Goal: Task Accomplishment & Management: Complete application form

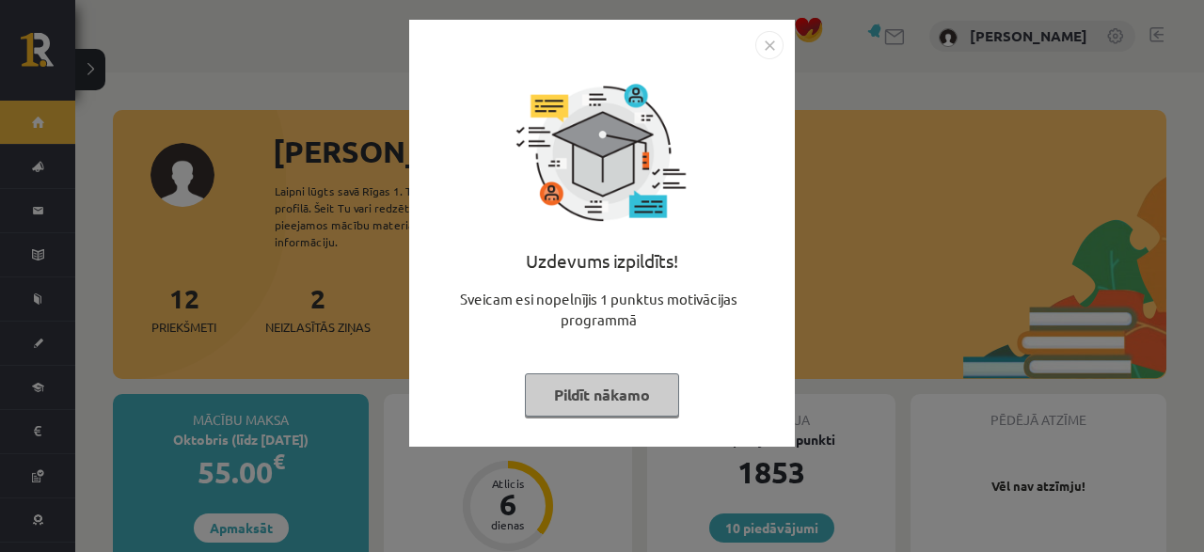
click at [587, 415] on button "Pildīt nākamo" at bounding box center [602, 394] width 154 height 43
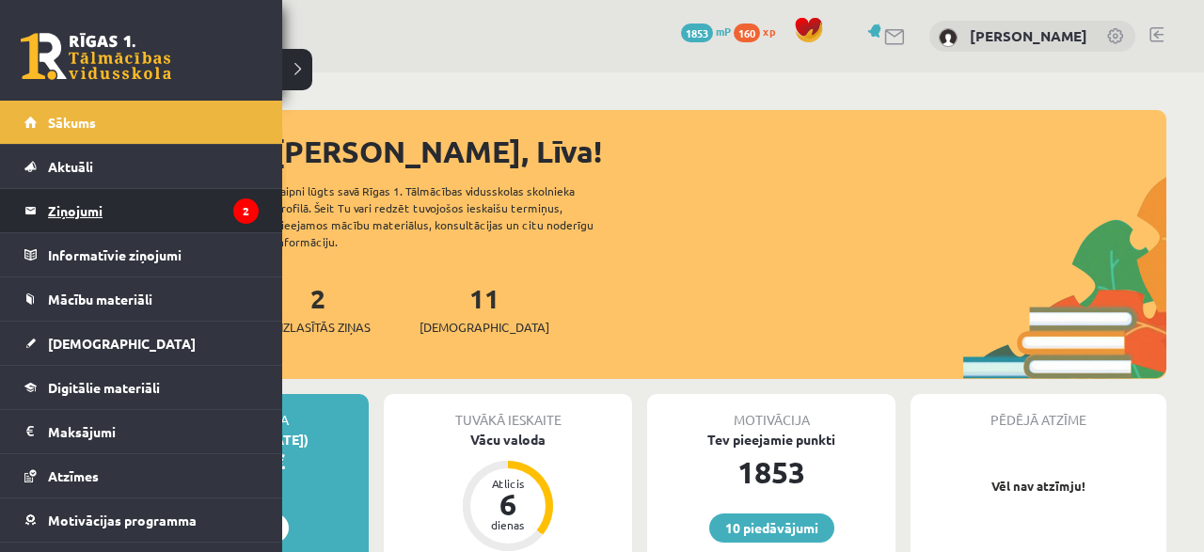
click at [77, 198] on legend "Ziņojumi 2" at bounding box center [153, 210] width 211 height 43
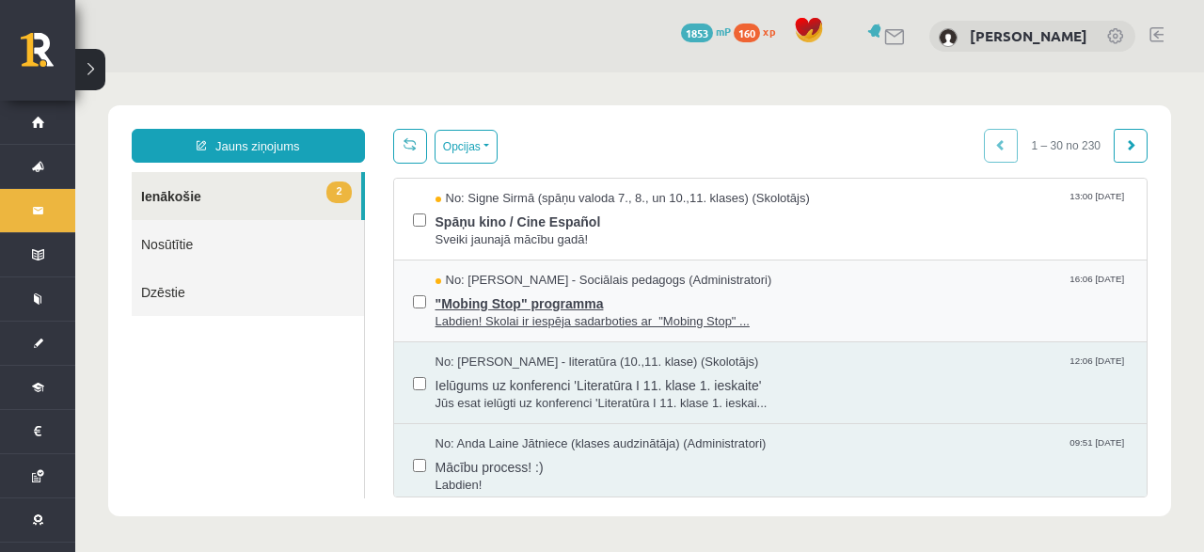
click at [514, 318] on span "Labdien! Skolai ir iespēja sadarboties ar "Mobing Stop" ..." at bounding box center [781, 322] width 693 height 18
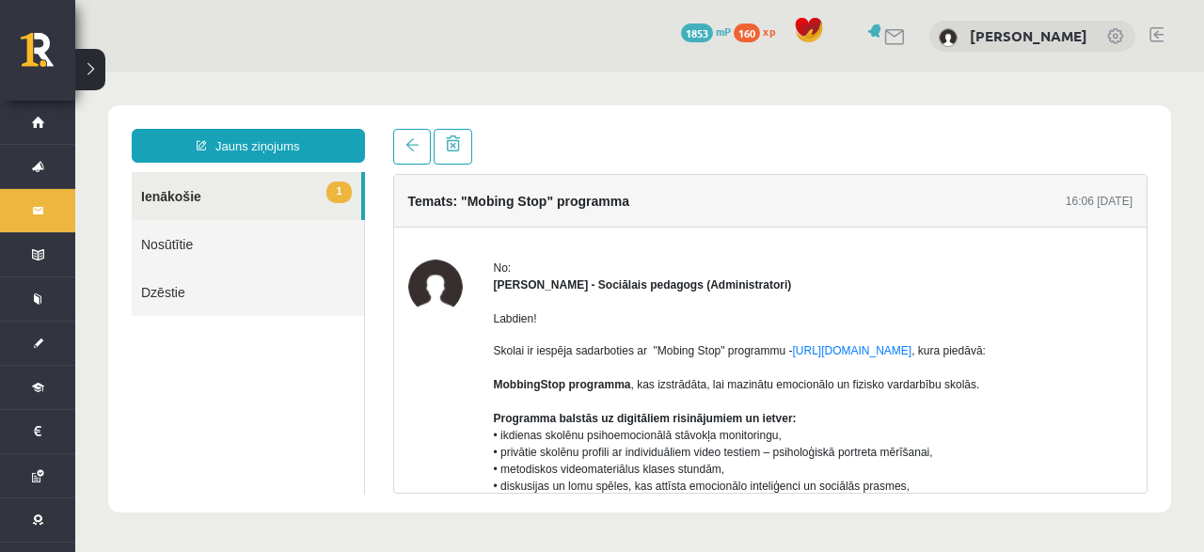
scroll to position [451, 0]
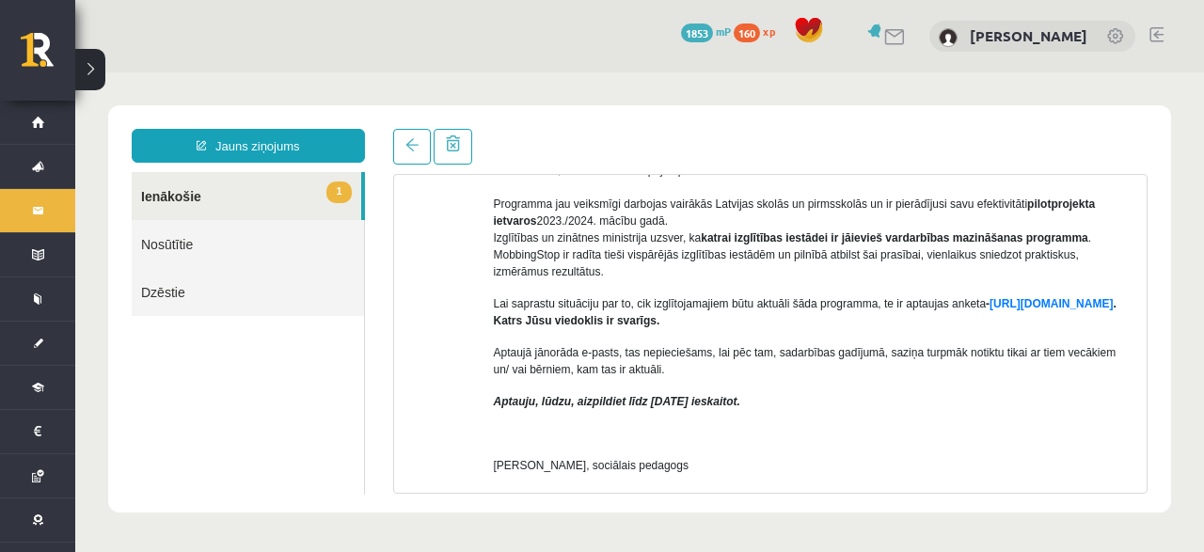
click at [407, 170] on div "Temats: "Mobing Stop" programma 16:06 08/09/2025 No: Dagnija Gaubšteina - Sociā…" at bounding box center [770, 311] width 783 height 365
click at [407, 163] on link at bounding box center [412, 147] width 38 height 36
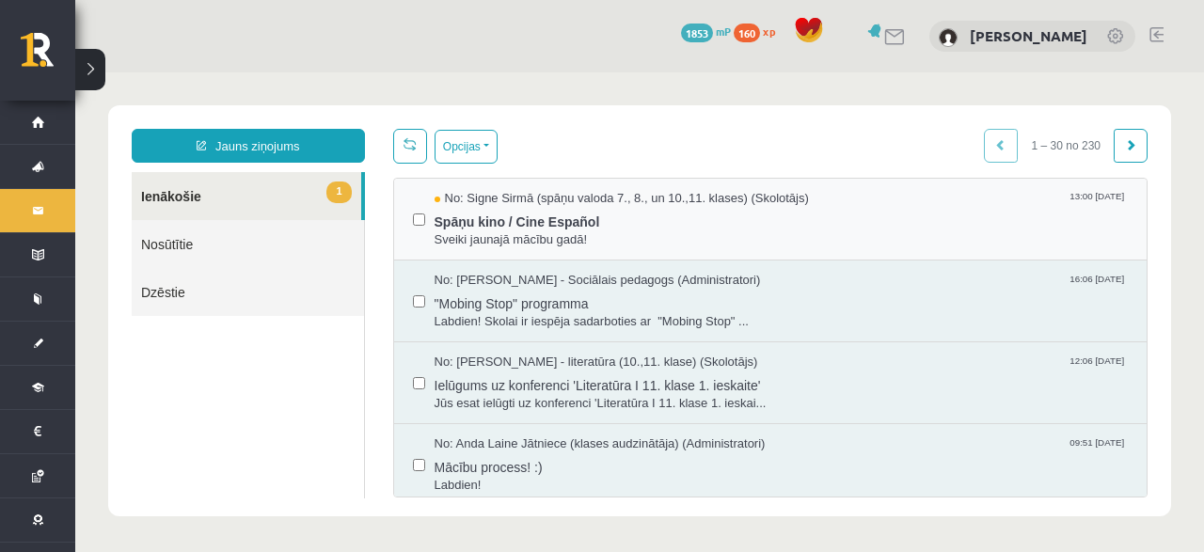
scroll to position [0, 0]
click at [494, 212] on span "Spāņu kino / Cine Español" at bounding box center [781, 220] width 693 height 24
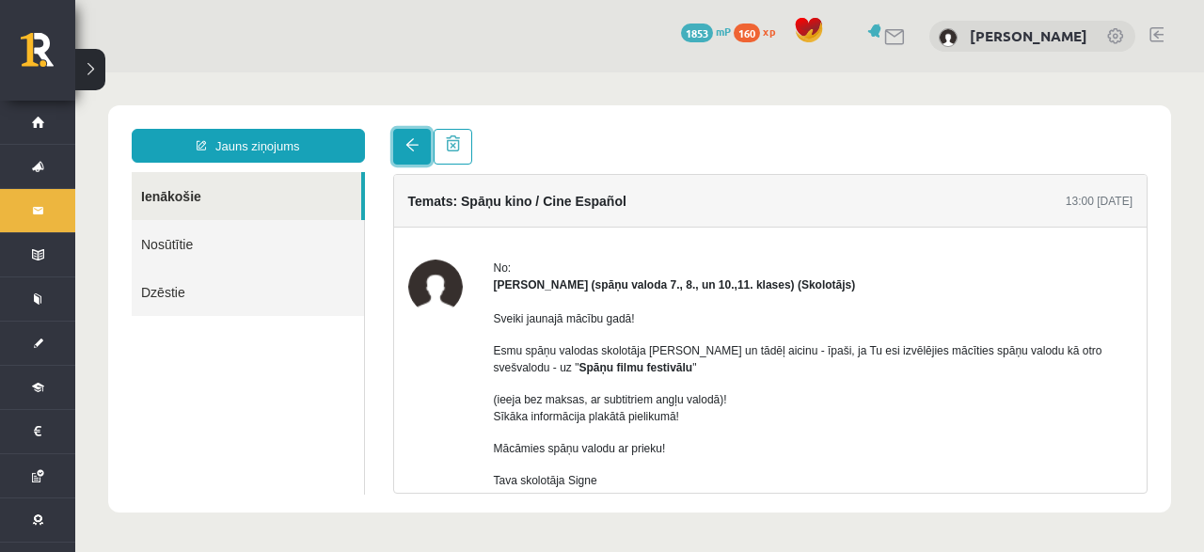
click at [416, 147] on span at bounding box center [411, 144] width 13 height 13
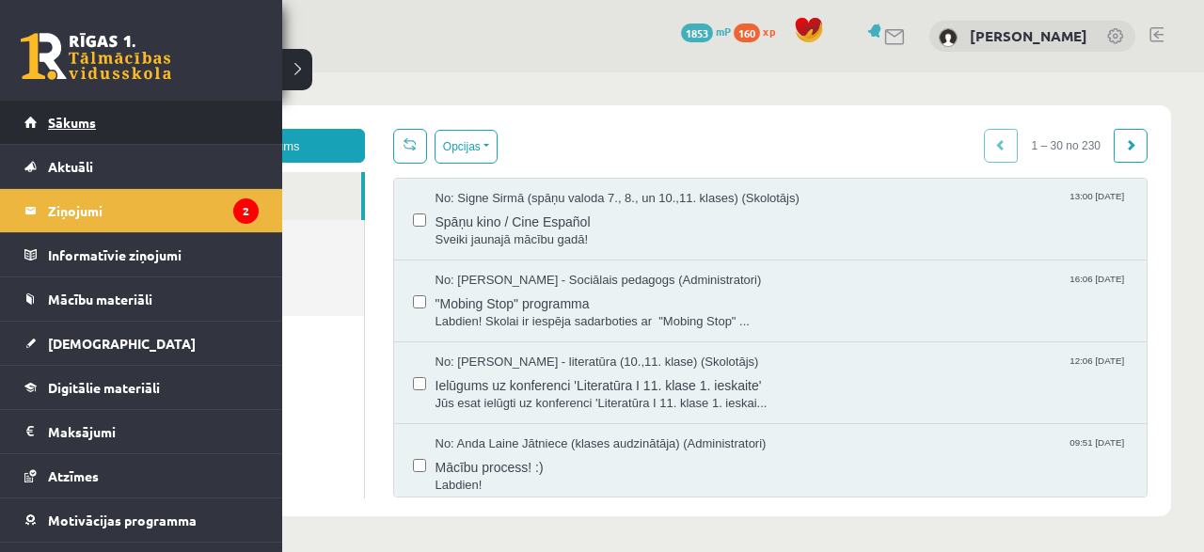
click at [66, 125] on span "Sākums" at bounding box center [72, 122] width 48 height 17
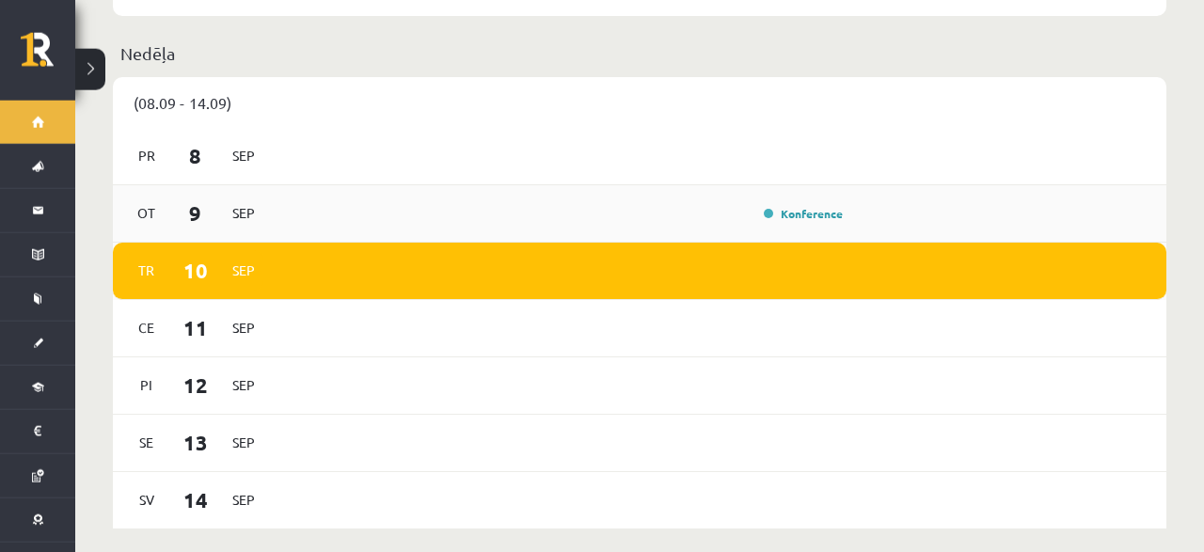
scroll to position [1174, 0]
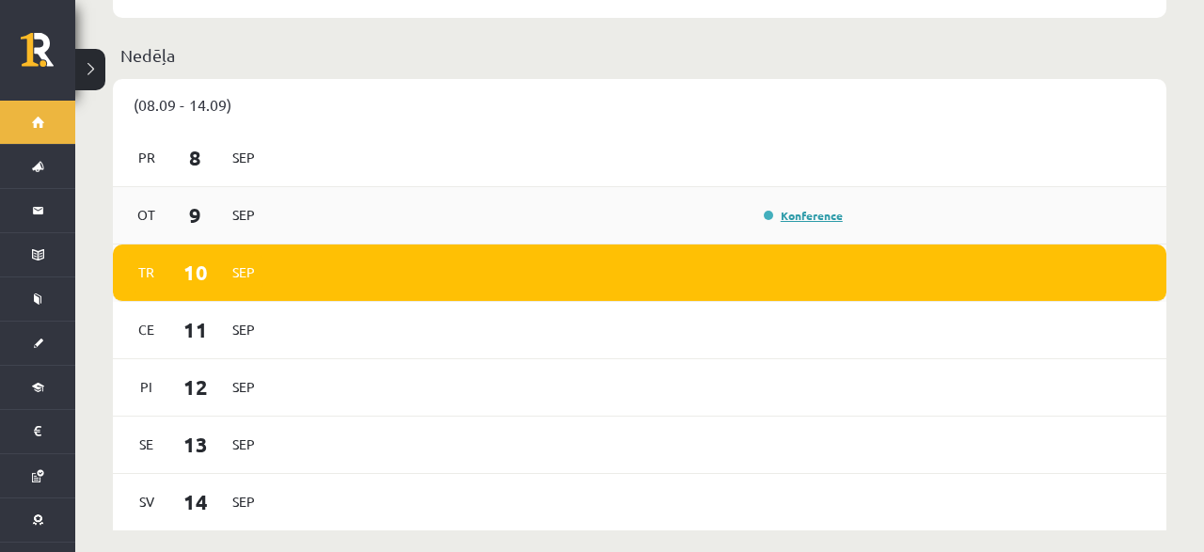
click at [776, 208] on link "Konference" at bounding box center [803, 215] width 79 height 15
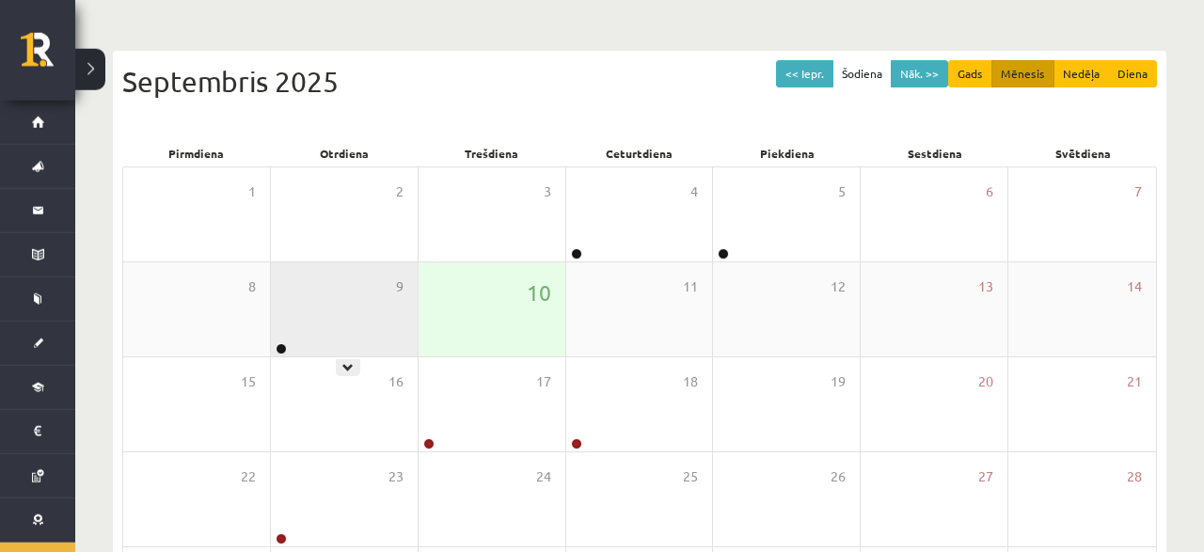
scroll to position [196, 0]
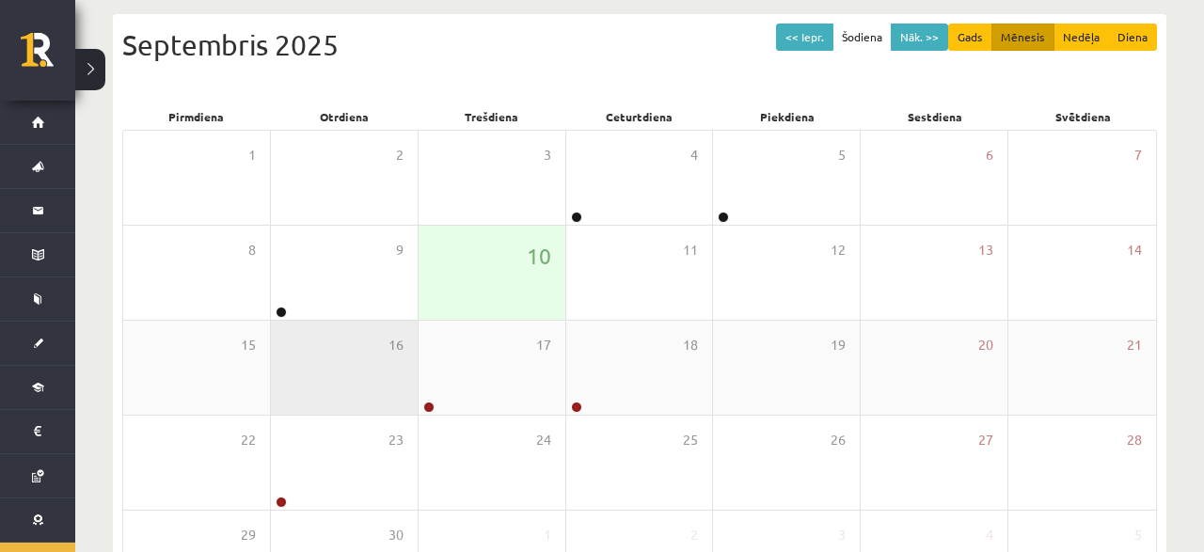
click at [413, 367] on div "16" at bounding box center [344, 368] width 147 height 94
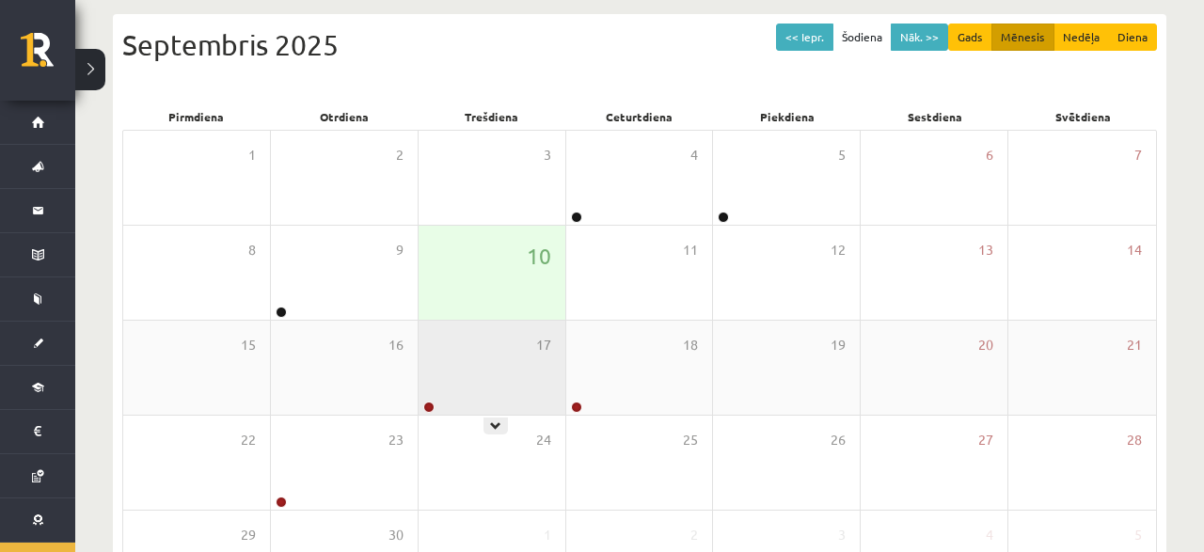
click at [441, 355] on div "17" at bounding box center [492, 368] width 147 height 94
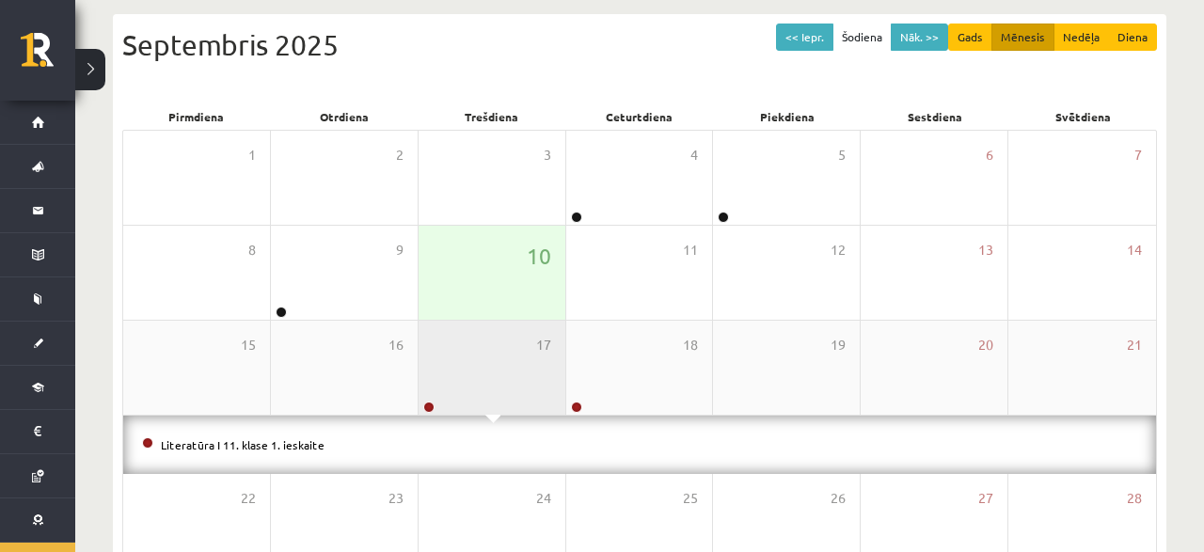
click at [476, 352] on div "17" at bounding box center [492, 368] width 147 height 94
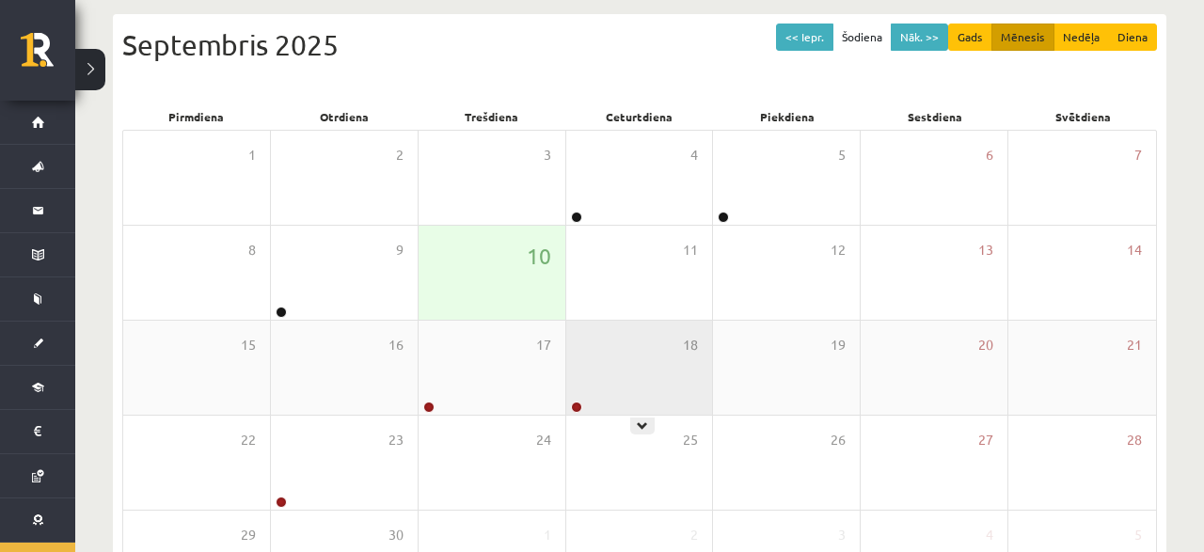
click at [635, 338] on div "18" at bounding box center [639, 368] width 147 height 94
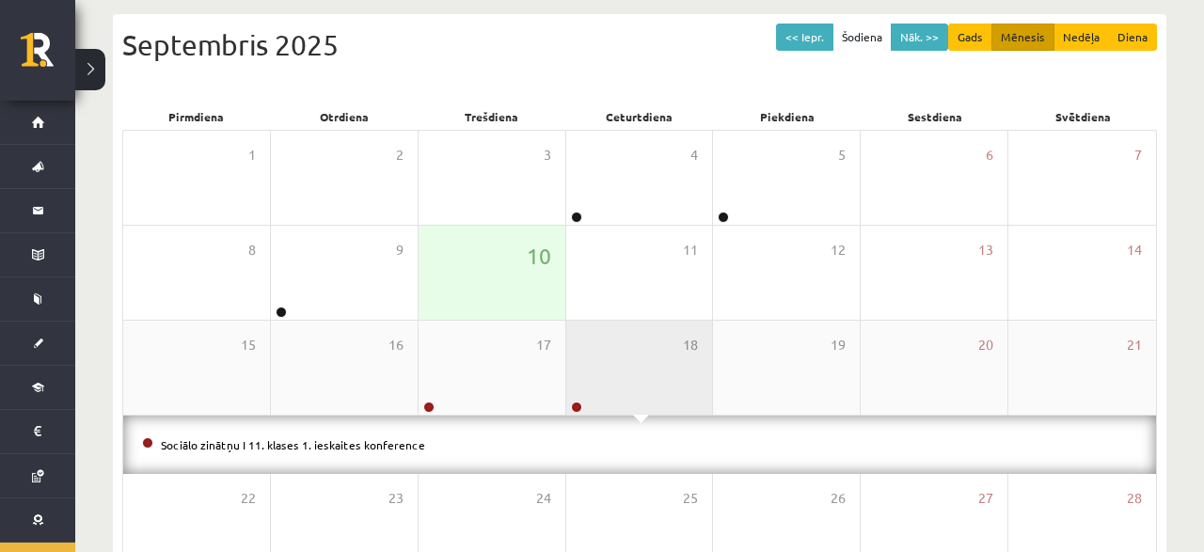
click at [635, 338] on div "18" at bounding box center [639, 368] width 147 height 94
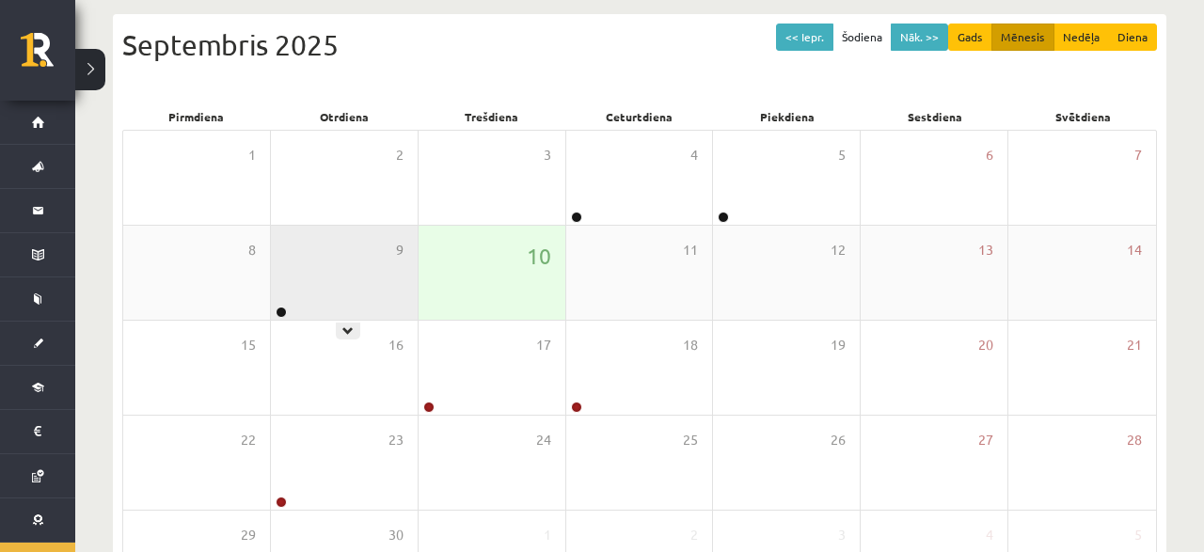
click at [293, 230] on div "9" at bounding box center [344, 273] width 147 height 94
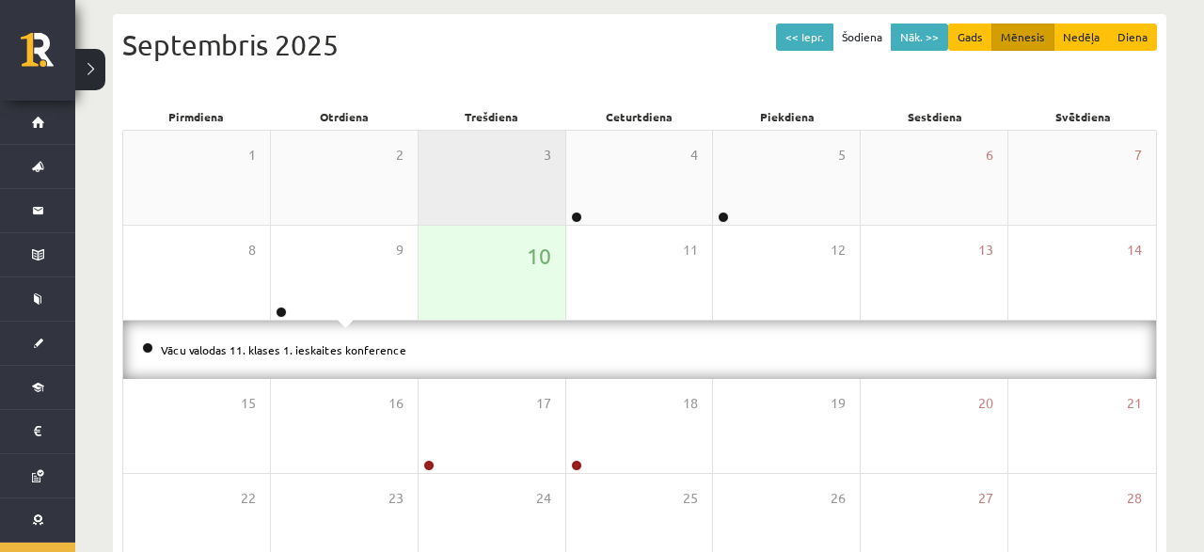
click at [537, 182] on div "3" at bounding box center [492, 178] width 147 height 94
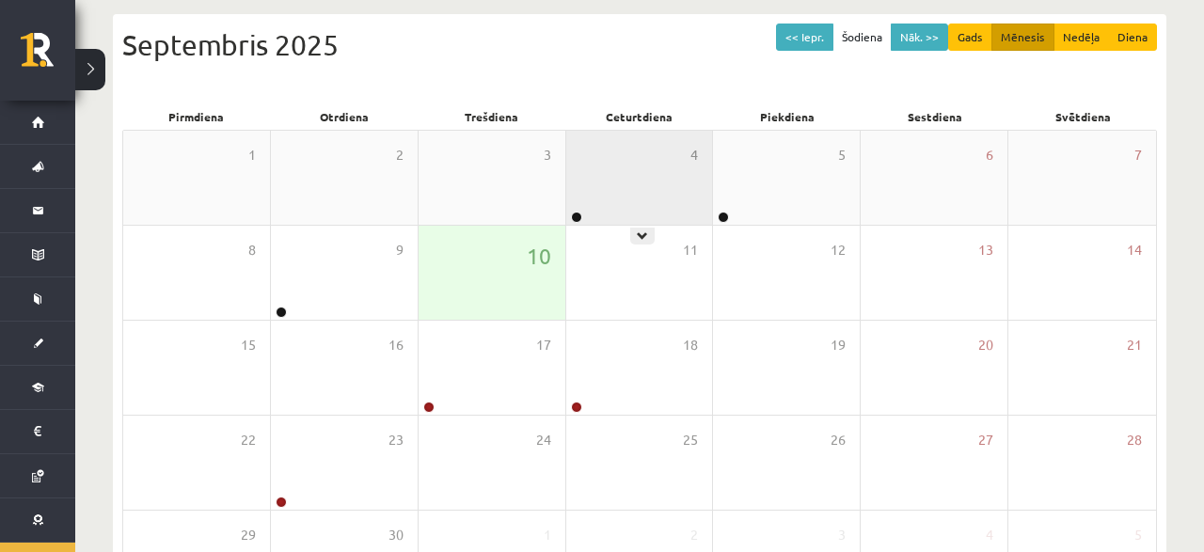
click at [616, 170] on div "4" at bounding box center [639, 178] width 147 height 94
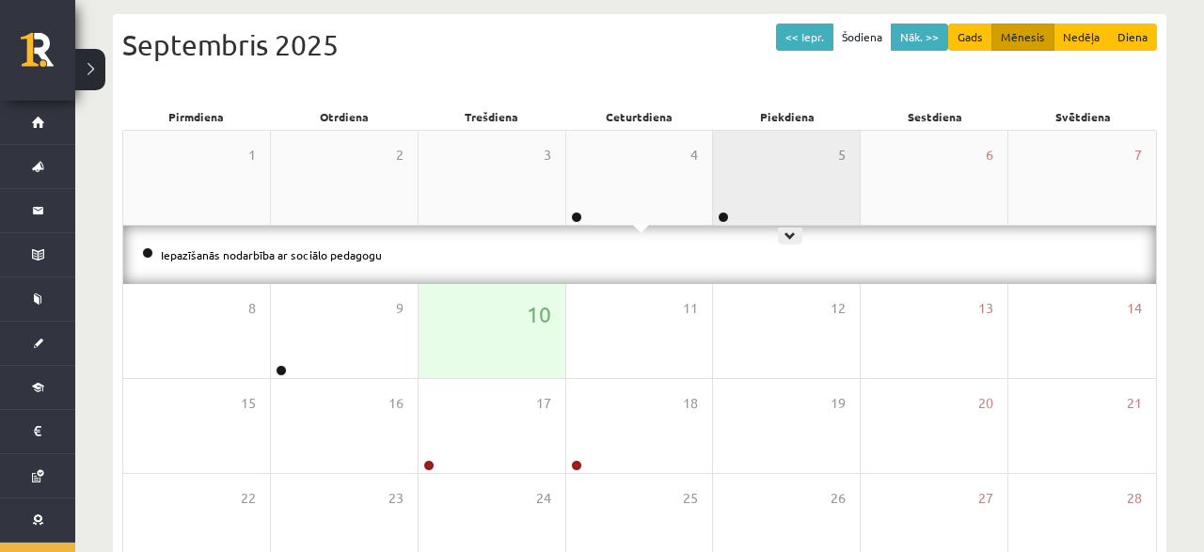
click at [725, 159] on div "5" at bounding box center [786, 178] width 147 height 94
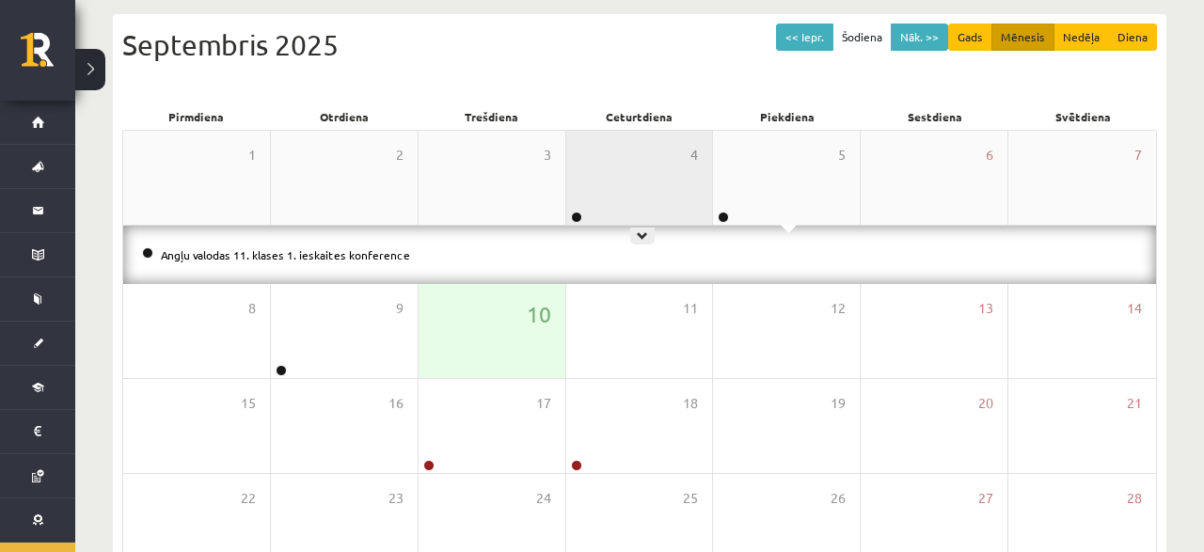
click at [657, 165] on div "4" at bounding box center [639, 178] width 147 height 94
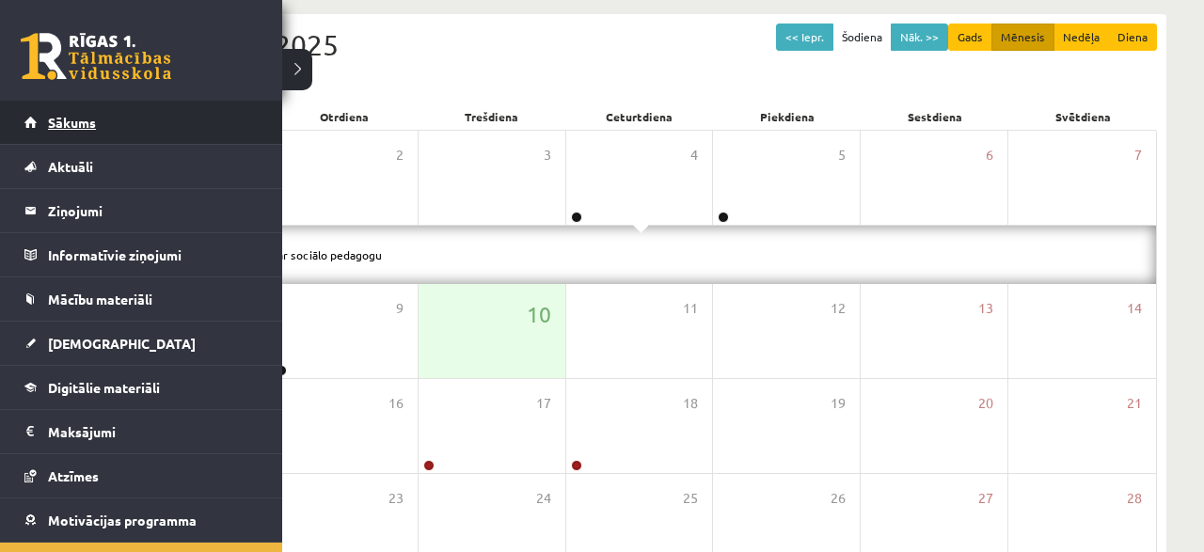
click at [75, 122] on span "Sākums" at bounding box center [72, 122] width 48 height 17
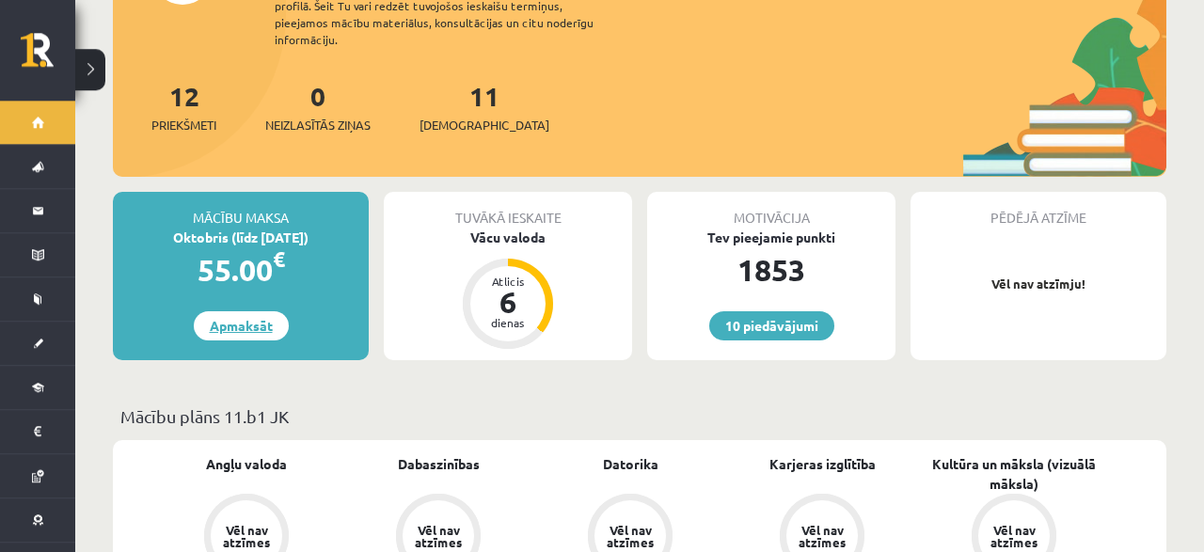
scroll to position [196, 0]
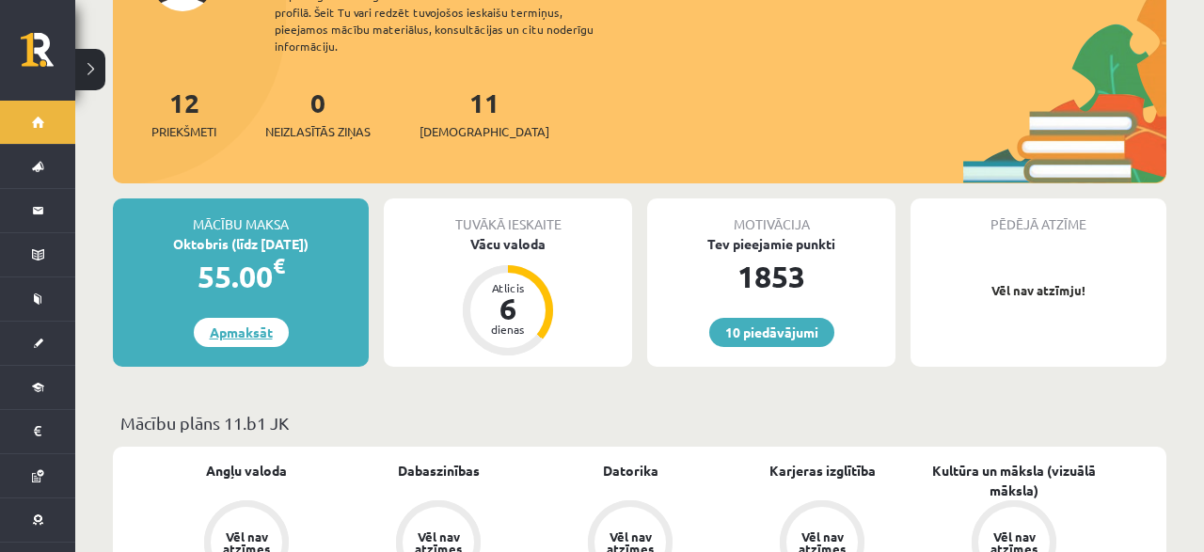
click at [254, 318] on link "Apmaksāt" at bounding box center [241, 332] width 95 height 29
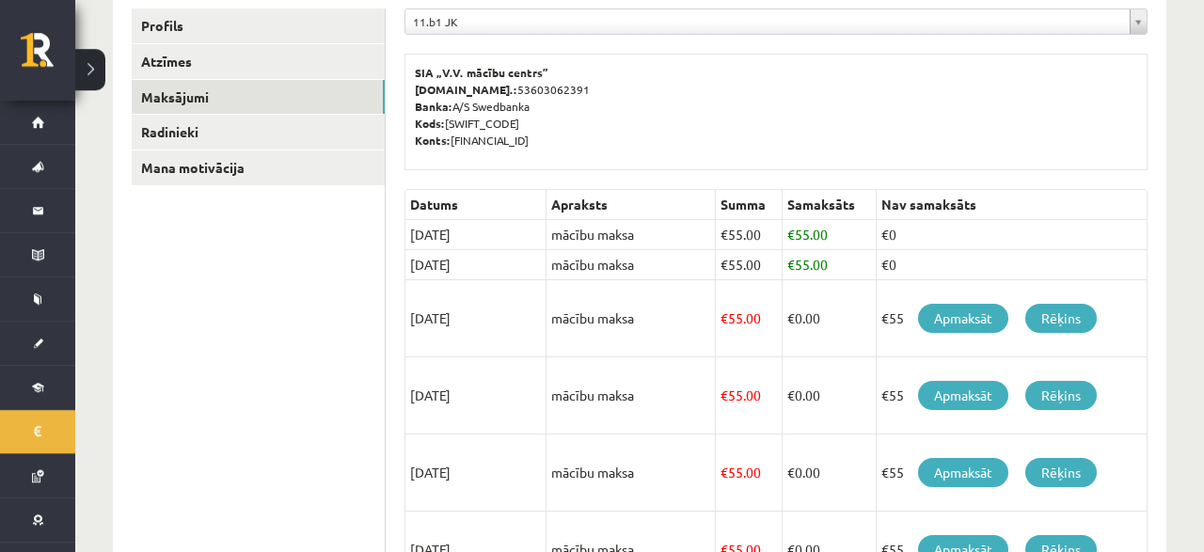
scroll to position [293, 0]
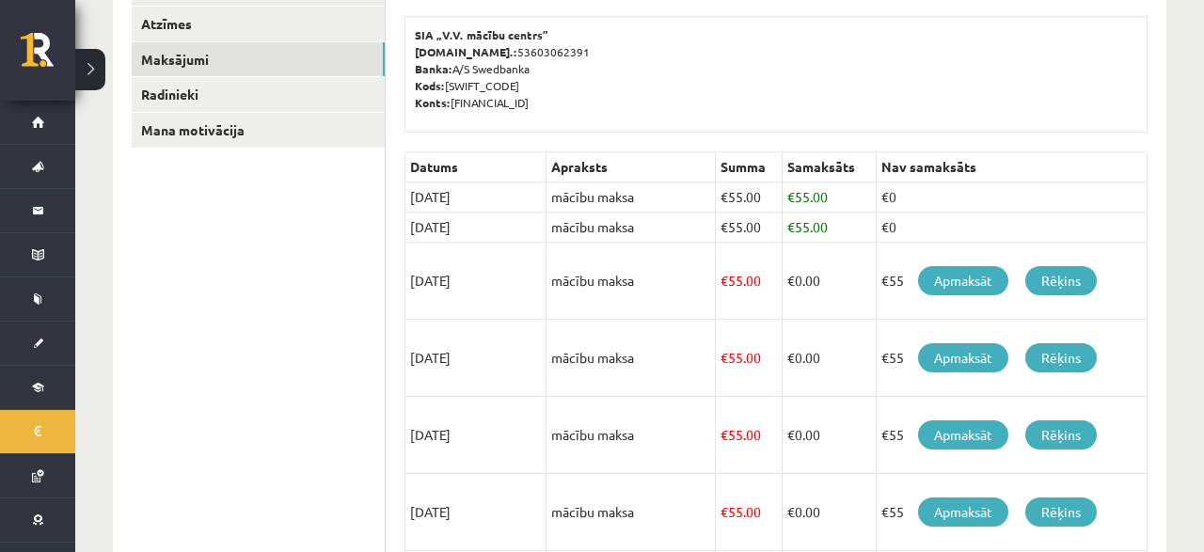
click at [456, 284] on td "15/10/2025" at bounding box center [475, 281] width 141 height 77
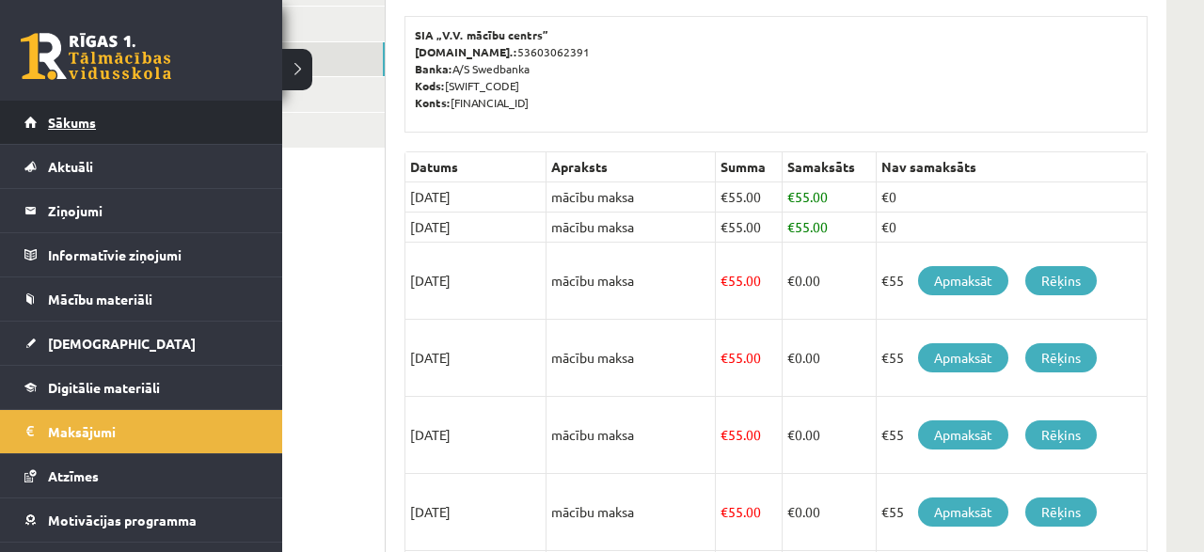
click at [49, 121] on span "Sākums" at bounding box center [72, 122] width 48 height 17
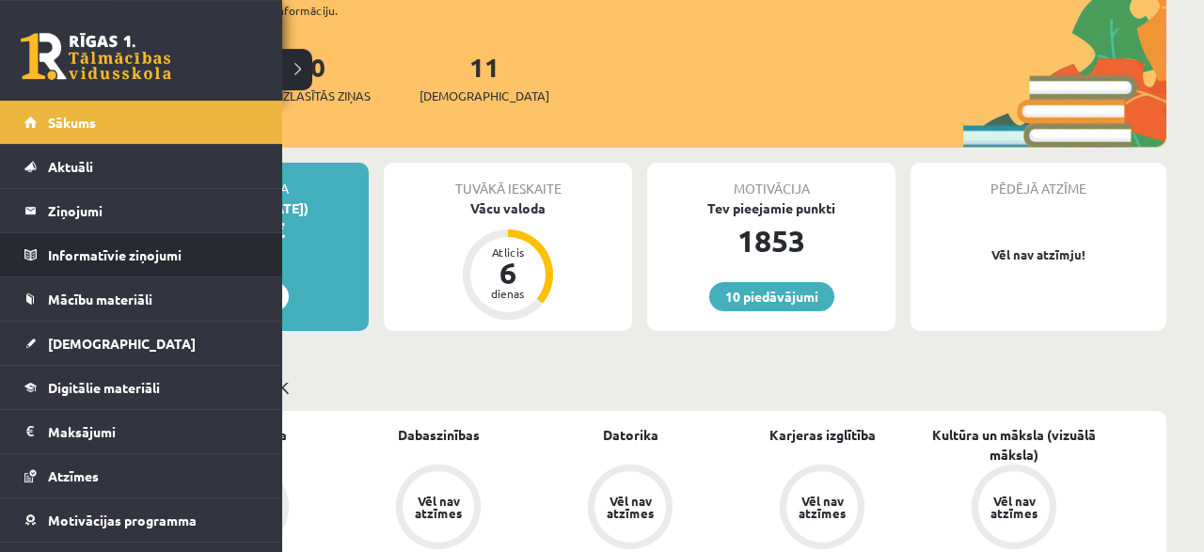
scroll to position [196, 0]
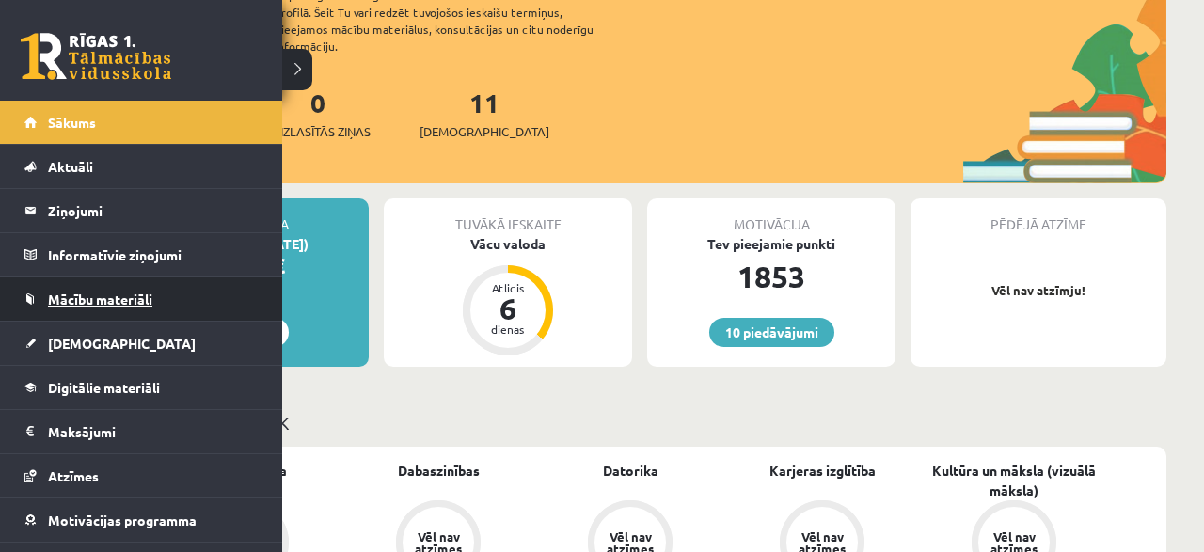
click at [90, 306] on link "Mācību materiāli" at bounding box center [141, 298] width 234 height 43
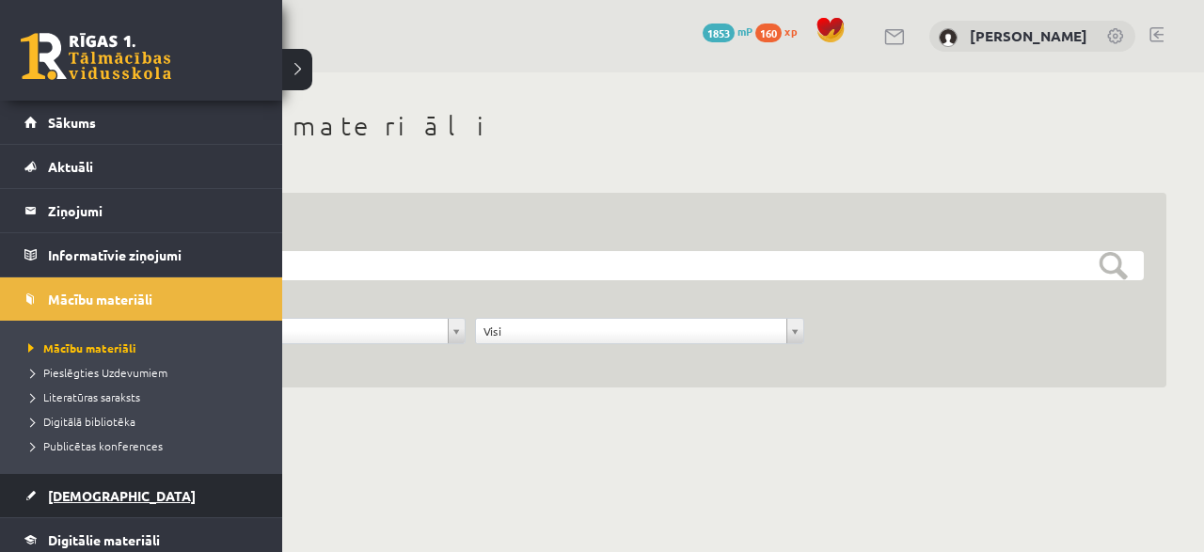
click at [37, 498] on link "[DEMOGRAPHIC_DATA]" at bounding box center [141, 495] width 234 height 43
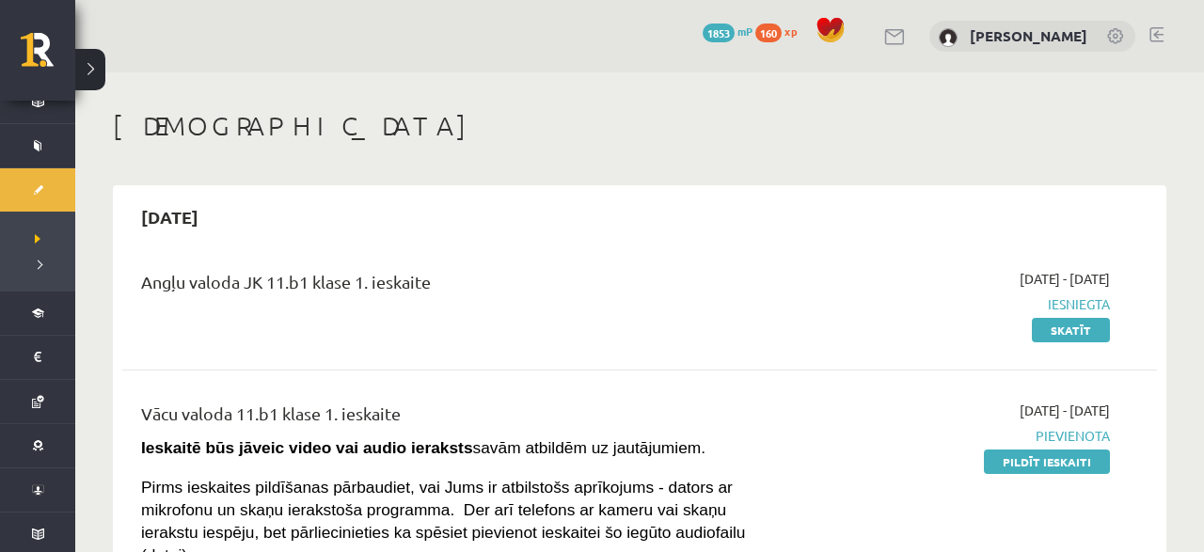
scroll to position [293, 0]
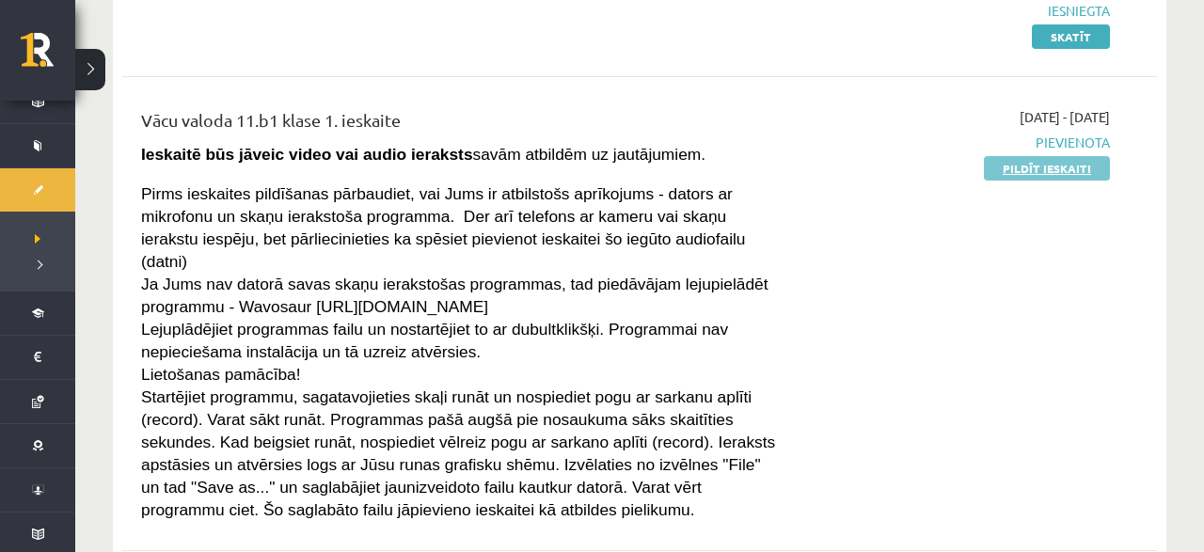
click at [1086, 166] on link "Pildīt ieskaiti" at bounding box center [1047, 168] width 126 height 24
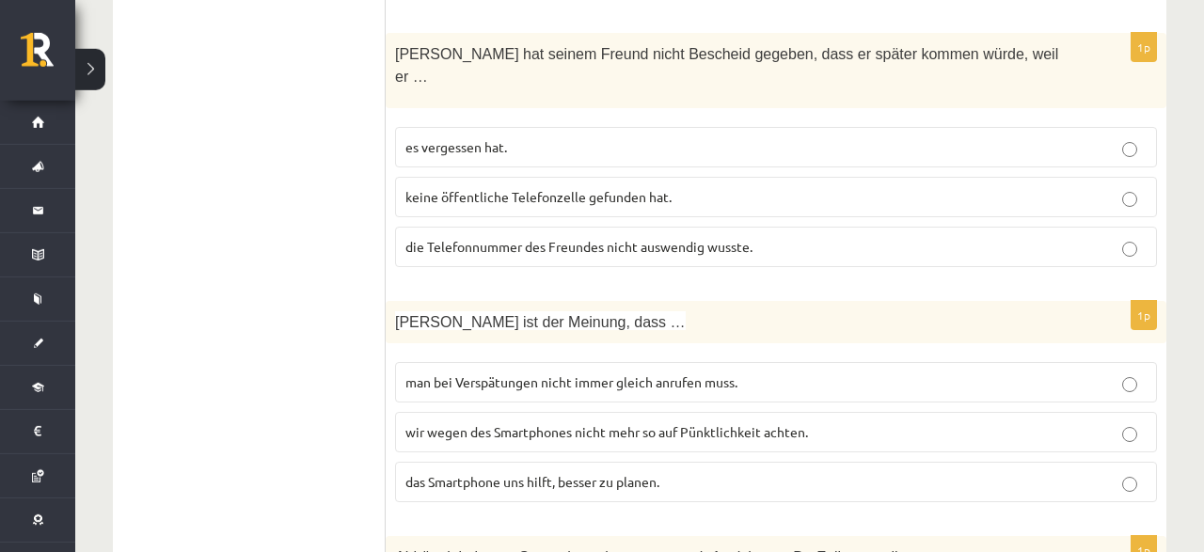
scroll to position [957, 0]
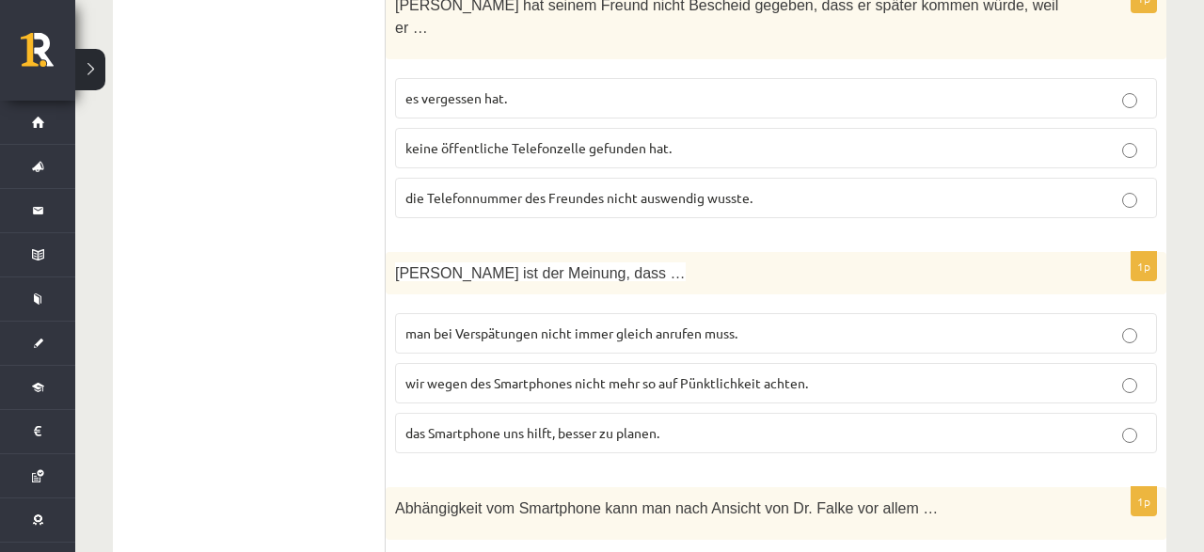
click at [599, 374] on span "wir wegen des Smartphones nicht mehr so auf Pünktlichkeit achten." at bounding box center [606, 382] width 403 height 17
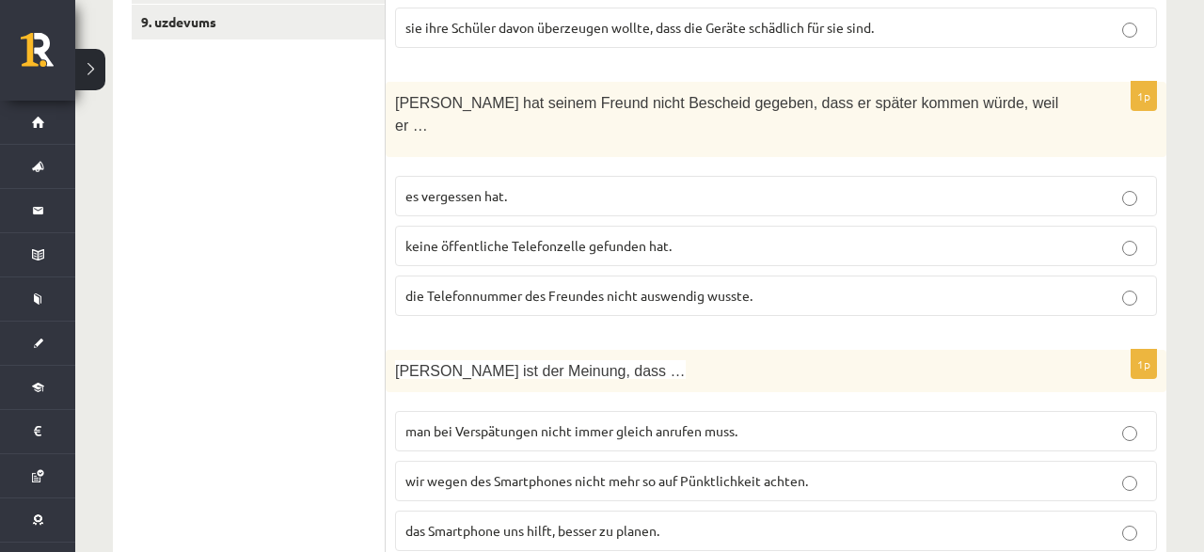
scroll to position [468, 0]
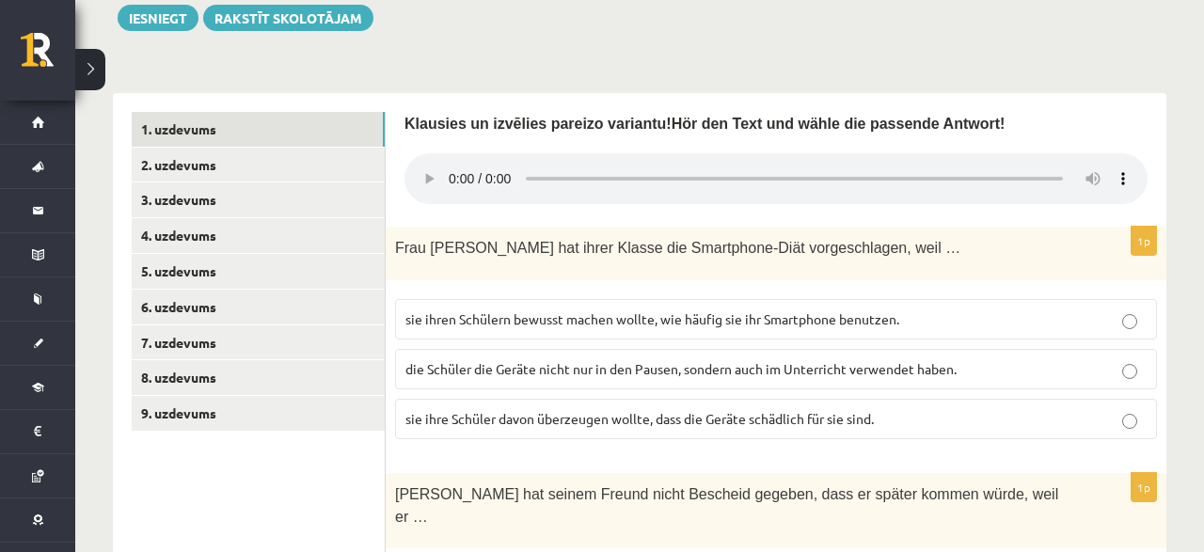
click at [752, 310] on span "sie ihren Schülern bewusst machen wollte, wie häufig sie ihr Smartphone benutze…" at bounding box center [652, 318] width 494 height 17
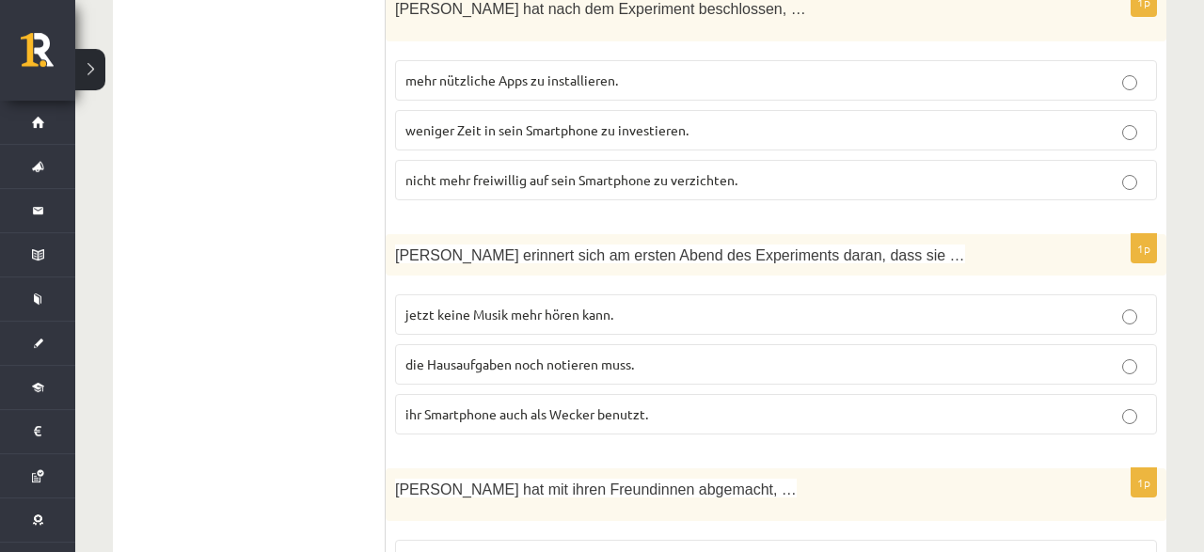
scroll to position [1740, 0]
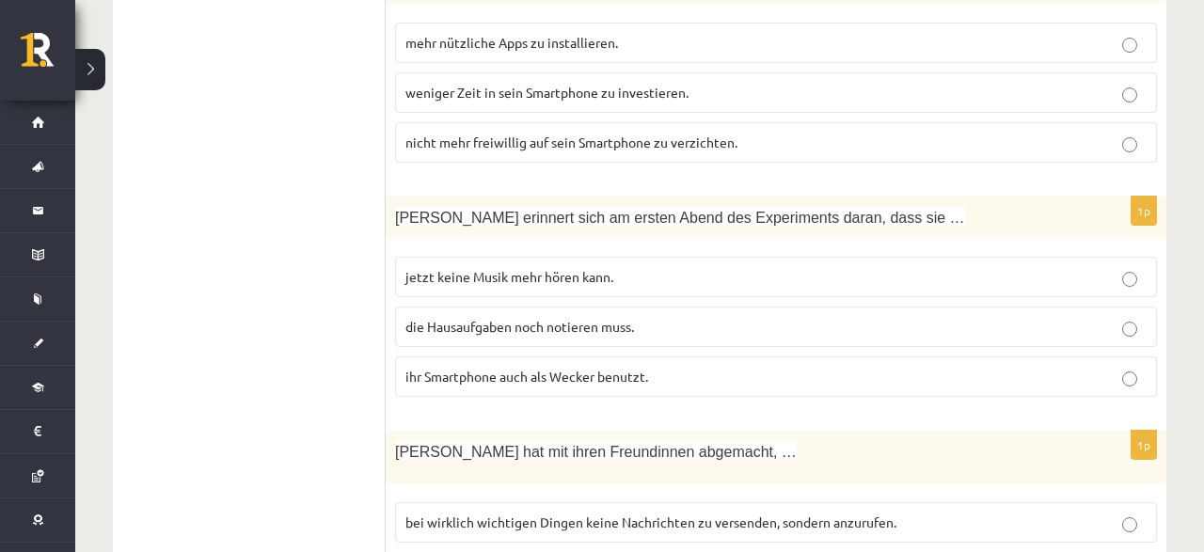
click at [535, 356] on label "ihr Smartphone auch als Wecker benutzt." at bounding box center [776, 376] width 762 height 40
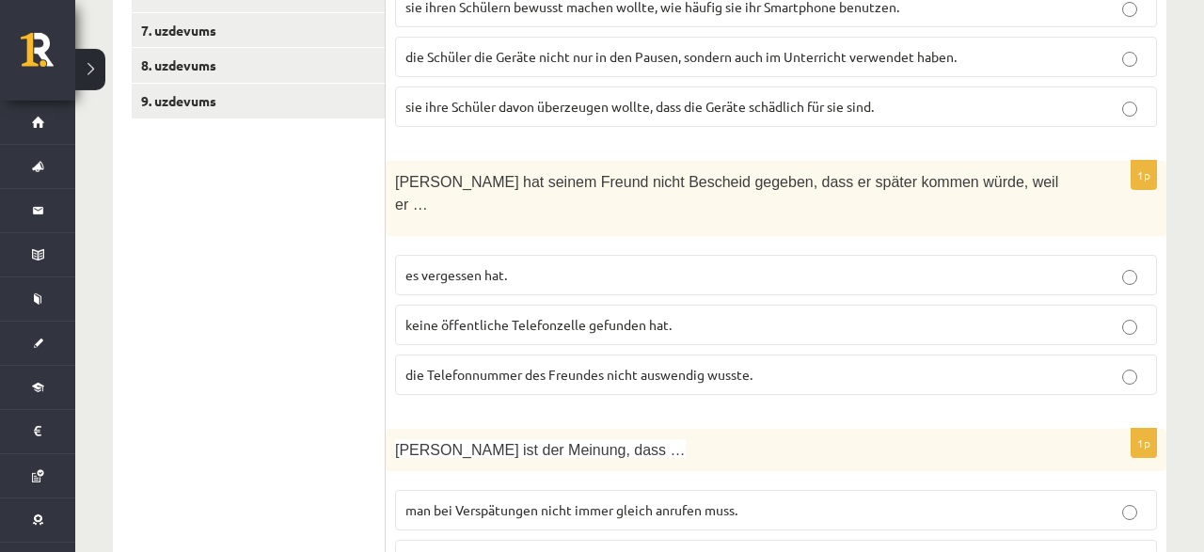
scroll to position [762, 0]
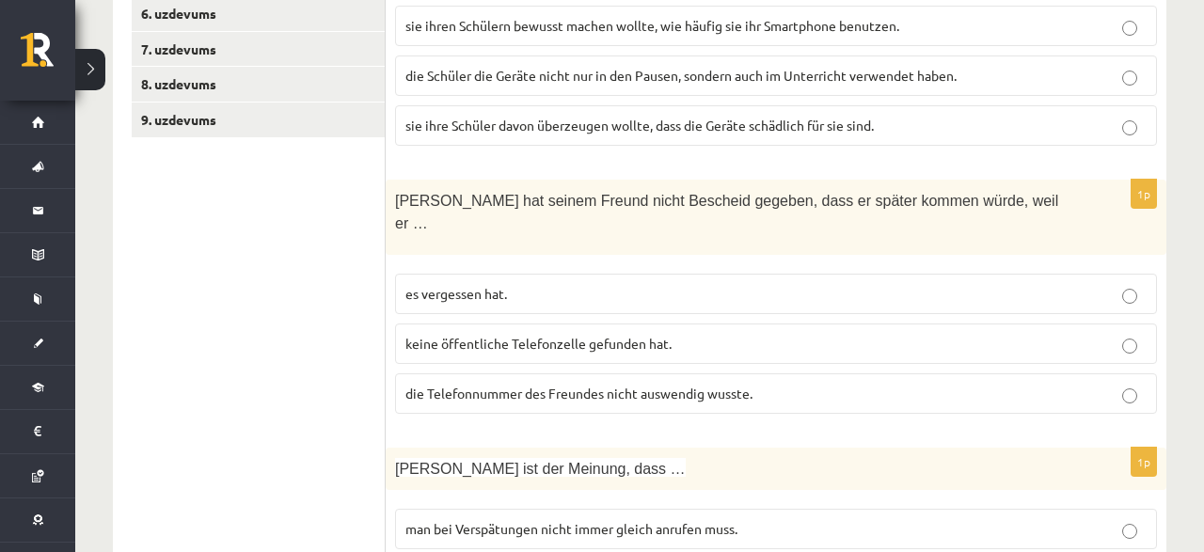
click at [682, 384] on p "die Telefonnummer des Freundes nicht auswendig wusste." at bounding box center [775, 394] width 741 height 20
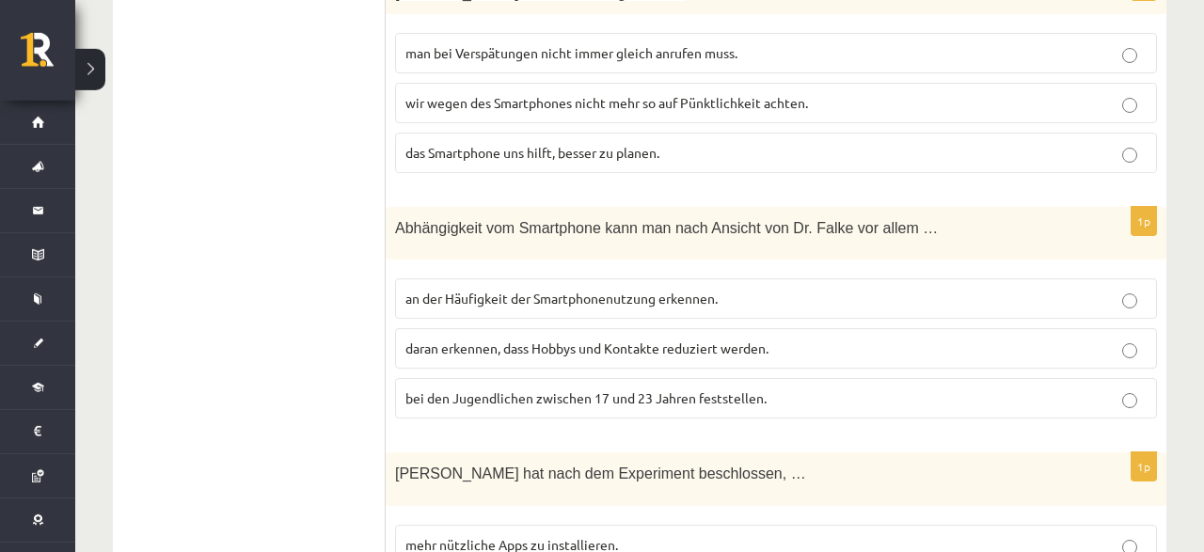
scroll to position [1251, 0]
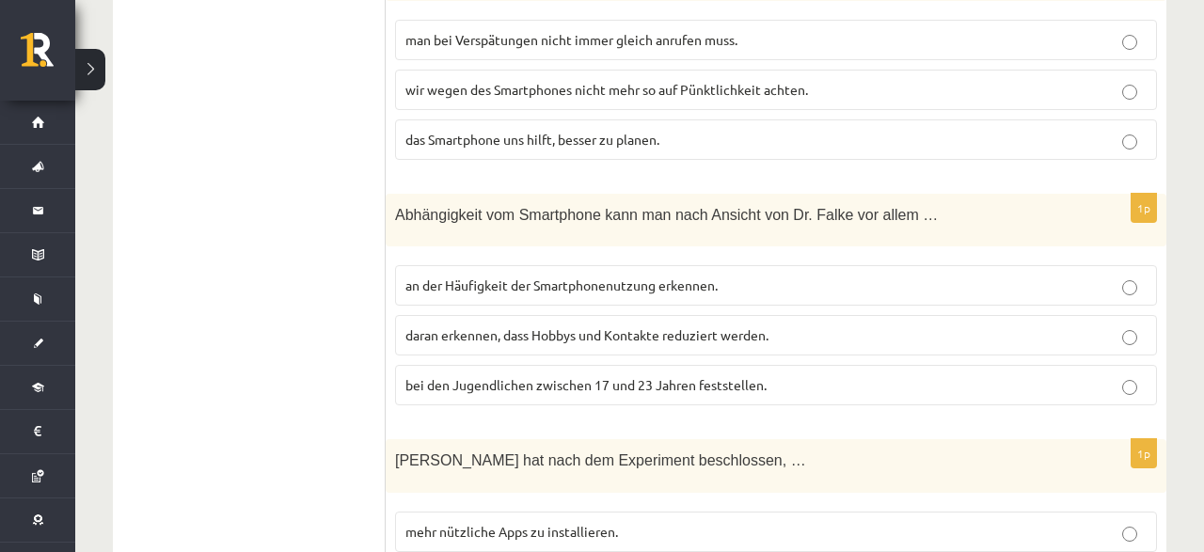
click at [735, 315] on label "daran erkennen, dass Hobbys und Kontakte reduziert werden." at bounding box center [776, 335] width 762 height 40
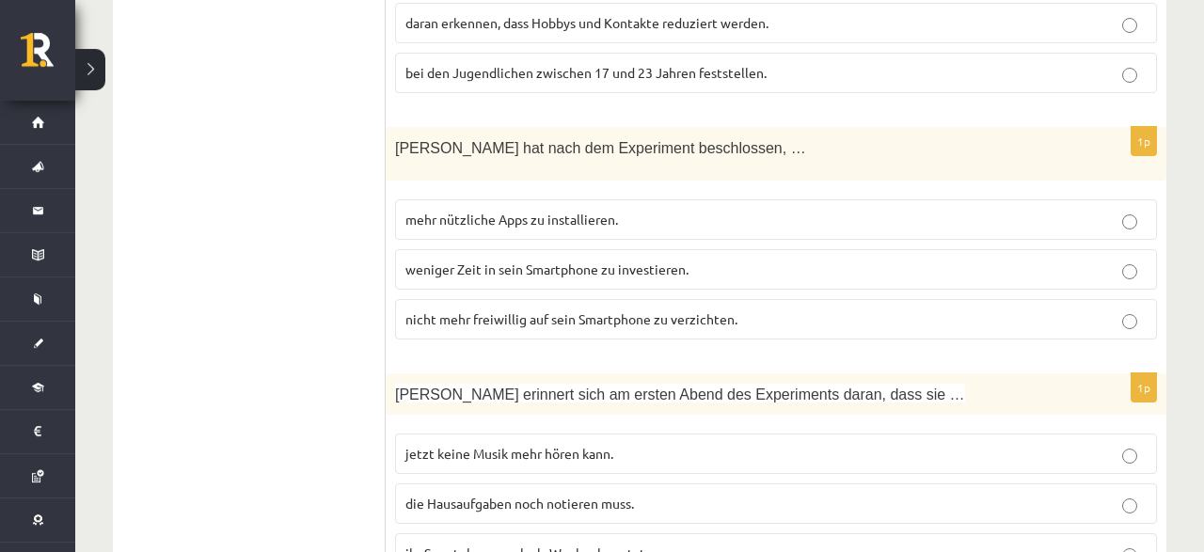
scroll to position [1447, 0]
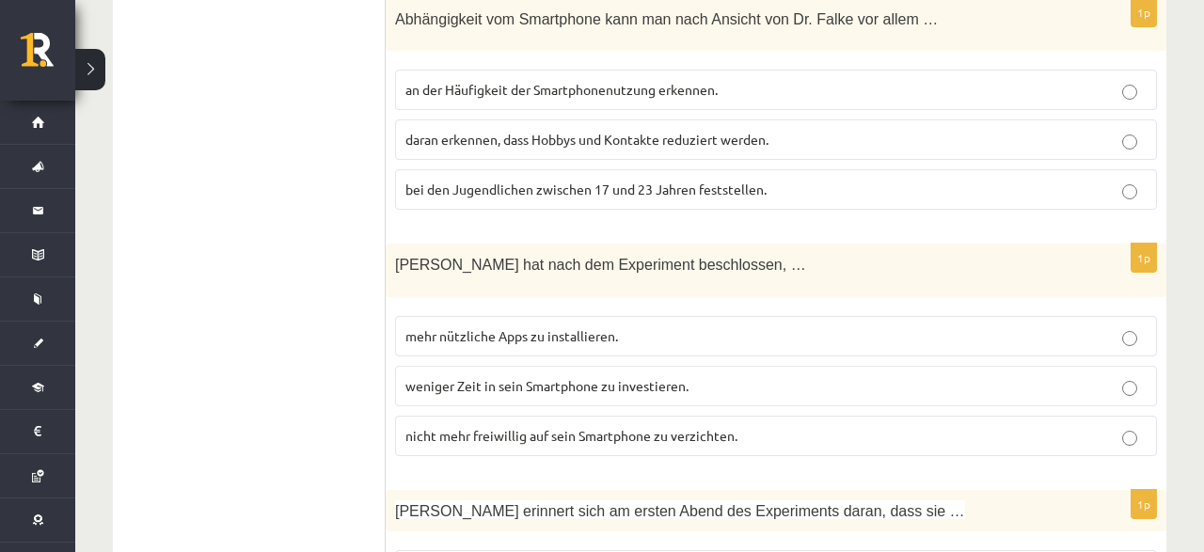
click at [667, 326] on p "mehr nützliche Apps zu installieren." at bounding box center [775, 336] width 741 height 20
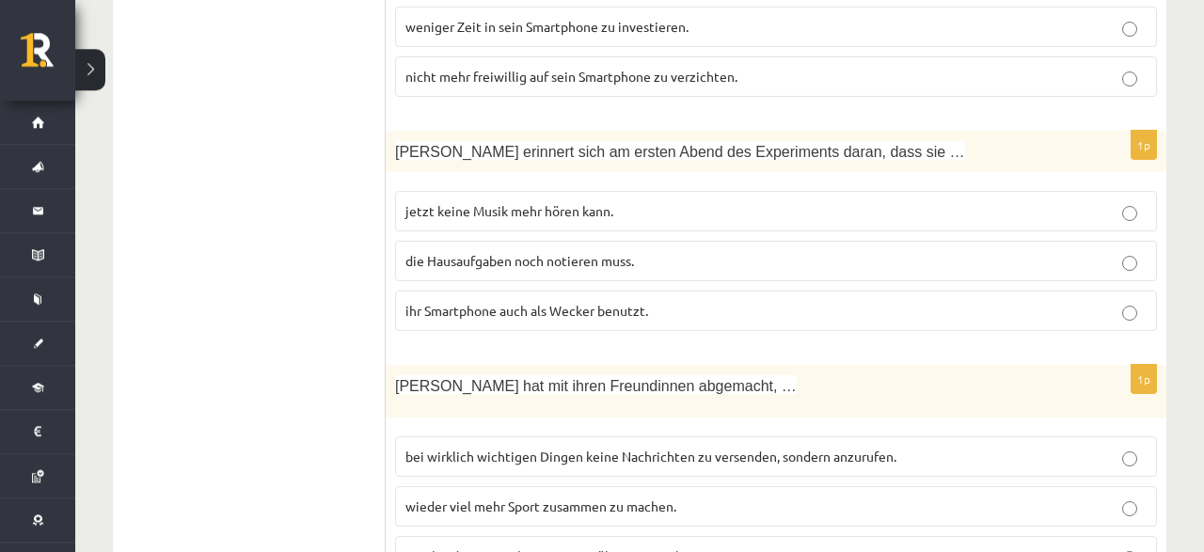
scroll to position [1838, 0]
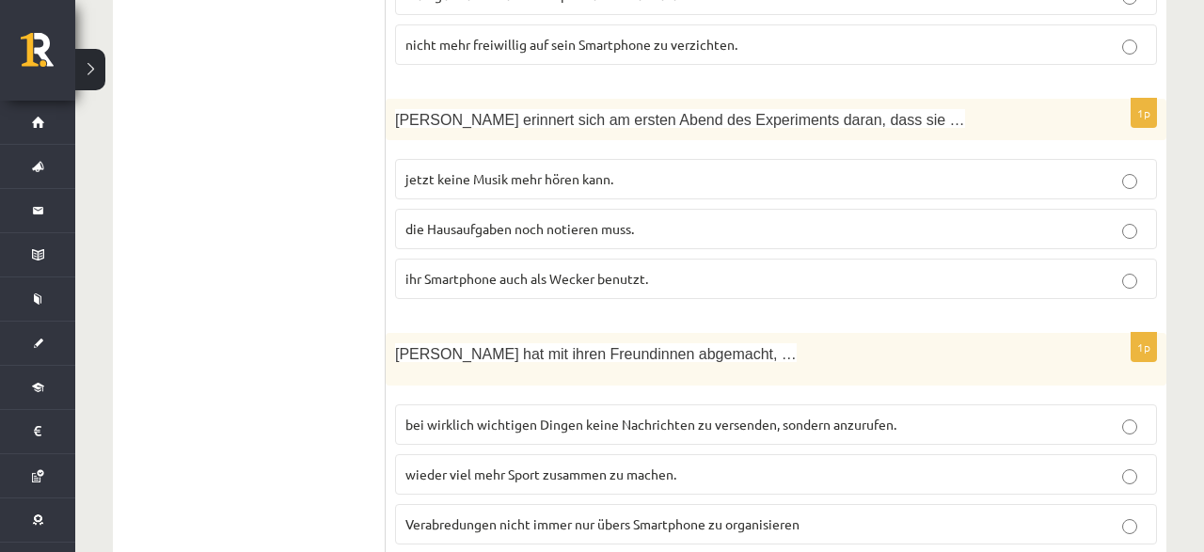
click at [678, 416] on span "bei wirklich wichtigen Dingen keine Nachrichten zu versenden, sondern anzurufen." at bounding box center [650, 424] width 491 height 17
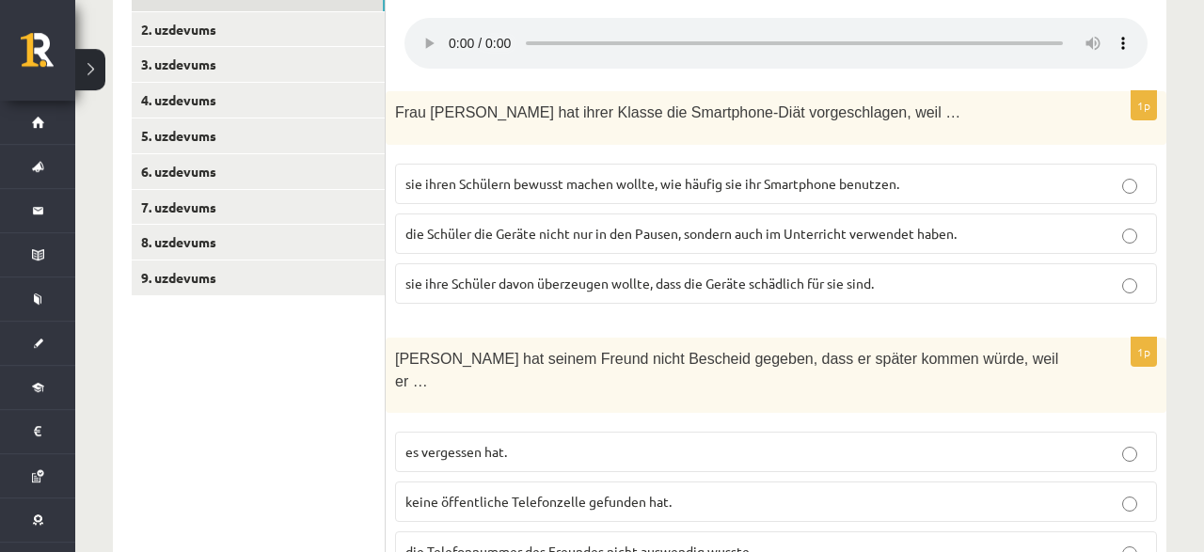
scroll to position [468, 0]
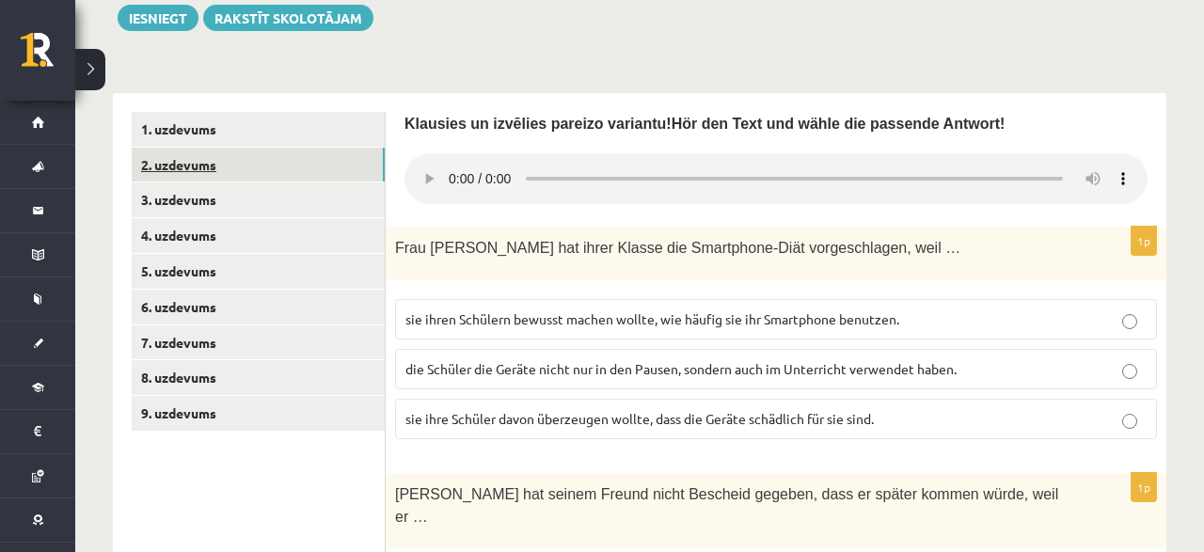
click at [178, 163] on link "2. uzdevums" at bounding box center [258, 165] width 253 height 35
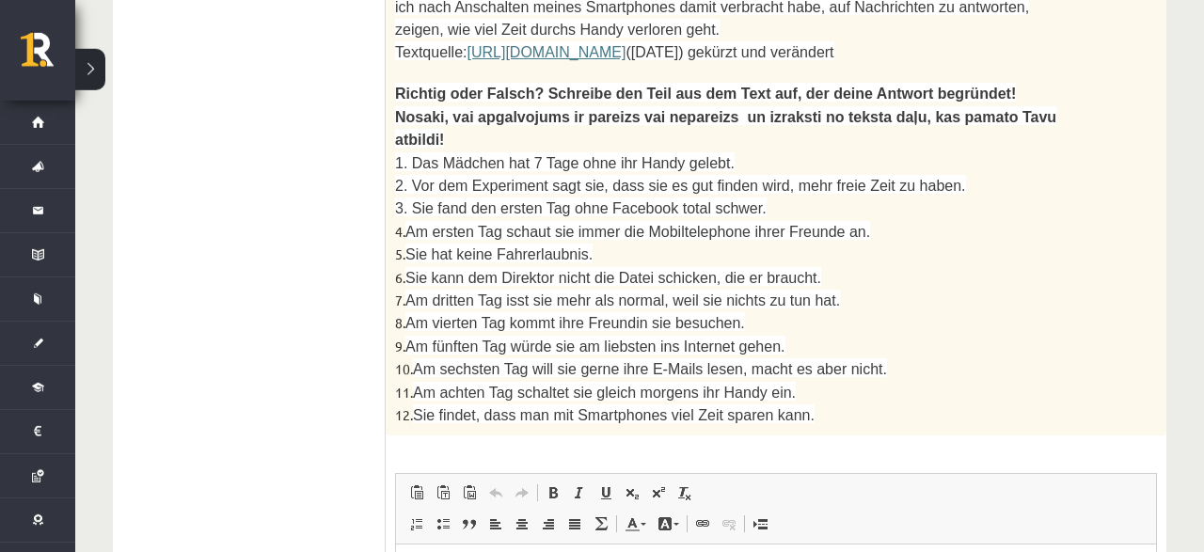
scroll to position [1642, 0]
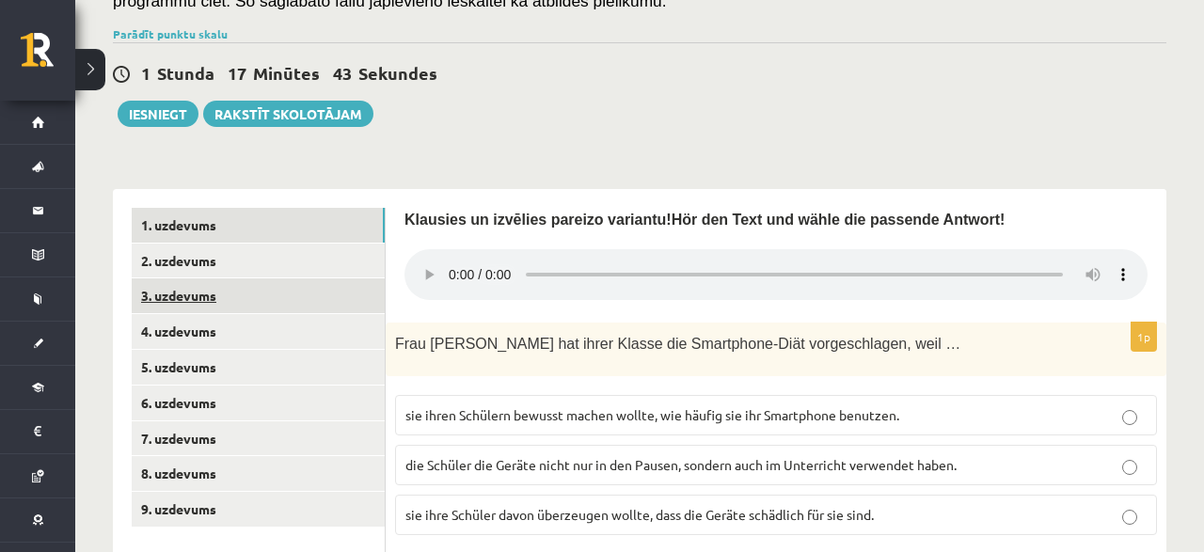
scroll to position [372, 0]
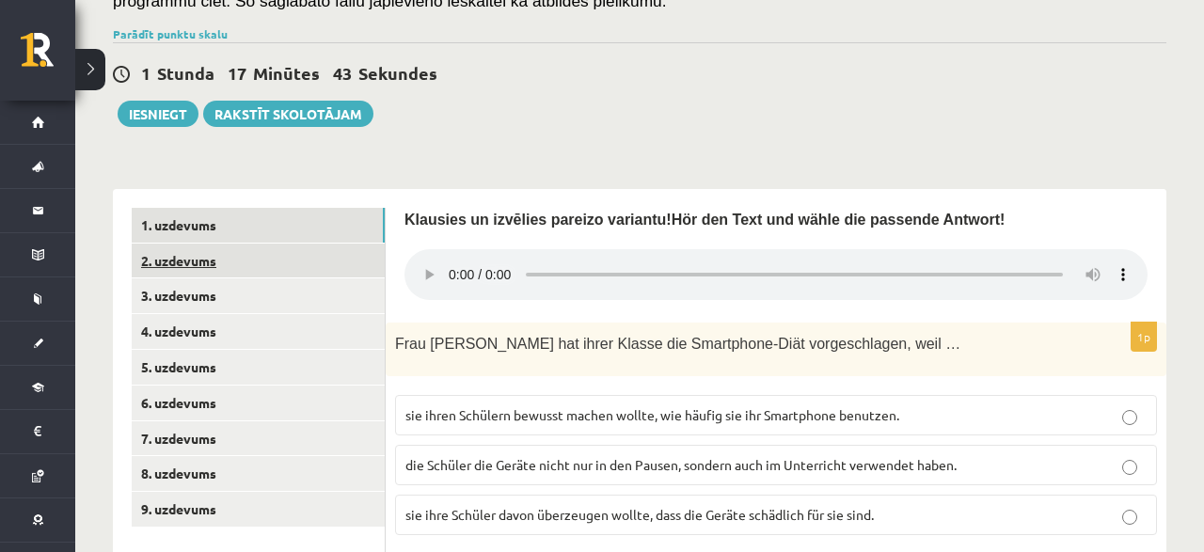
click at [189, 251] on link "2. uzdevums" at bounding box center [258, 261] width 253 height 35
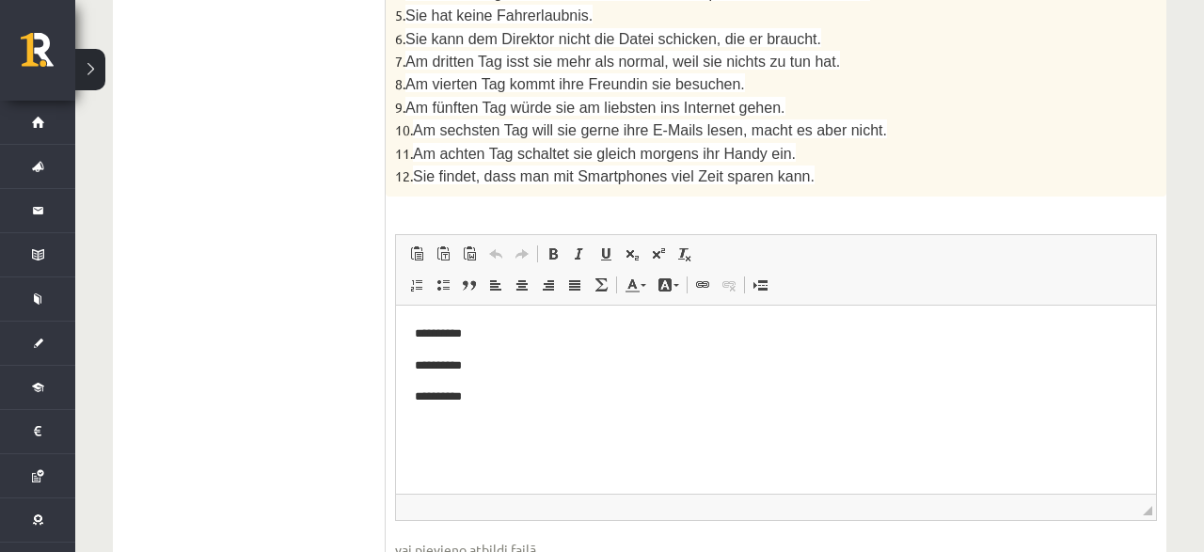
scroll to position [0, 0]
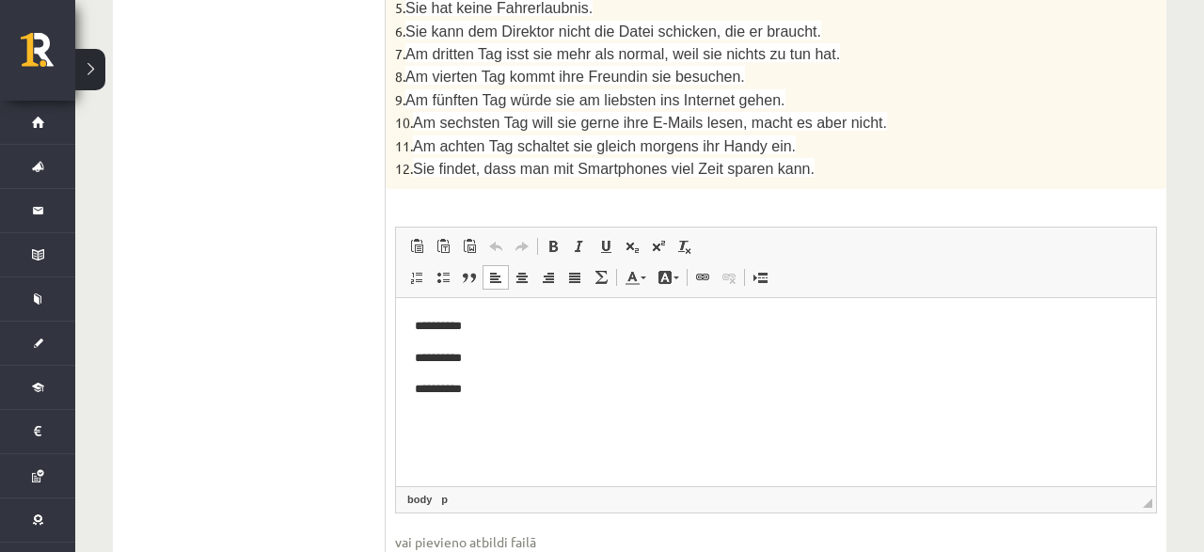
click at [474, 398] on p "**********" at bounding box center [776, 390] width 723 height 20
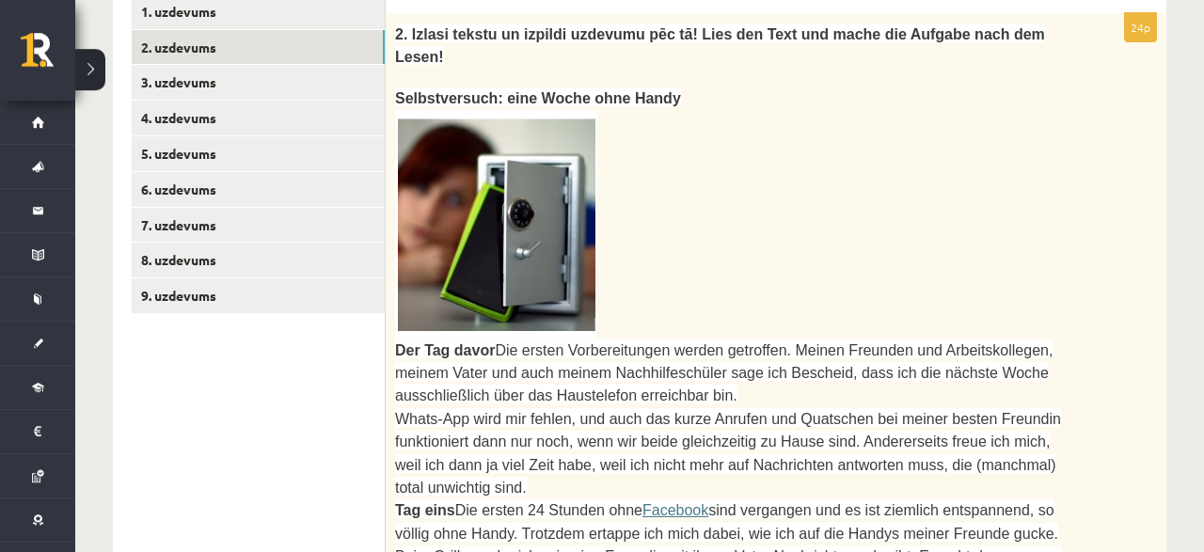
scroll to position [517, 0]
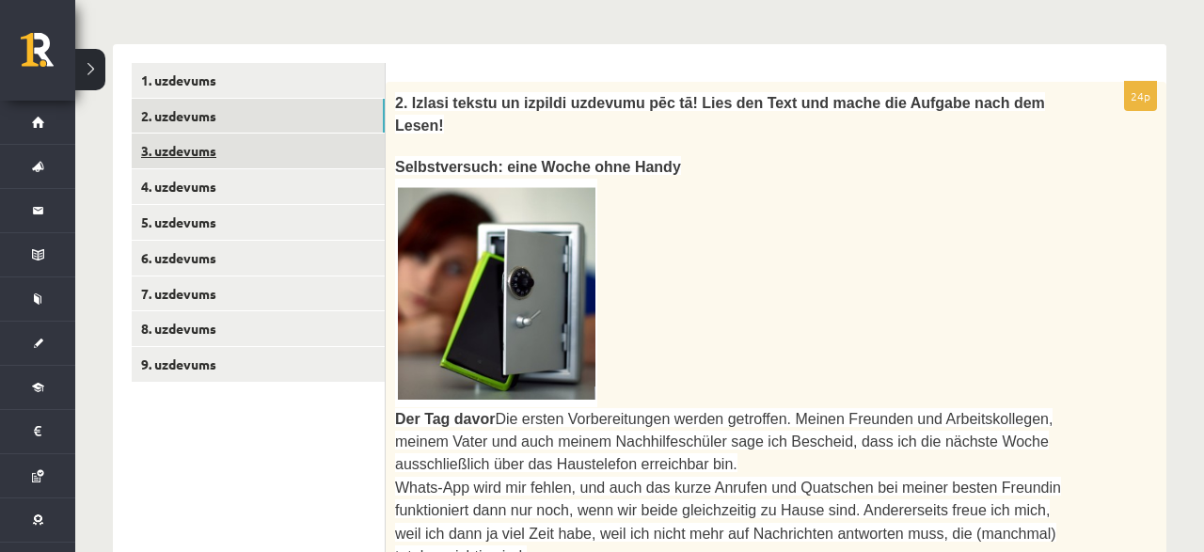
click at [196, 142] on link "3. uzdevums" at bounding box center [258, 151] width 253 height 35
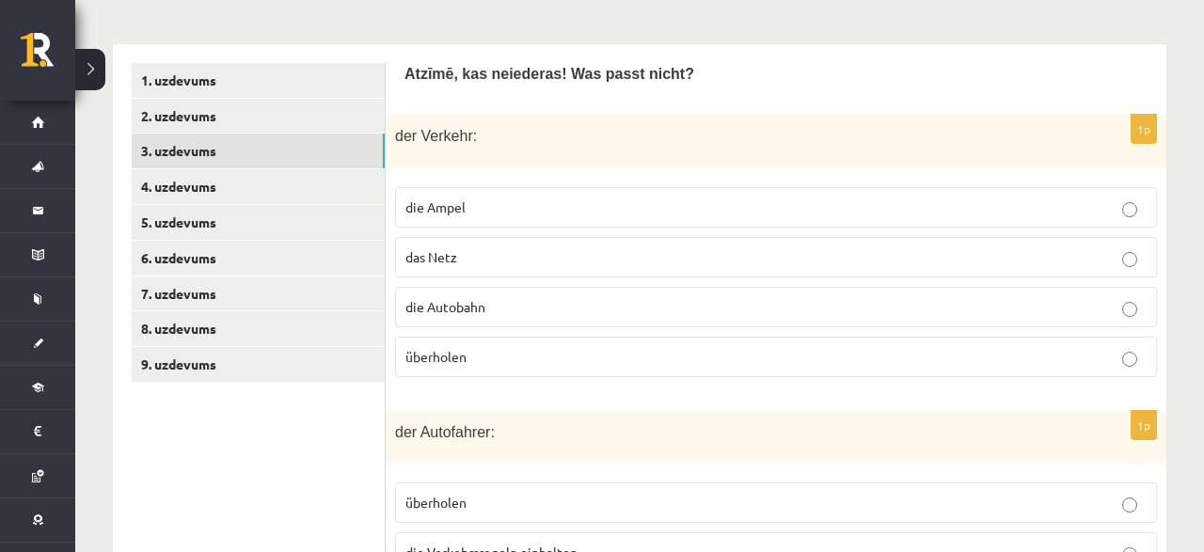
click at [467, 353] on span "überholen" at bounding box center [435, 356] width 61 height 17
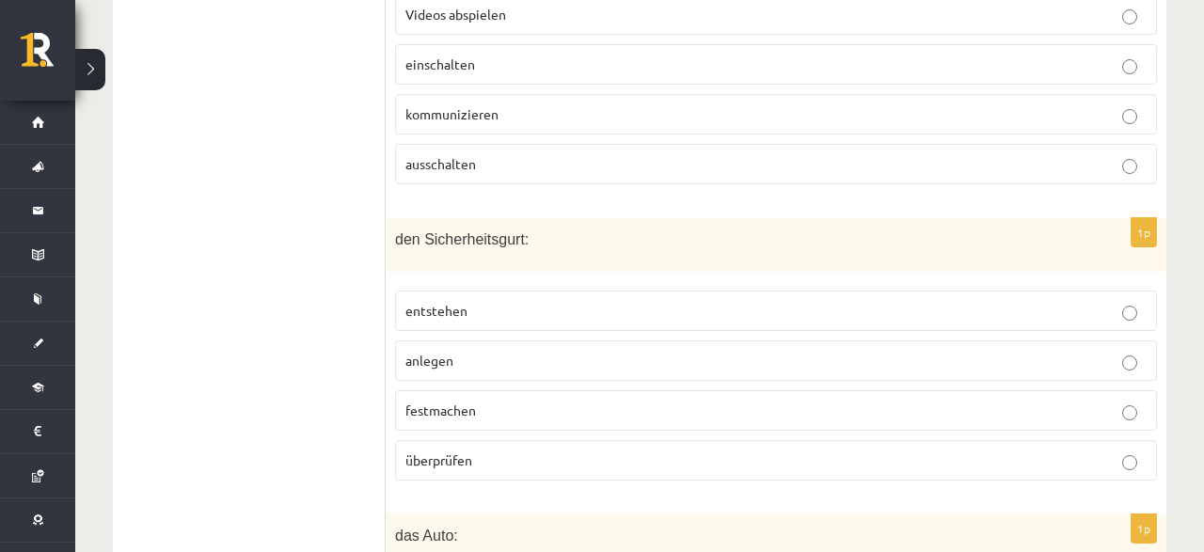
scroll to position [2156, 0]
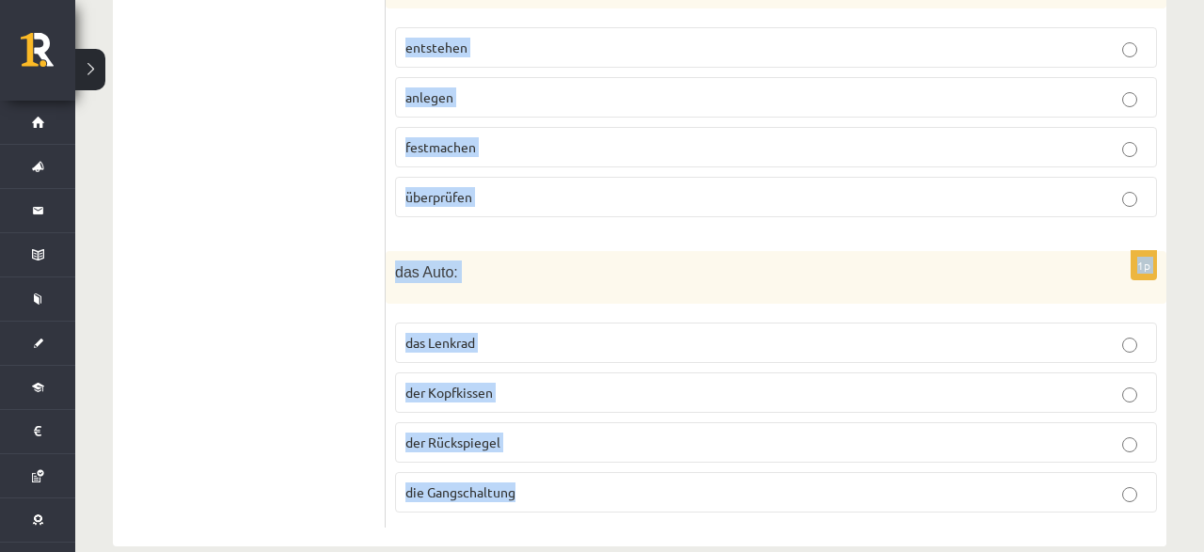
drag, startPoint x: 392, startPoint y: 40, endPoint x: 751, endPoint y: 577, distance: 645.4
copy form "der Verkehr: die Ampel das Netz die Autobahn überholen 1p der Autofahrer: überh…"
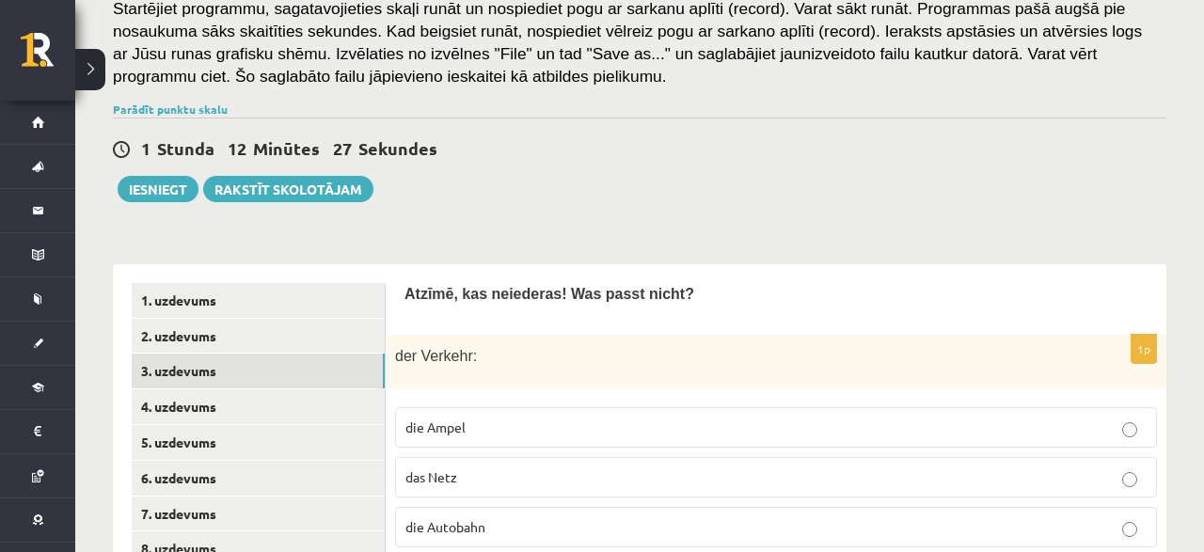
scroll to position [493, 0]
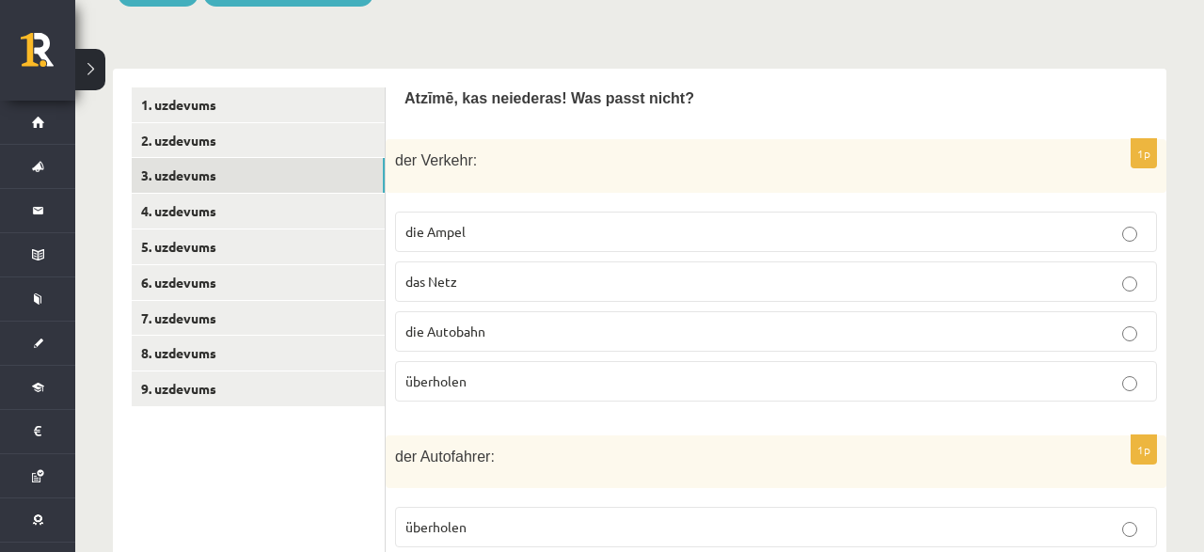
click at [460, 279] on p "das Netz" at bounding box center [775, 282] width 741 height 20
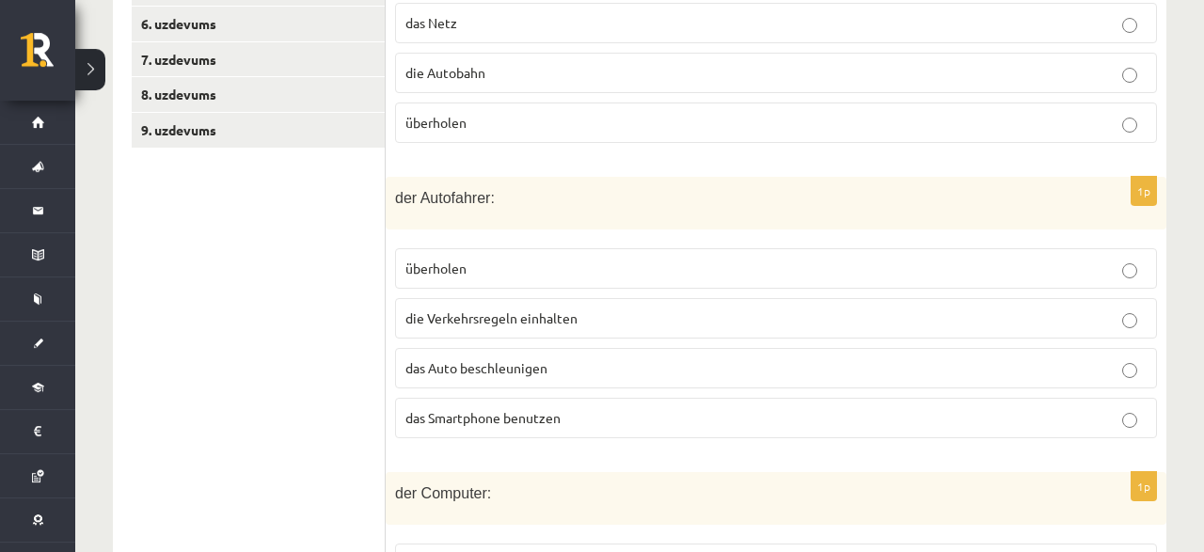
scroll to position [786, 0]
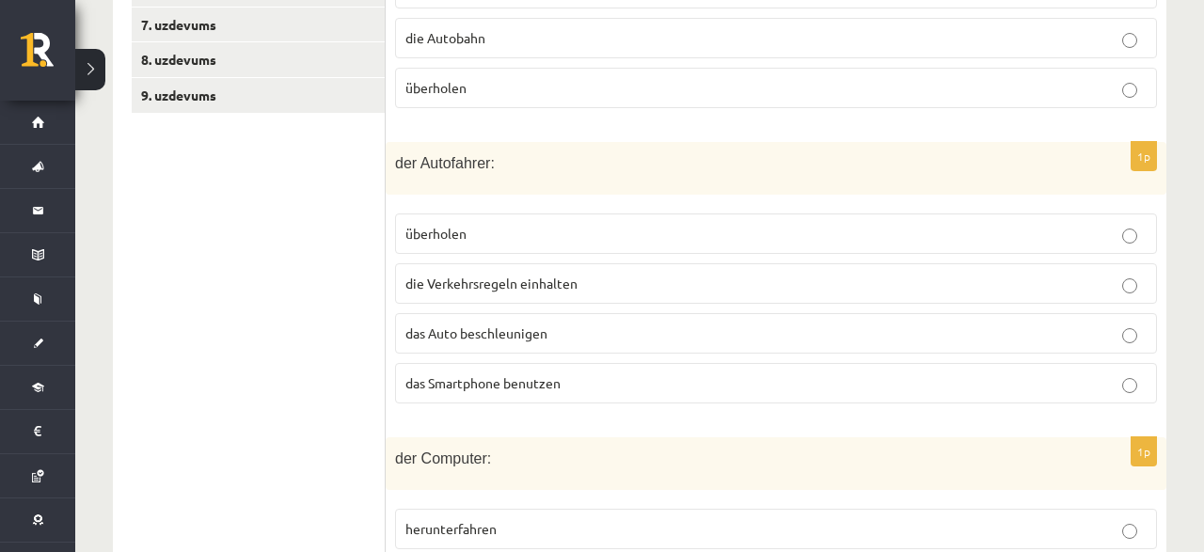
click at [577, 236] on label "überholen" at bounding box center [776, 234] width 762 height 40
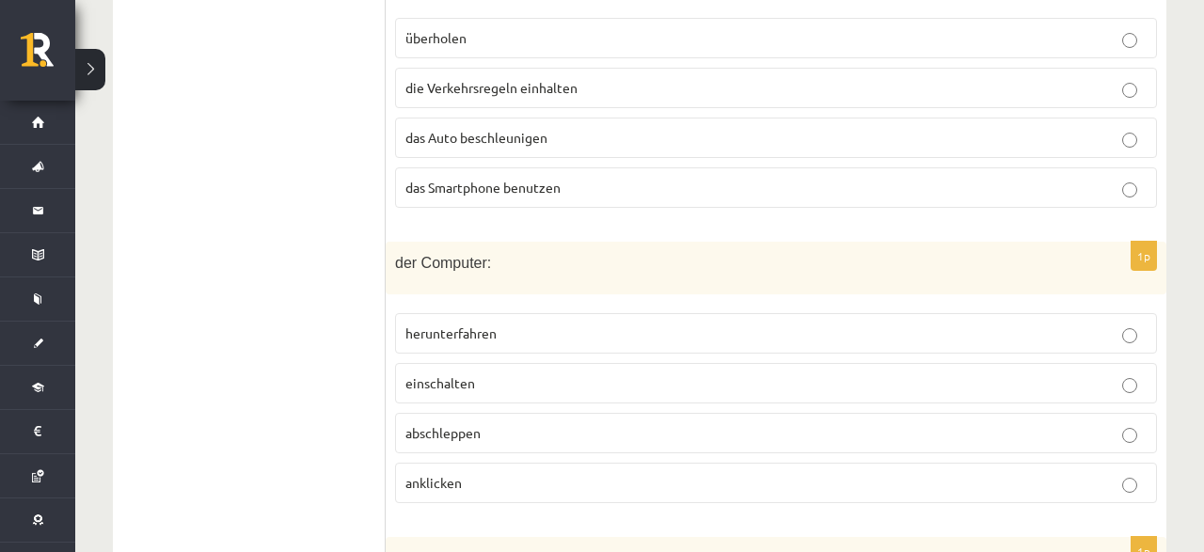
scroll to position [1080, 0]
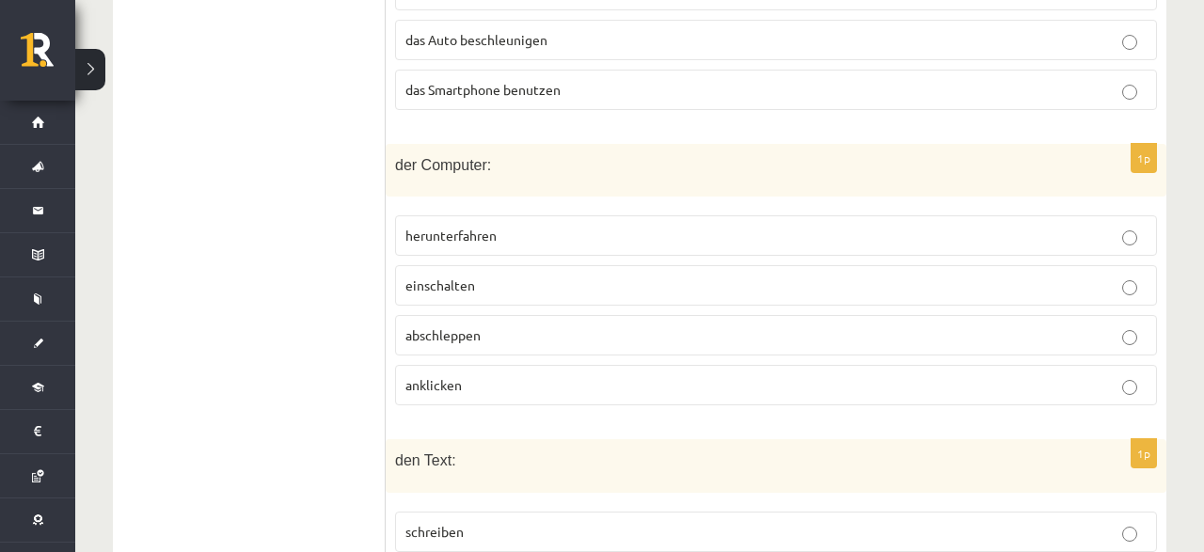
click at [588, 328] on p "abschleppen" at bounding box center [775, 335] width 741 height 20
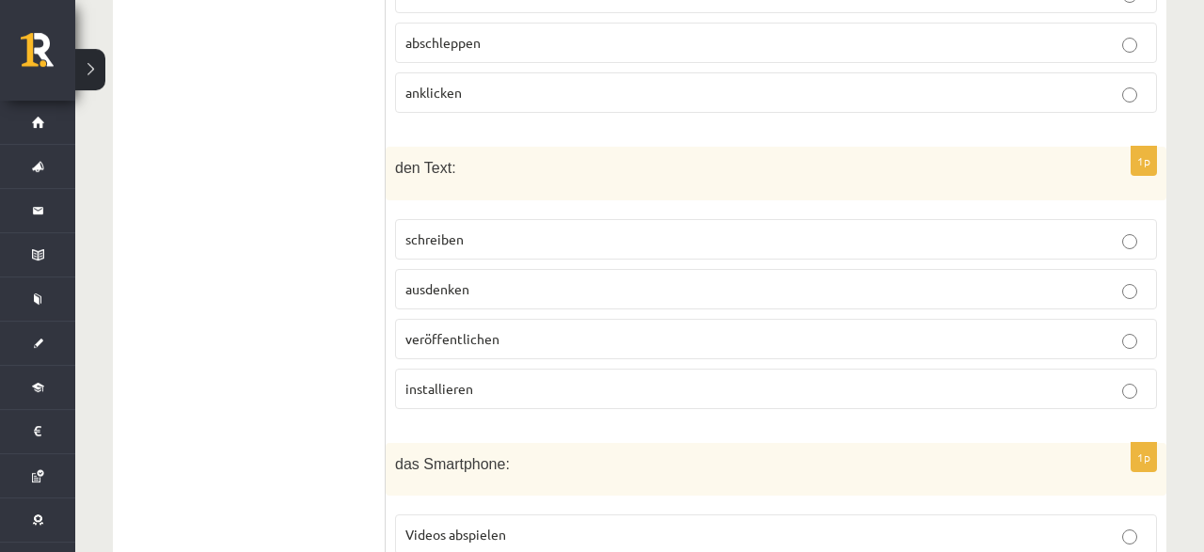
scroll to position [1373, 0]
click at [580, 368] on label "installieren" at bounding box center [776, 388] width 762 height 40
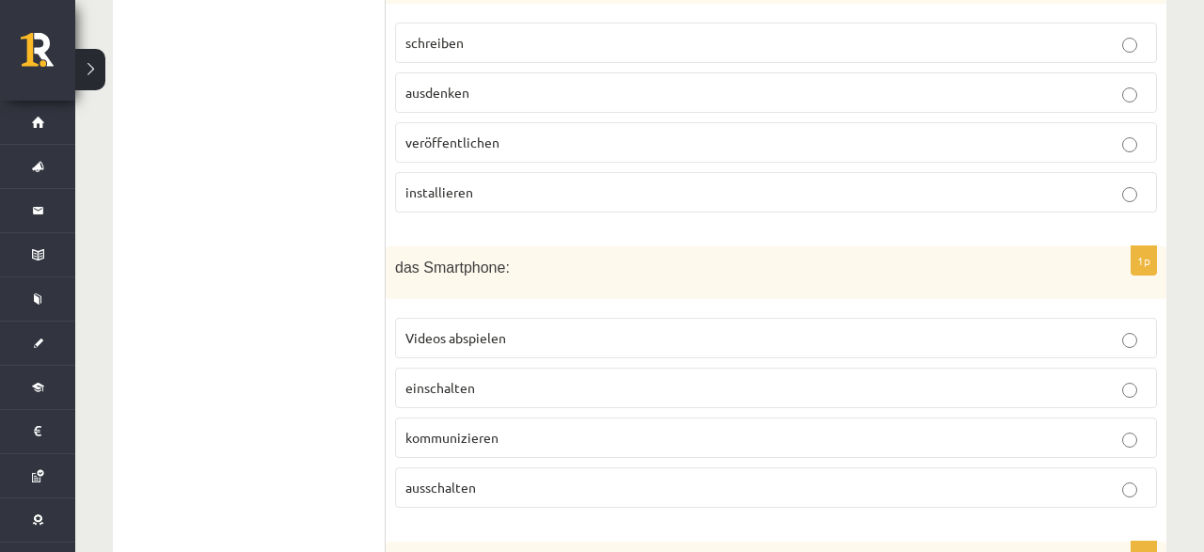
scroll to position [1667, 0]
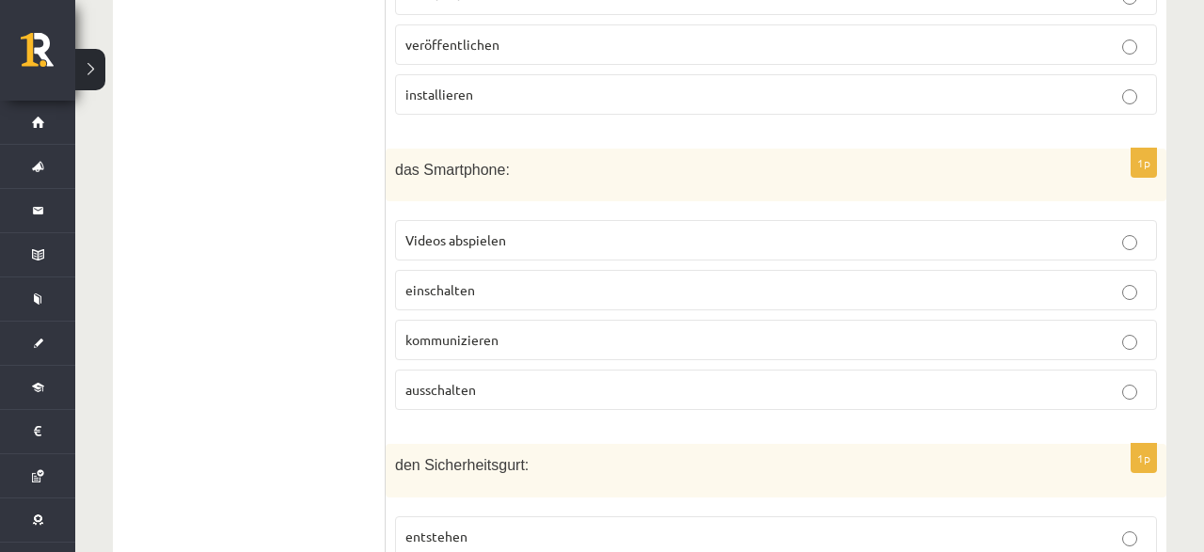
click at [507, 229] on label "Videos abspielen" at bounding box center [776, 240] width 762 height 40
click at [658, 230] on label "Videos abspielen" at bounding box center [776, 240] width 762 height 40
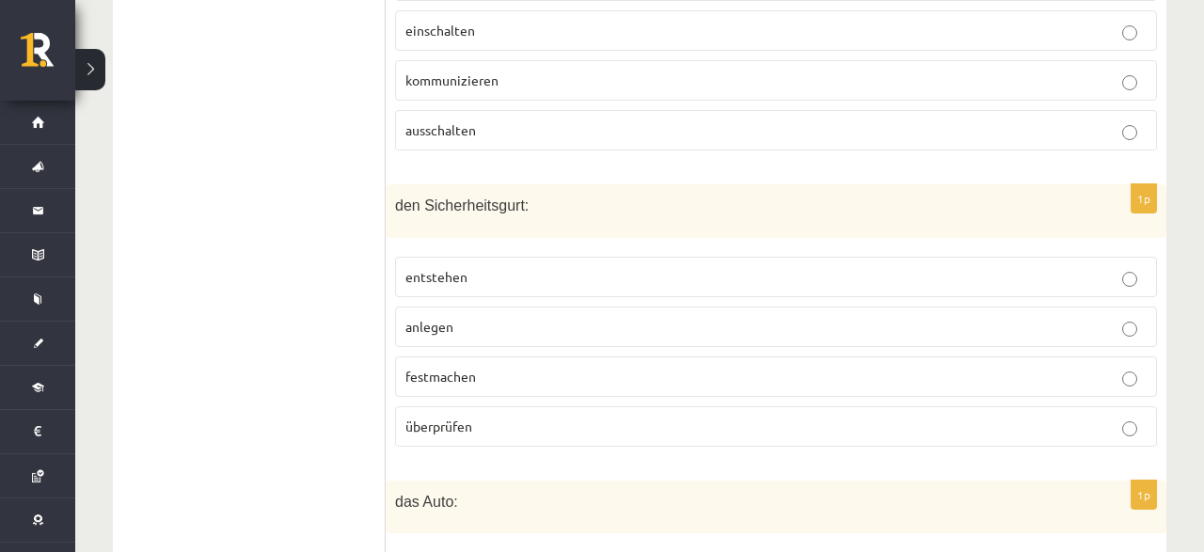
scroll to position [1960, 0]
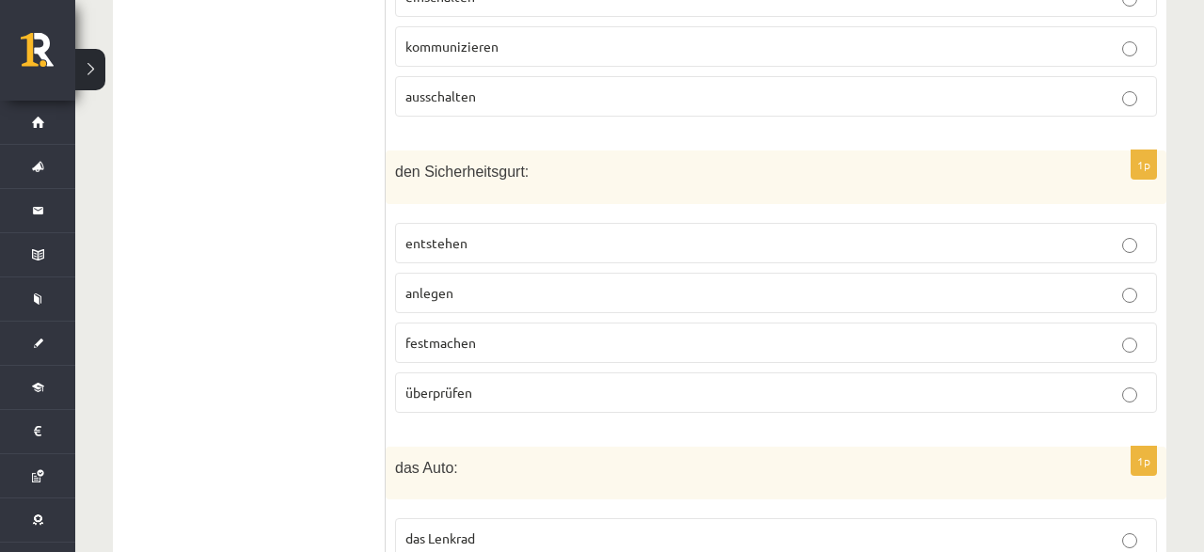
click at [471, 233] on p "entstehen" at bounding box center [775, 243] width 741 height 20
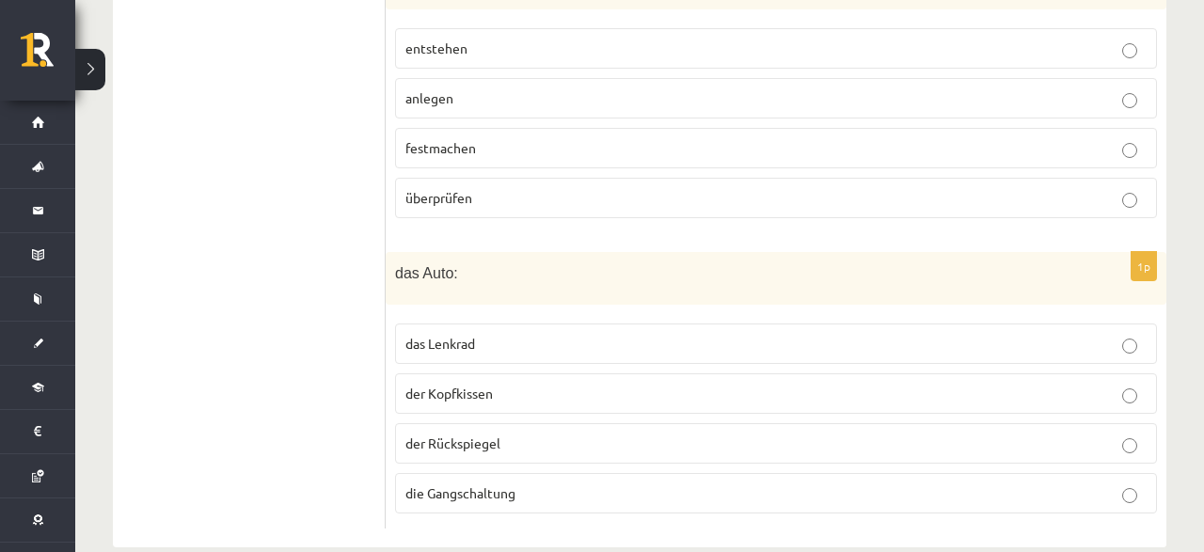
scroll to position [2156, 0]
click at [502, 483] on span "die Gangschaltung" at bounding box center [460, 491] width 110 height 17
click at [687, 472] on label "die Gangschaltung" at bounding box center [776, 492] width 762 height 40
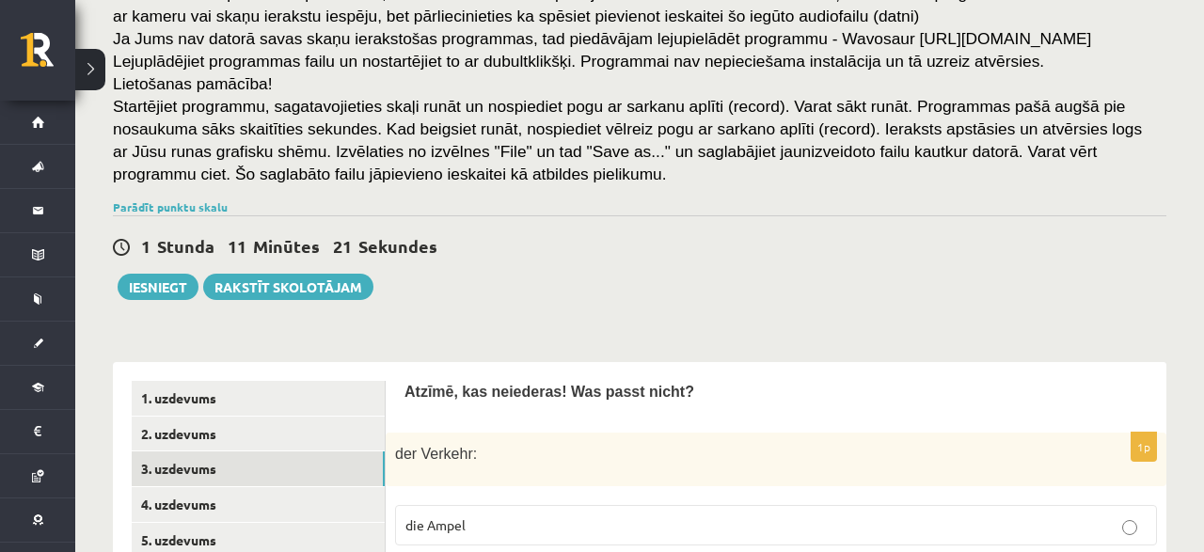
scroll to position [395, 0]
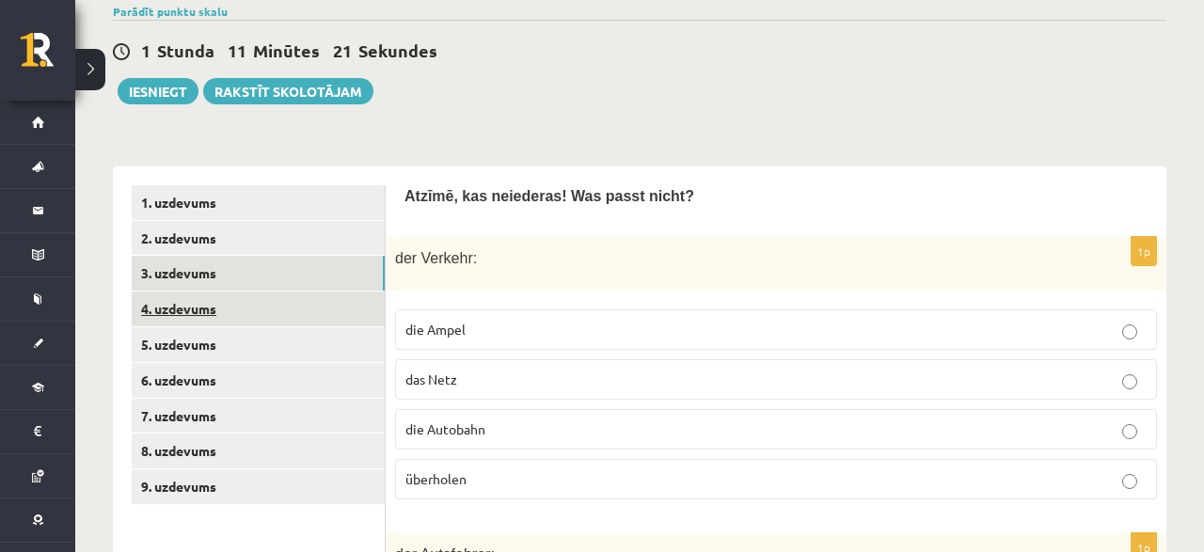
click at [171, 305] on link "4. uzdevums" at bounding box center [258, 309] width 253 height 35
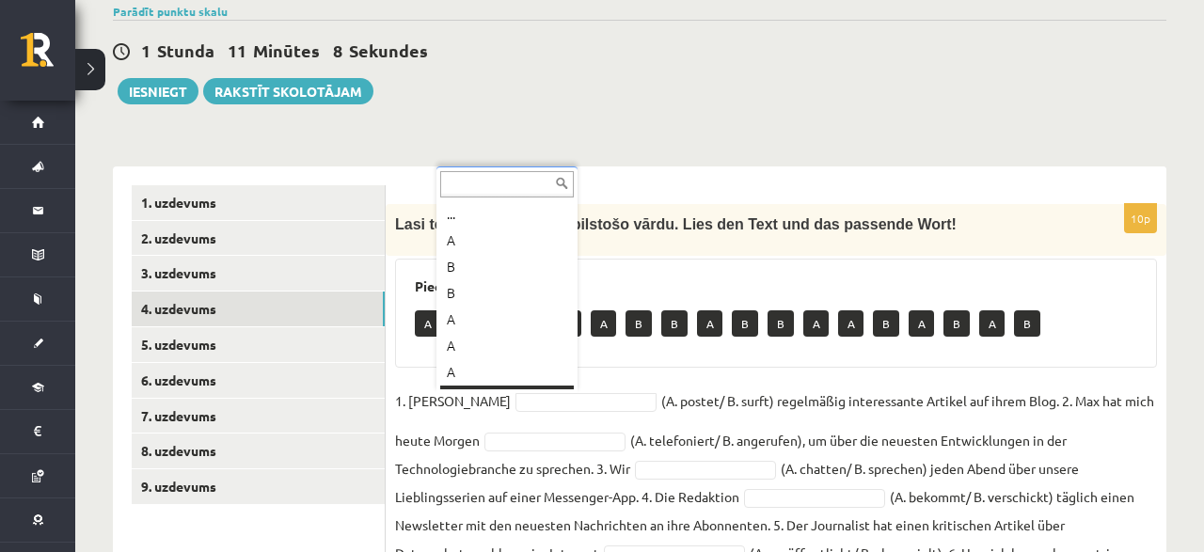
scroll to position [23, 0]
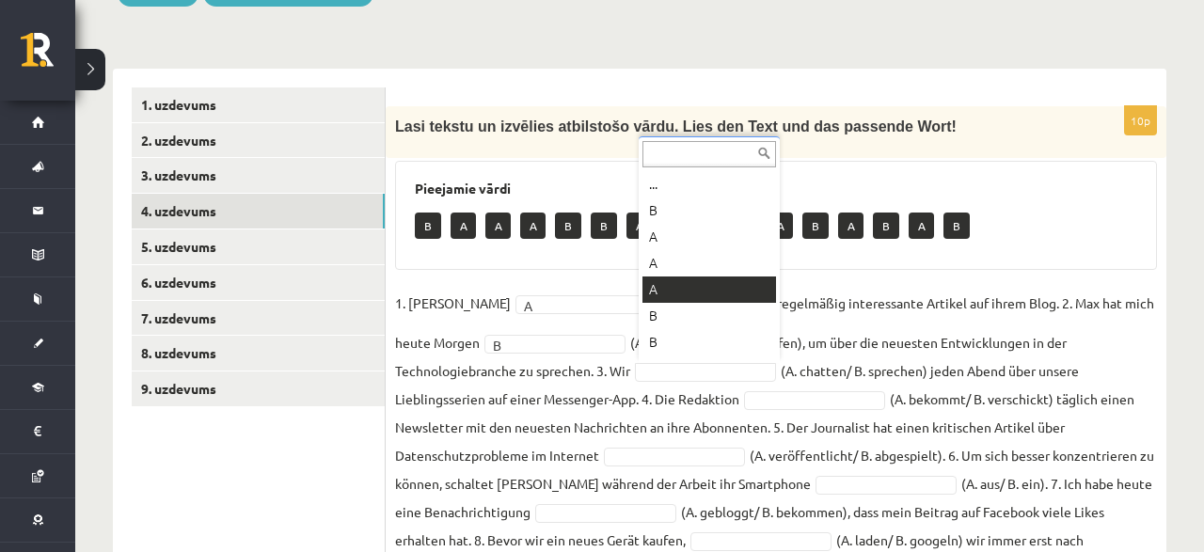
scroll to position [23, 0]
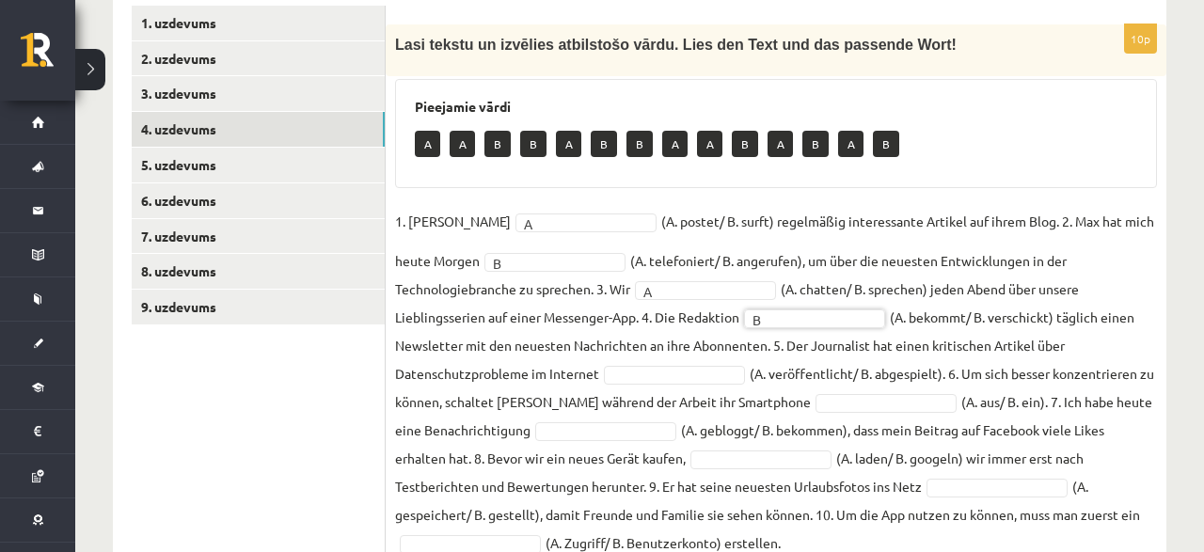
scroll to position [643, 0]
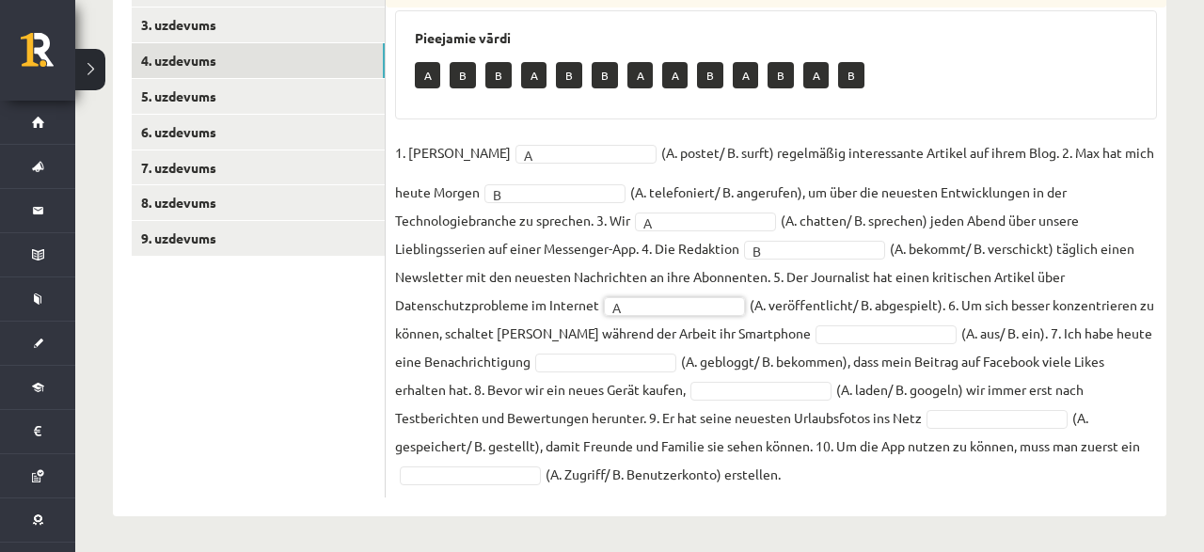
click at [588, 342] on fieldset "1. Lisa A * (A. postet/ B. surft) regelmäßig interessante Artikel auf ihrem Blo…" at bounding box center [776, 313] width 762 height 350
click at [892, 376] on fieldset "1. Lisa A * (A. postet/ B. surft) regelmäßig interessante Artikel auf ihrem Blo…" at bounding box center [776, 313] width 762 height 350
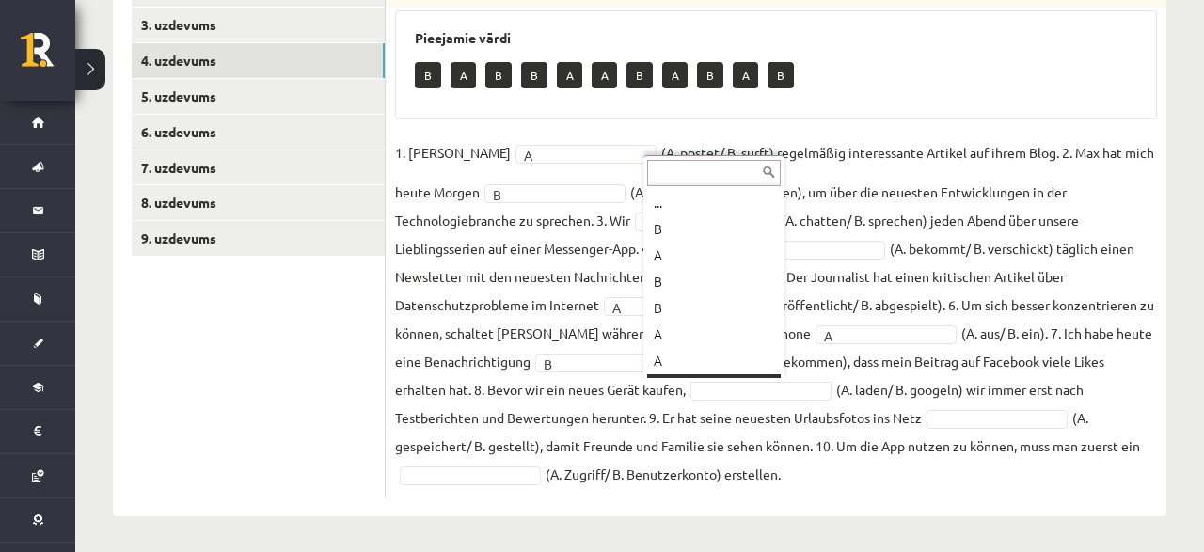
scroll to position [23, 0]
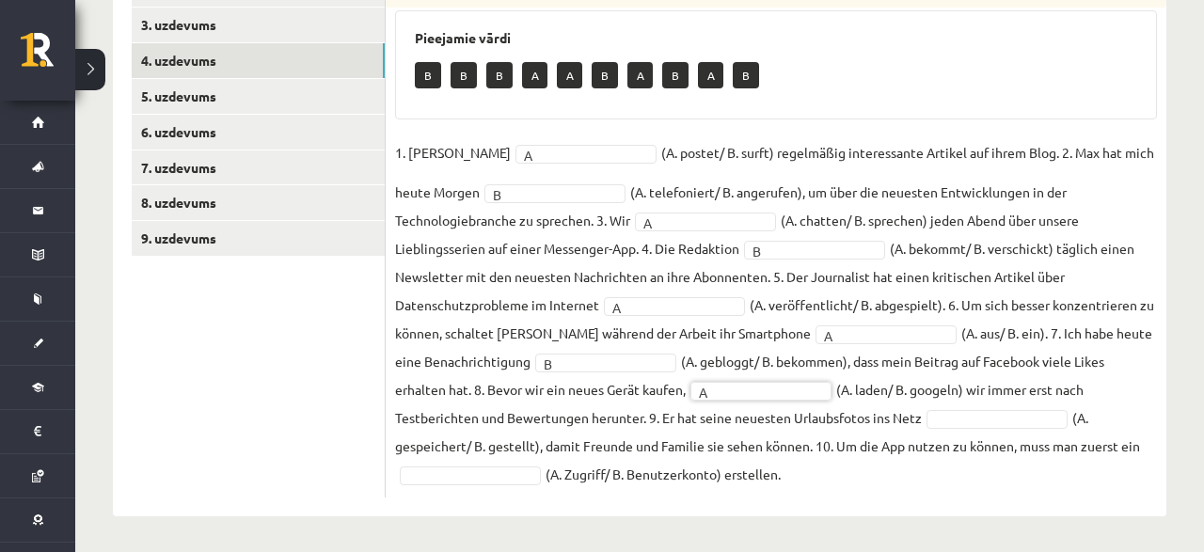
click at [808, 464] on fieldset "1. Lisa A * (A. postet/ B. surft) regelmäßig interessante Artikel auf ihrem Blo…" at bounding box center [776, 313] width 762 height 350
click at [905, 485] on fieldset "1. Lisa A * (A. postet/ B. surft) regelmäßig interessante Artikel auf ihrem Blo…" at bounding box center [776, 313] width 762 height 350
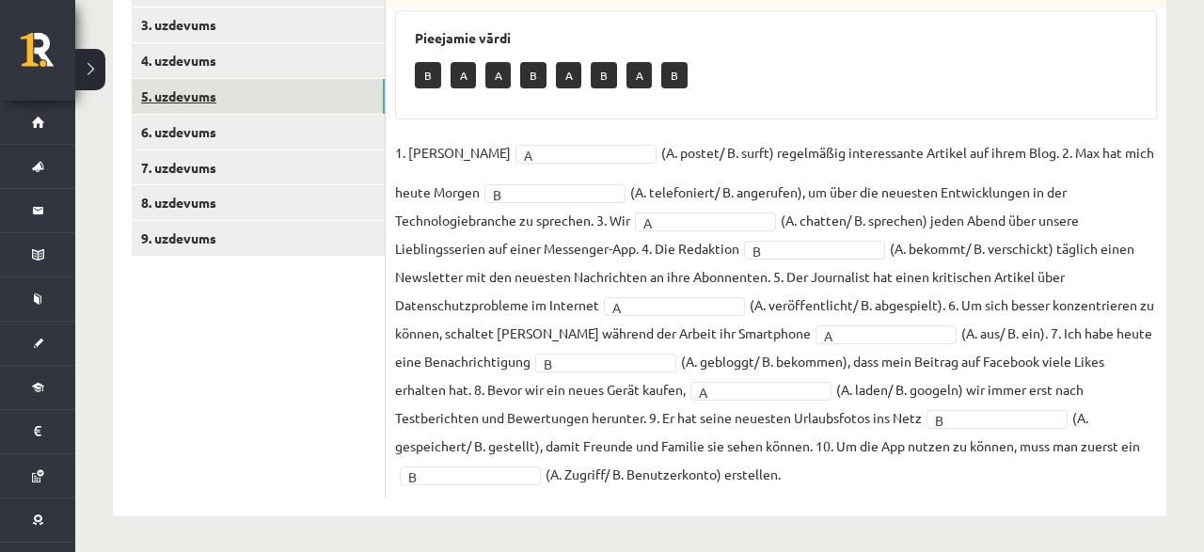
click at [185, 101] on link "5. uzdevums" at bounding box center [258, 96] width 253 height 35
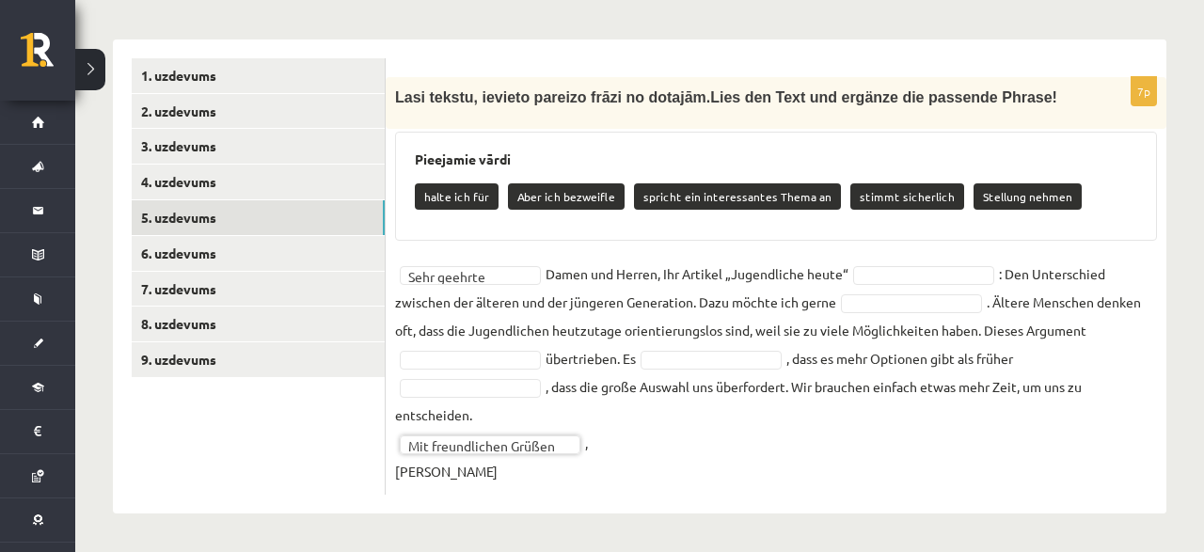
scroll to position [519, 0]
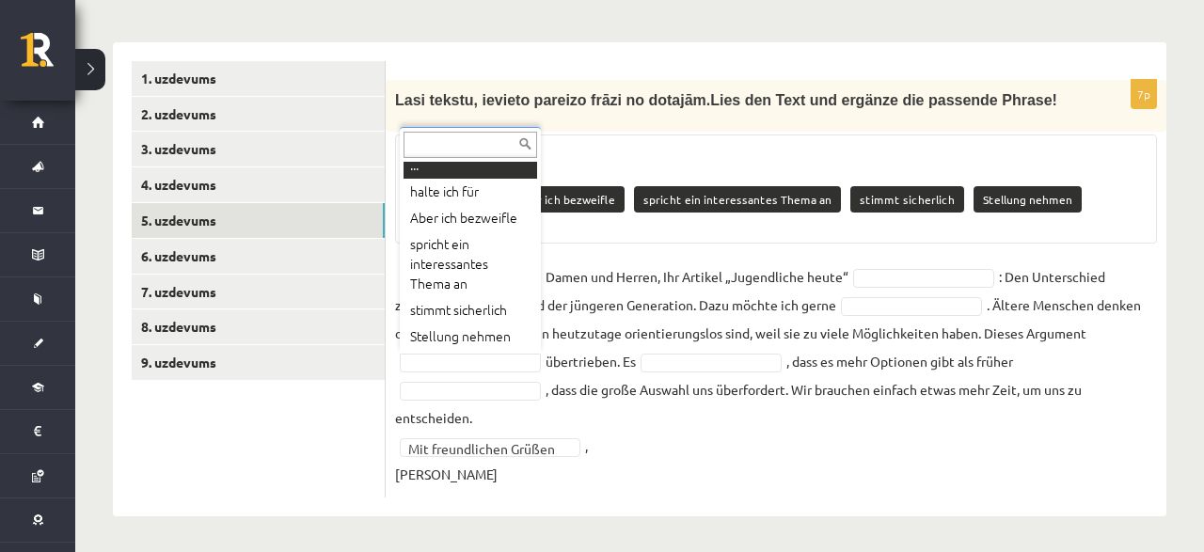
scroll to position [0, 0]
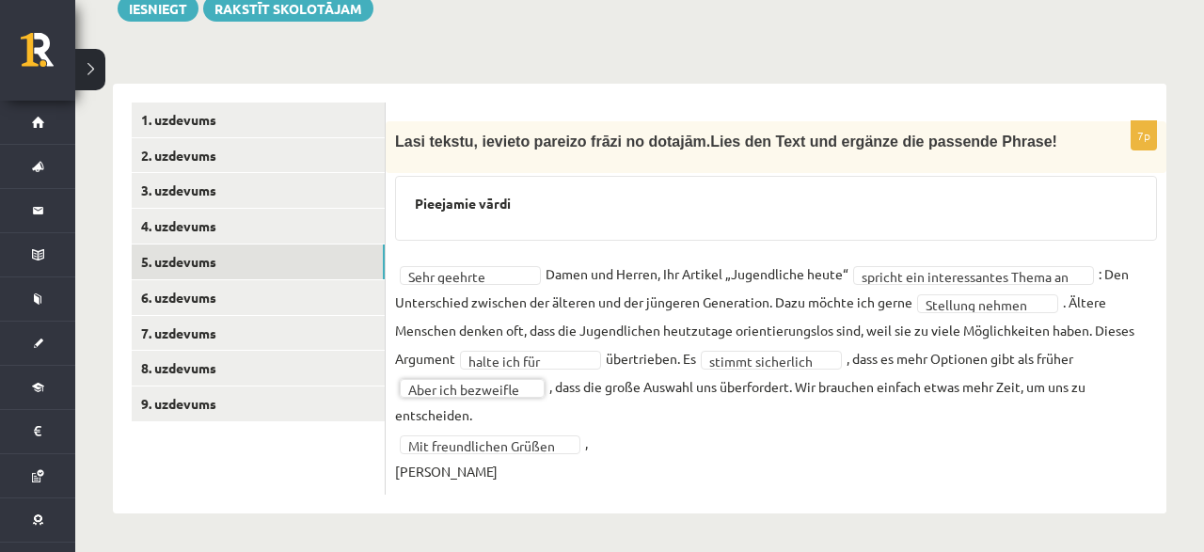
scroll to position [474, 0]
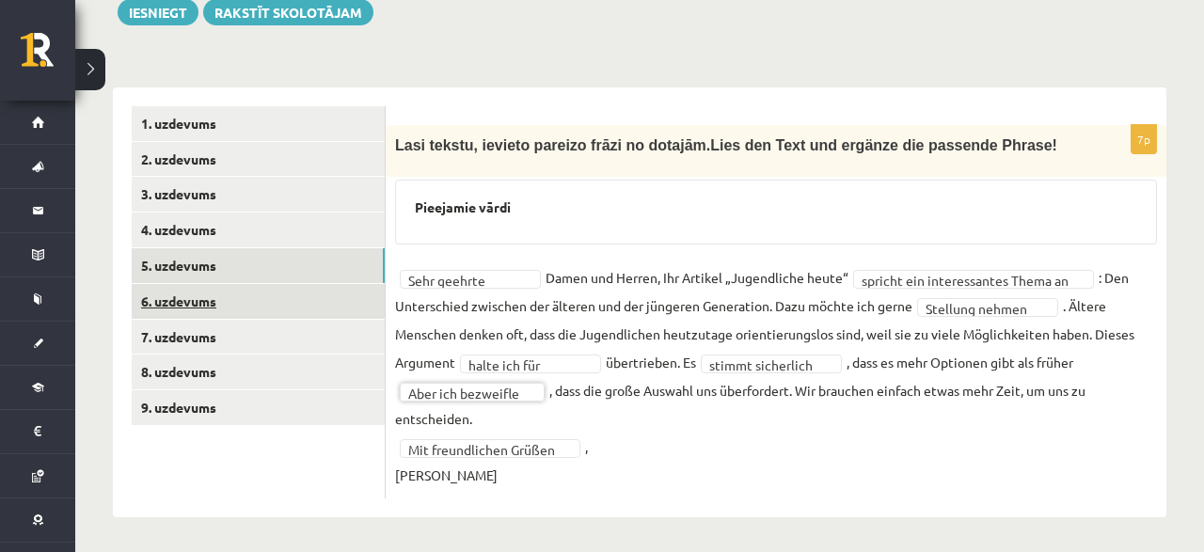
click at [185, 308] on link "6. uzdevums" at bounding box center [258, 301] width 253 height 35
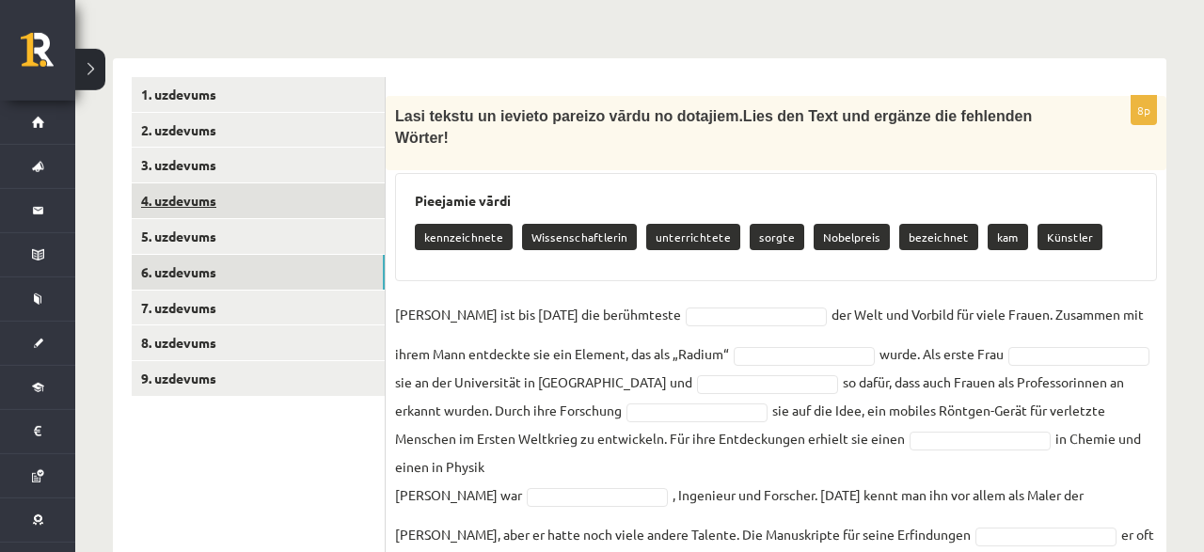
scroll to position [542, 0]
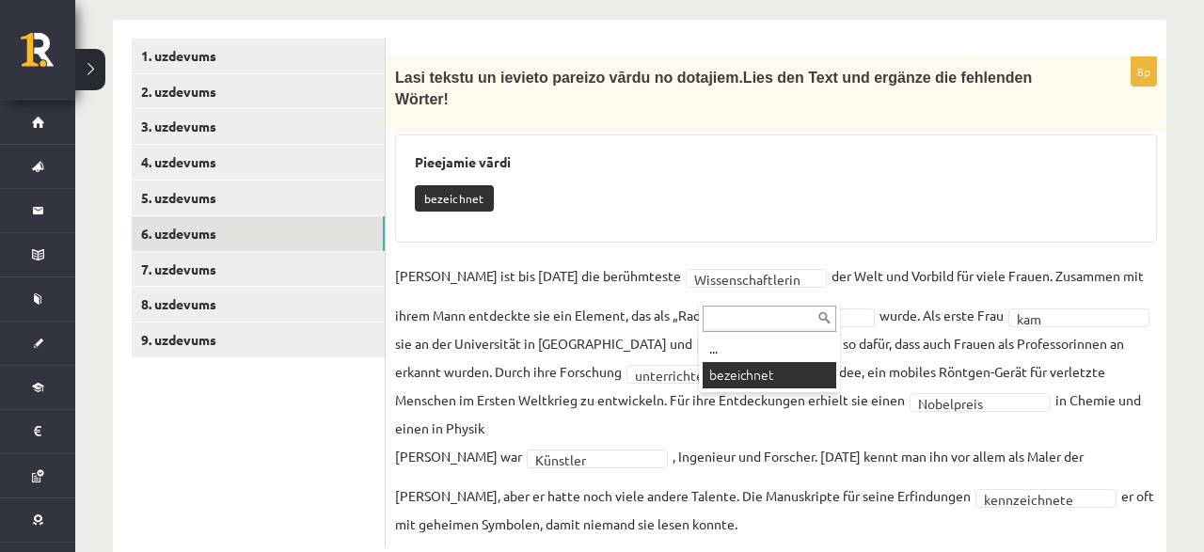
click at [740, 388] on div "... bezeichnet" at bounding box center [769, 347] width 141 height 90
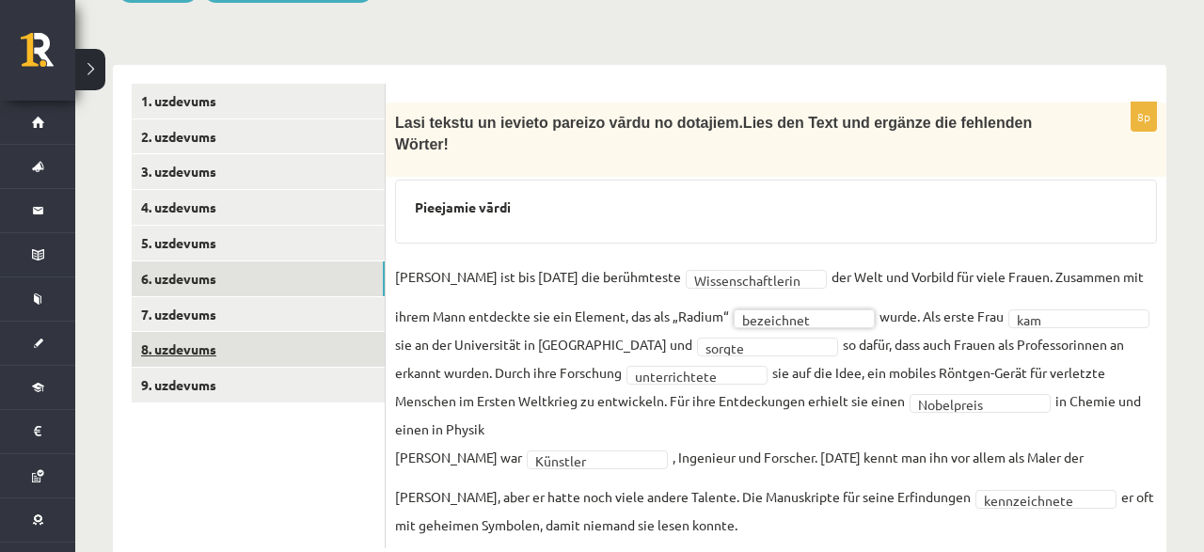
click at [209, 339] on link "8. uzdevums" at bounding box center [258, 349] width 253 height 35
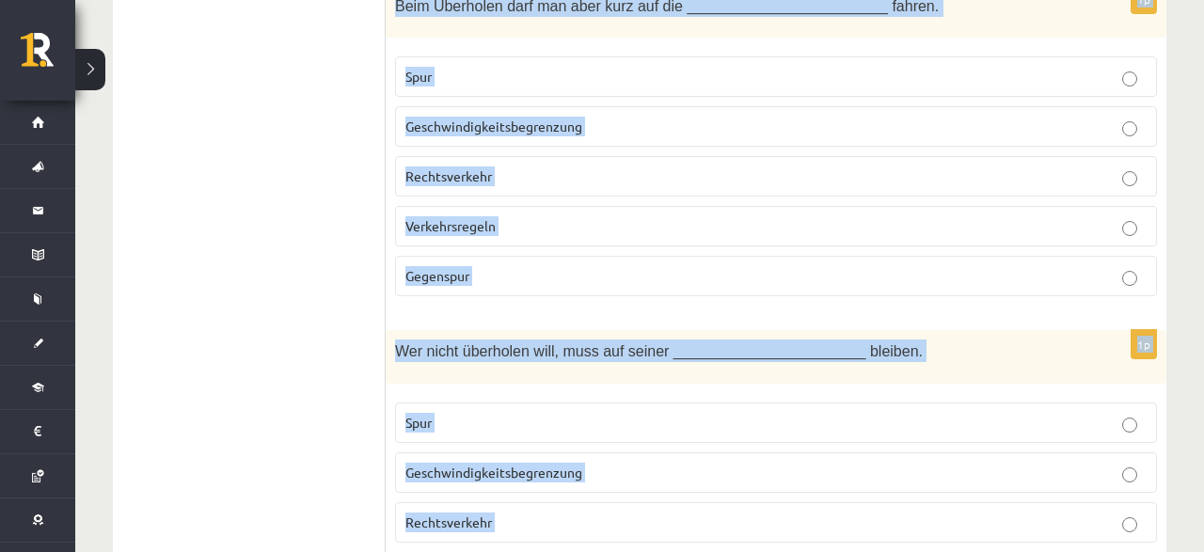
scroll to position [4178, 0]
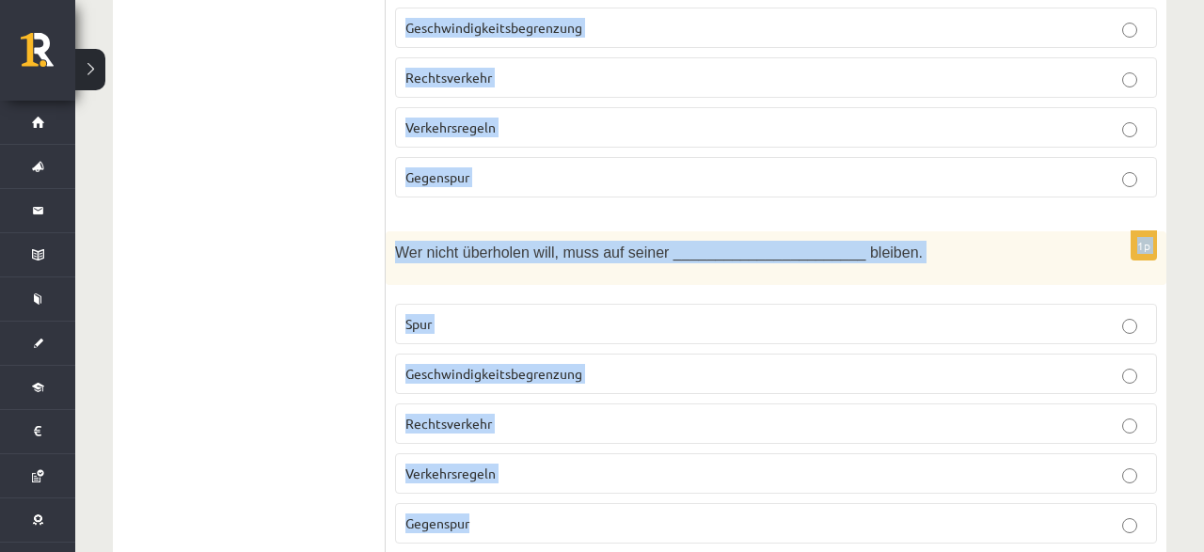
drag, startPoint x: 402, startPoint y: 84, endPoint x: 1053, endPoint y: 462, distance: 753.5
copy form "Izvēlies pareizo vārdu! Was ist was? 1p Damit kann man wählen, ob das Auto vorw…"
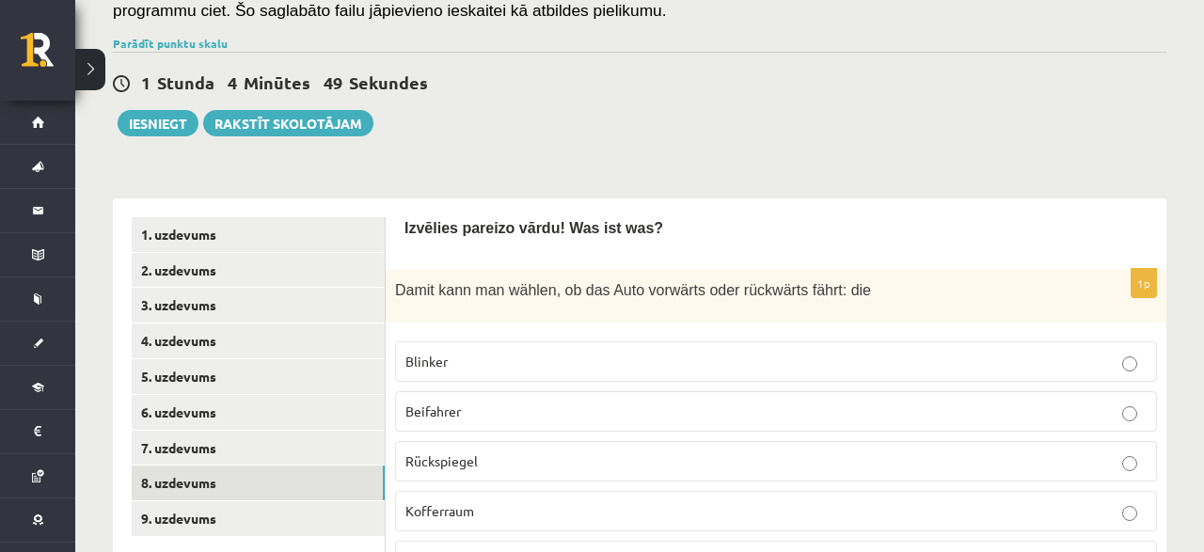
scroll to position [461, 0]
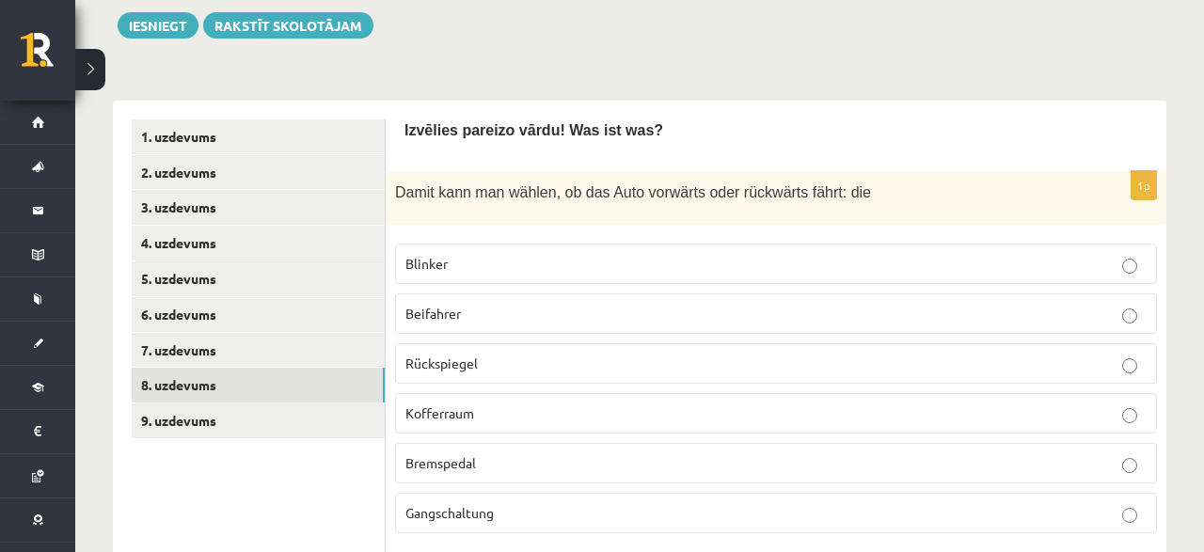
click at [467, 510] on span "Gangschaltung" at bounding box center [449, 512] width 88 height 17
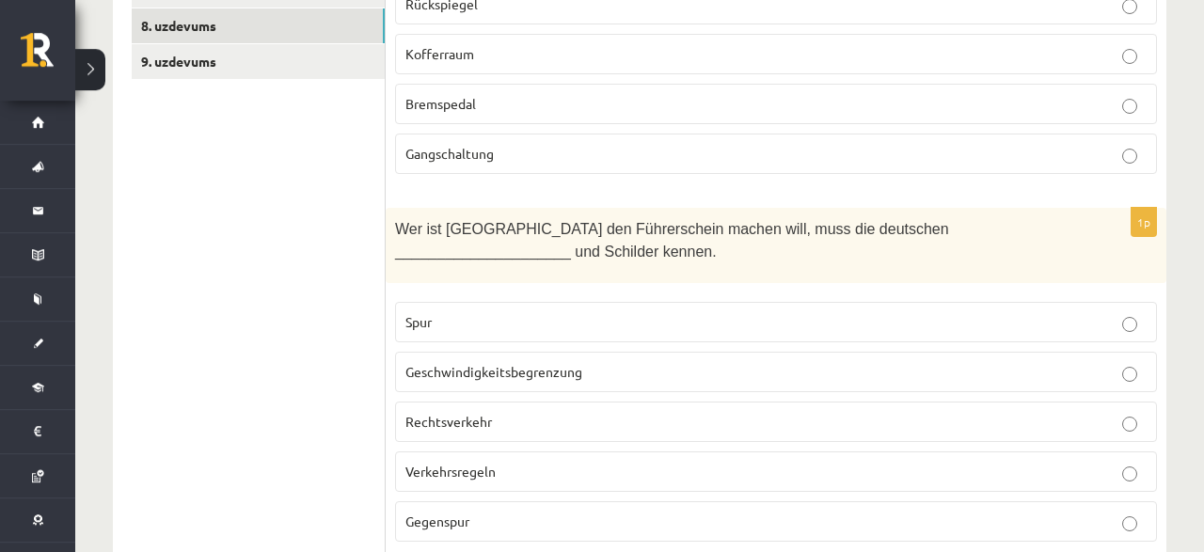
scroll to position [852, 0]
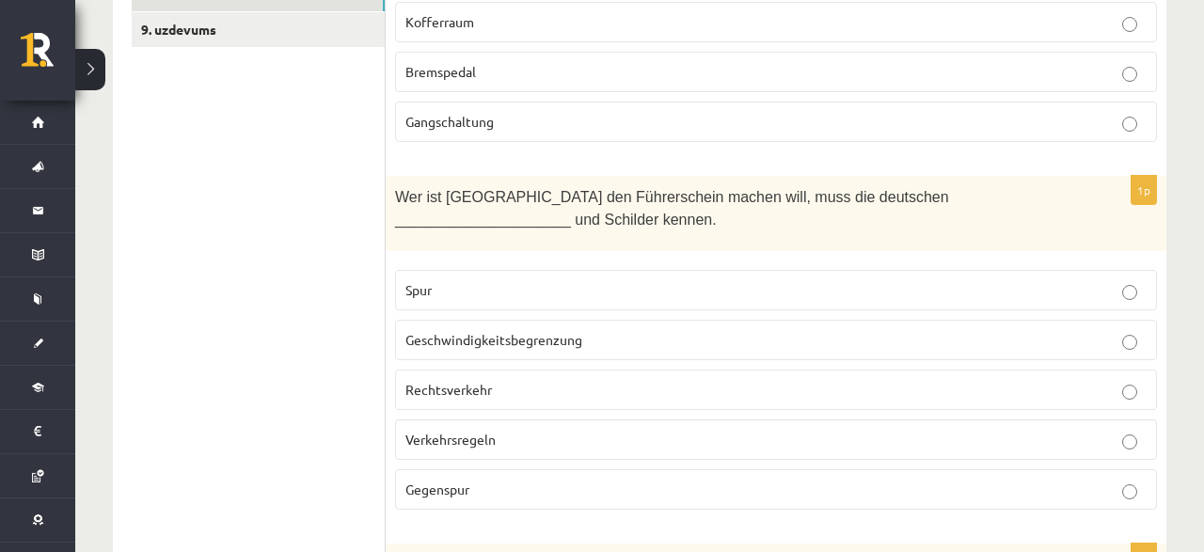
click at [483, 443] on label "Verkehrsregeln" at bounding box center [776, 439] width 762 height 40
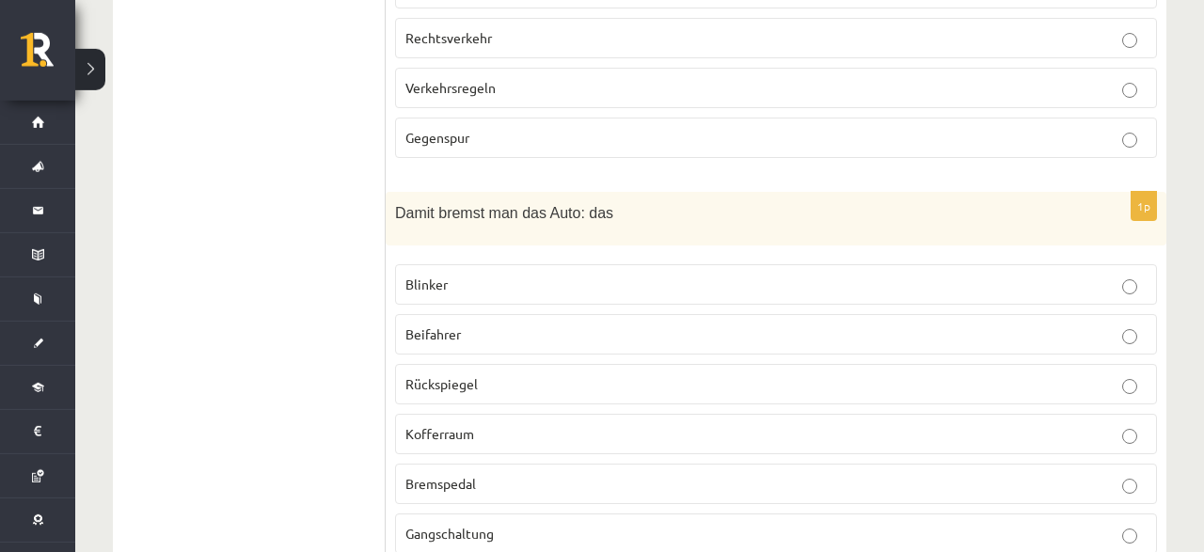
scroll to position [1243, 0]
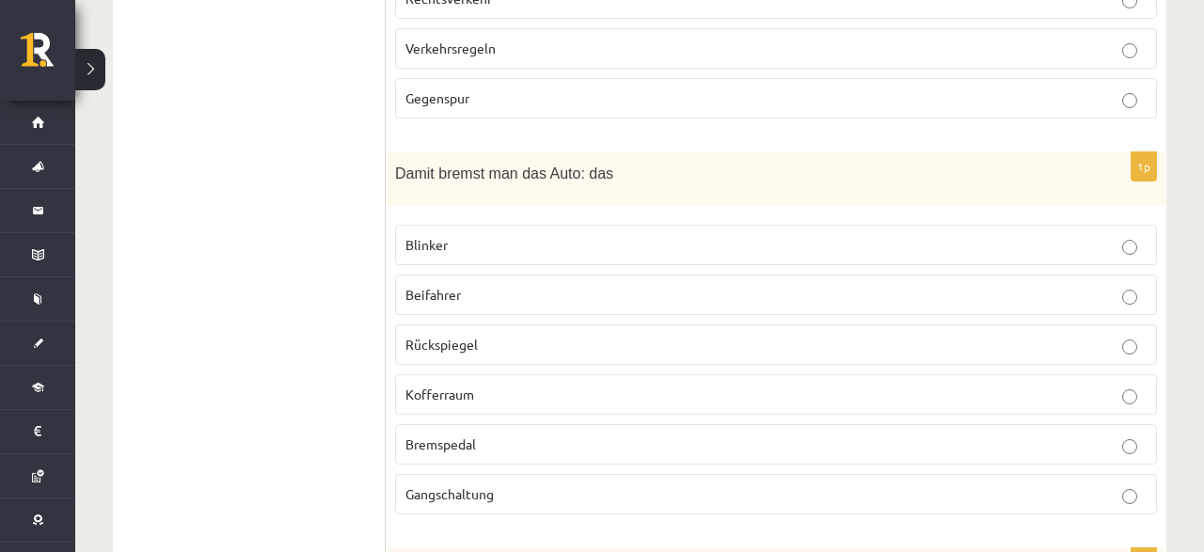
click at [492, 435] on p "Bremspedal" at bounding box center [775, 445] width 741 height 20
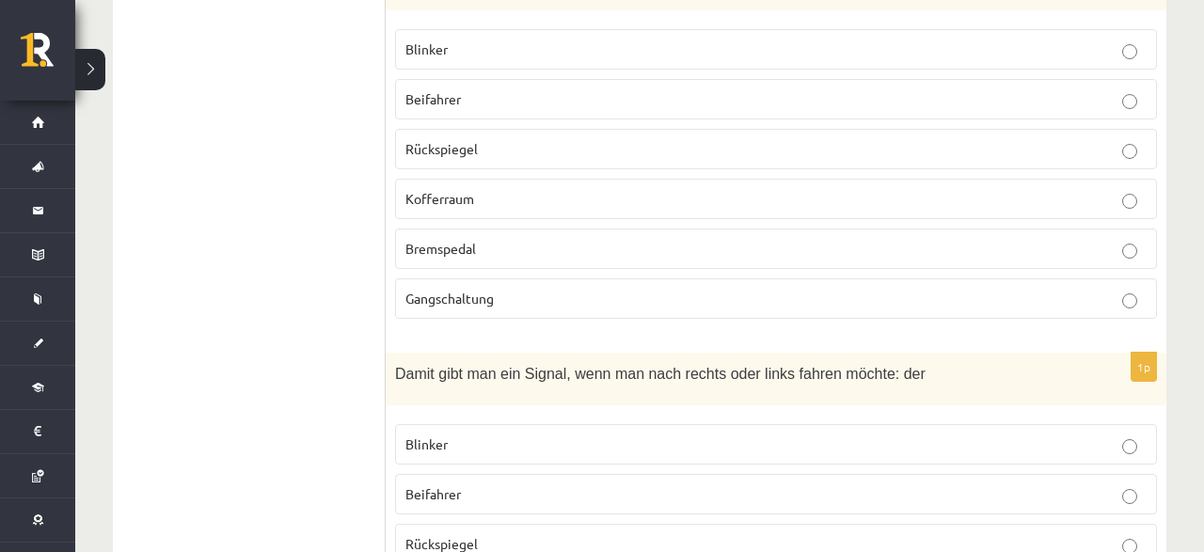
scroll to position [1635, 0]
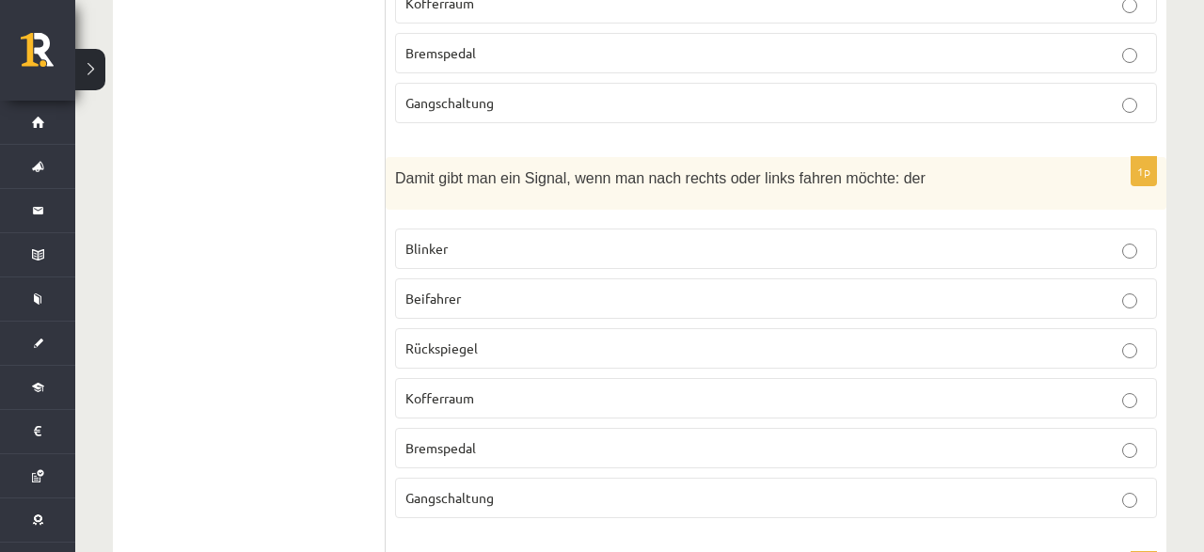
click at [451, 239] on p "Blinker" at bounding box center [775, 249] width 741 height 20
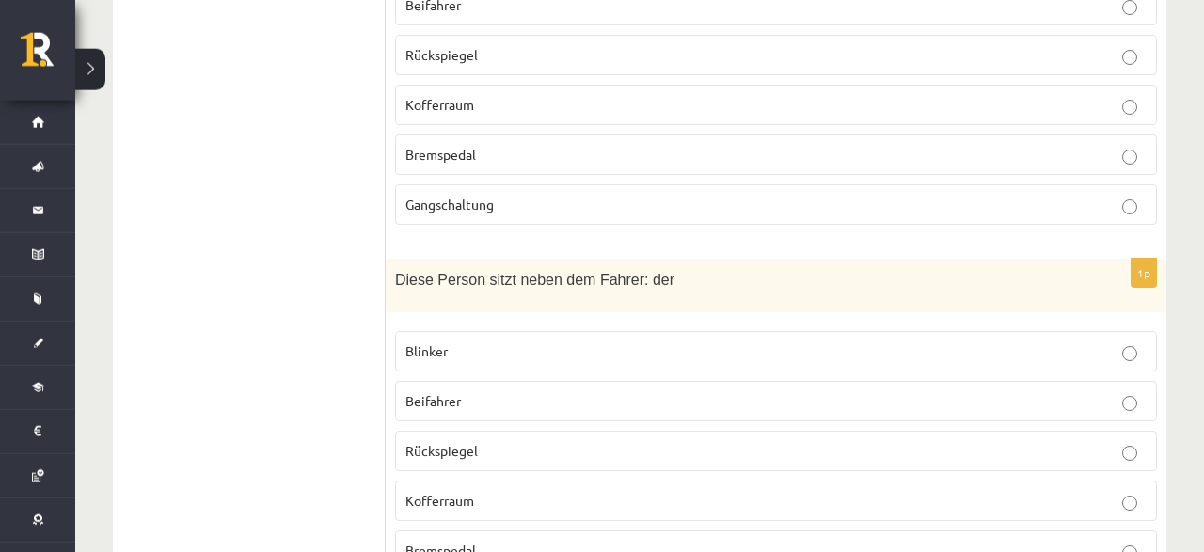
scroll to position [1928, 0]
click at [478, 391] on p "Beifahrer" at bounding box center [775, 401] width 741 height 20
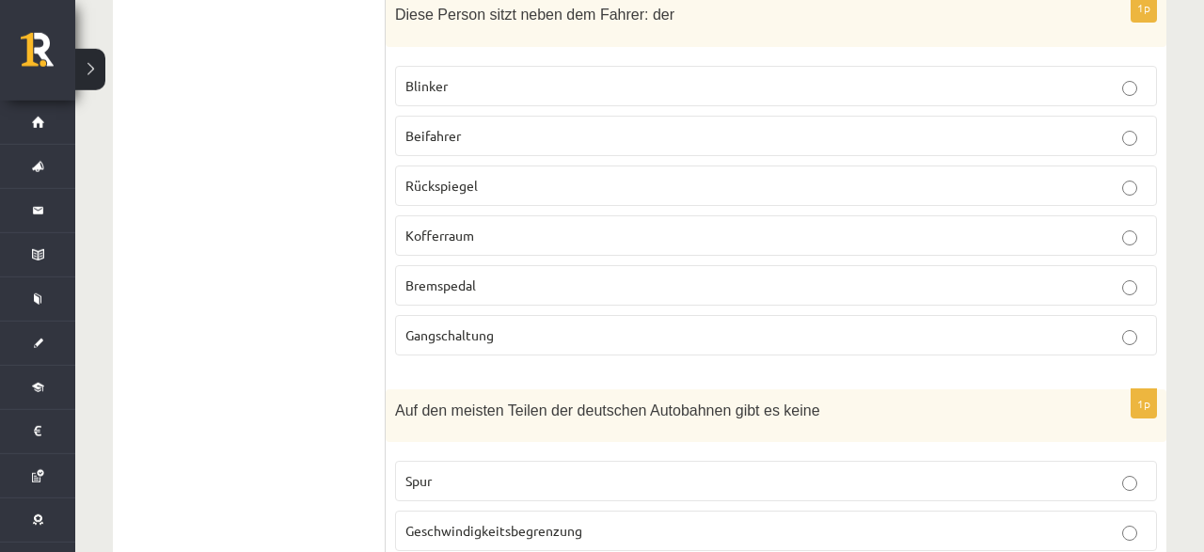
scroll to position [2319, 0]
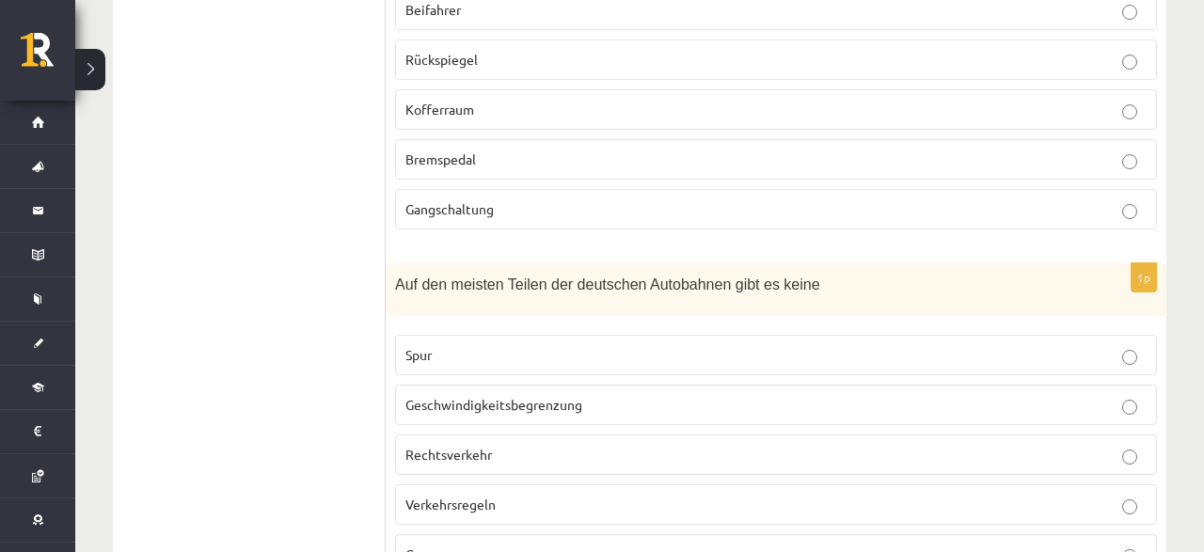
click at [533, 388] on label "Geschwindigkeitsbegrenzung" at bounding box center [776, 405] width 762 height 40
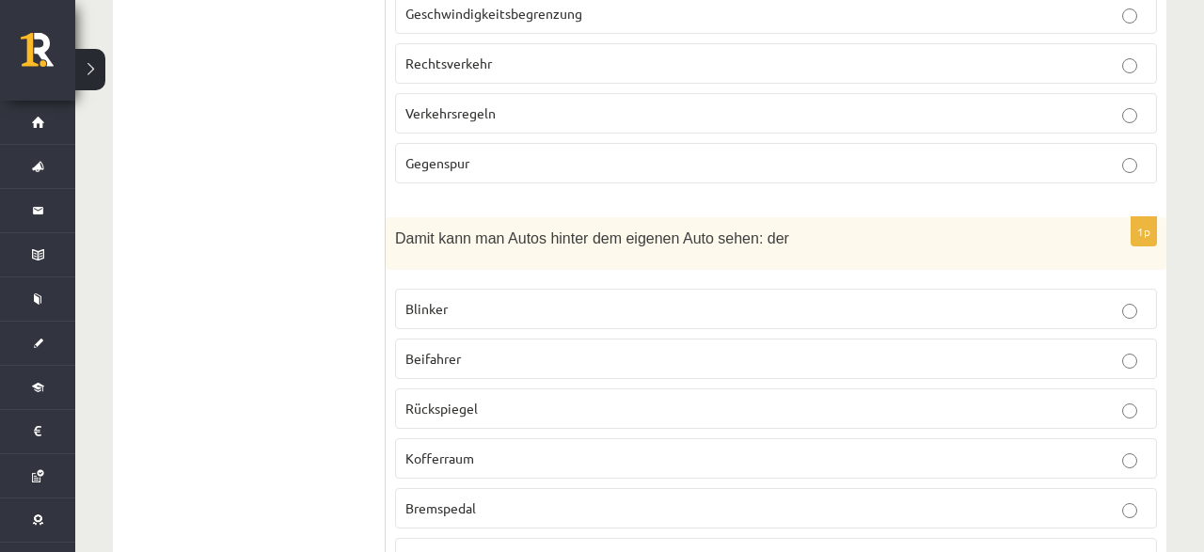
scroll to position [2808, 0]
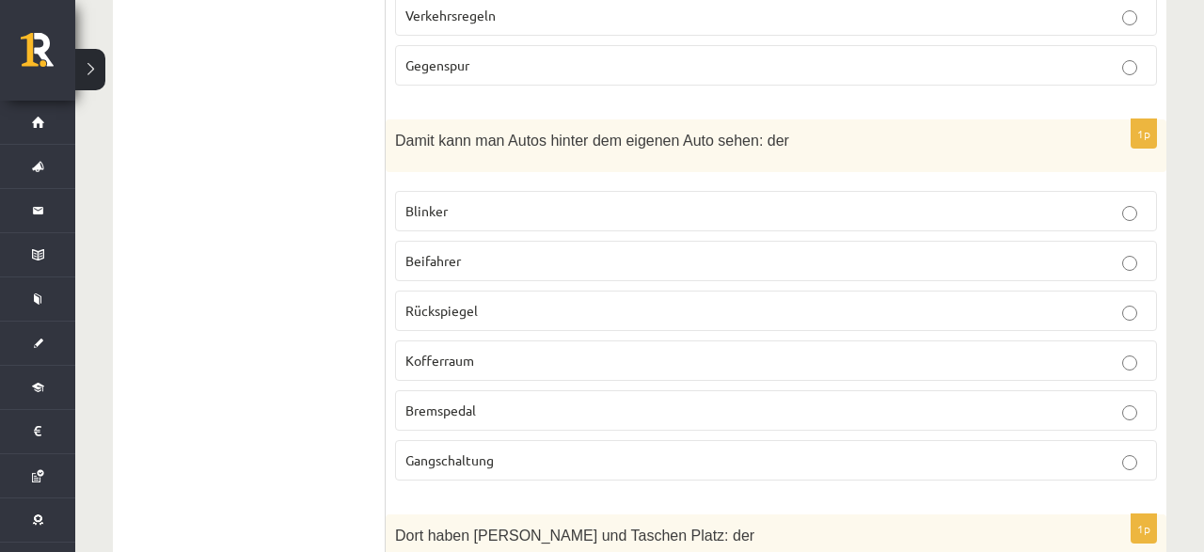
click at [529, 301] on p "Rückspiegel" at bounding box center [775, 311] width 741 height 20
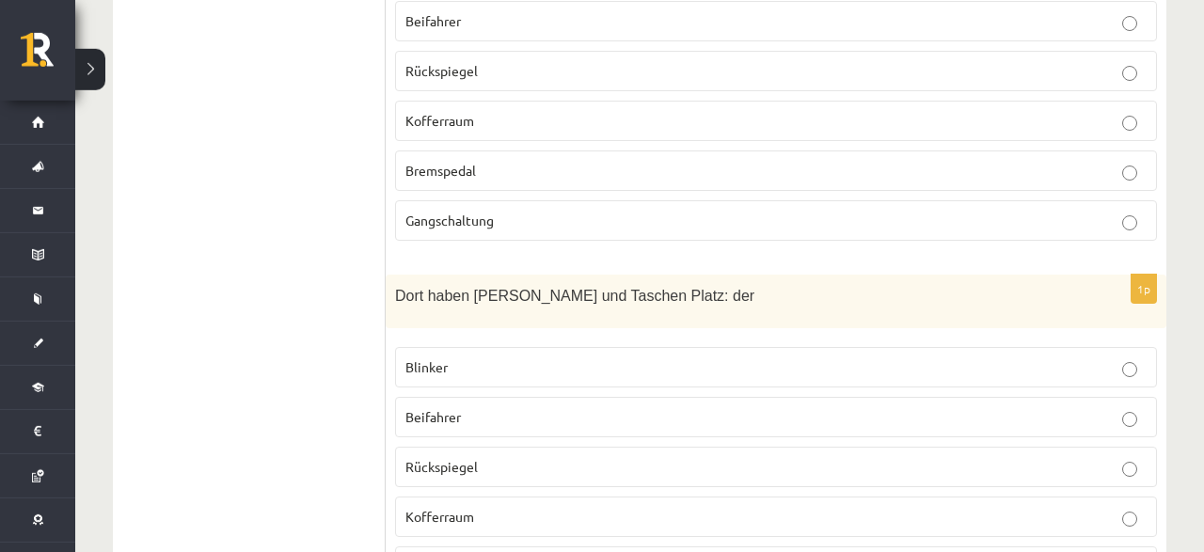
scroll to position [3102, 0]
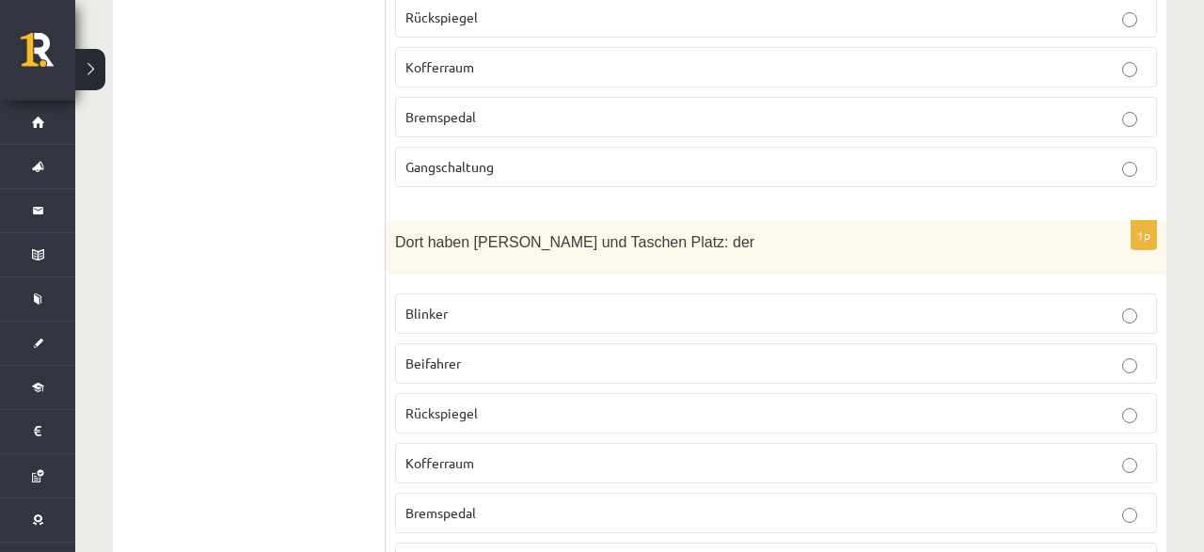
click at [493, 443] on label "Kofferraum" at bounding box center [776, 463] width 762 height 40
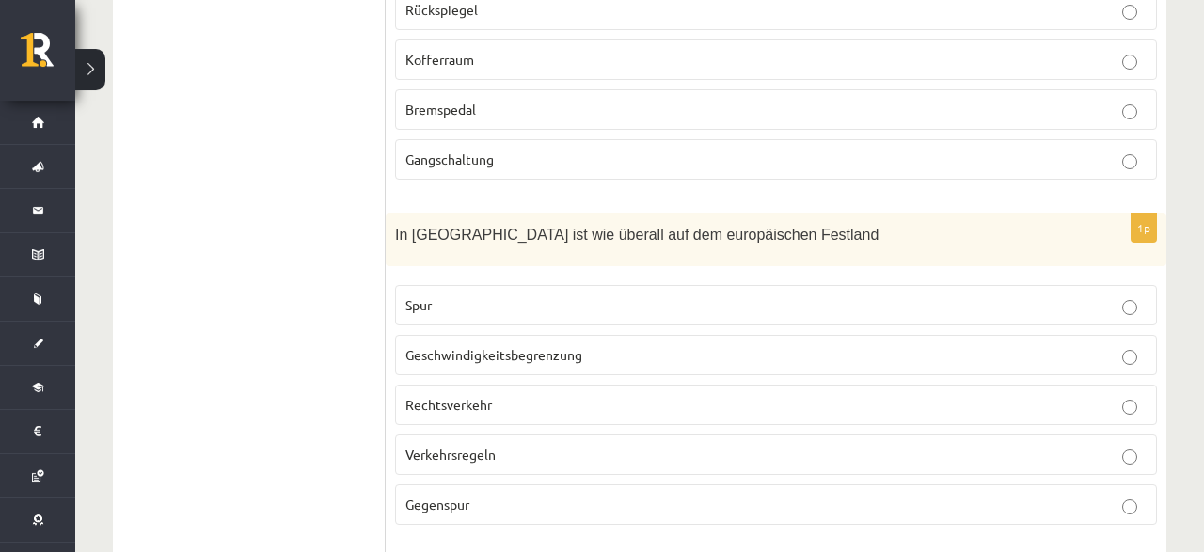
scroll to position [3591, 0]
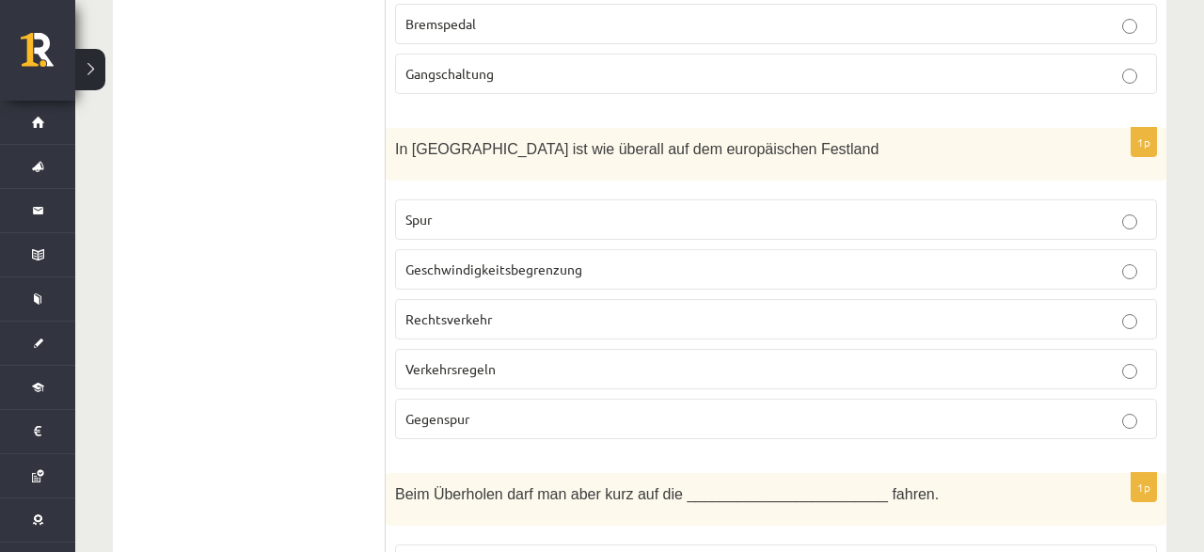
click at [481, 299] on label "Rechtsverkehr" at bounding box center [776, 319] width 762 height 40
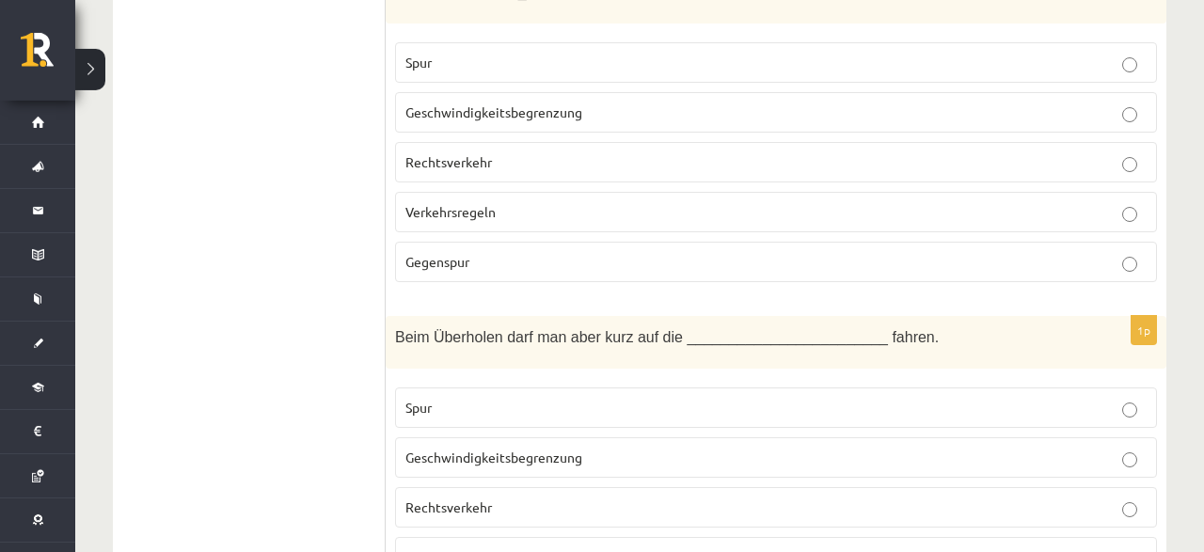
scroll to position [3787, 0]
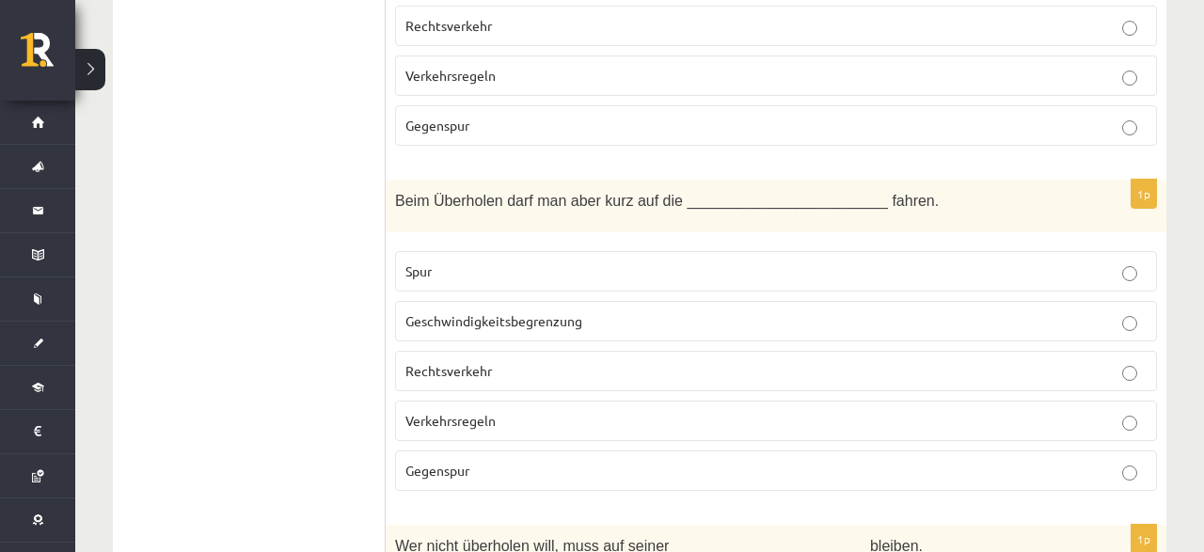
click at [481, 461] on p "Gegenspur" at bounding box center [775, 471] width 741 height 20
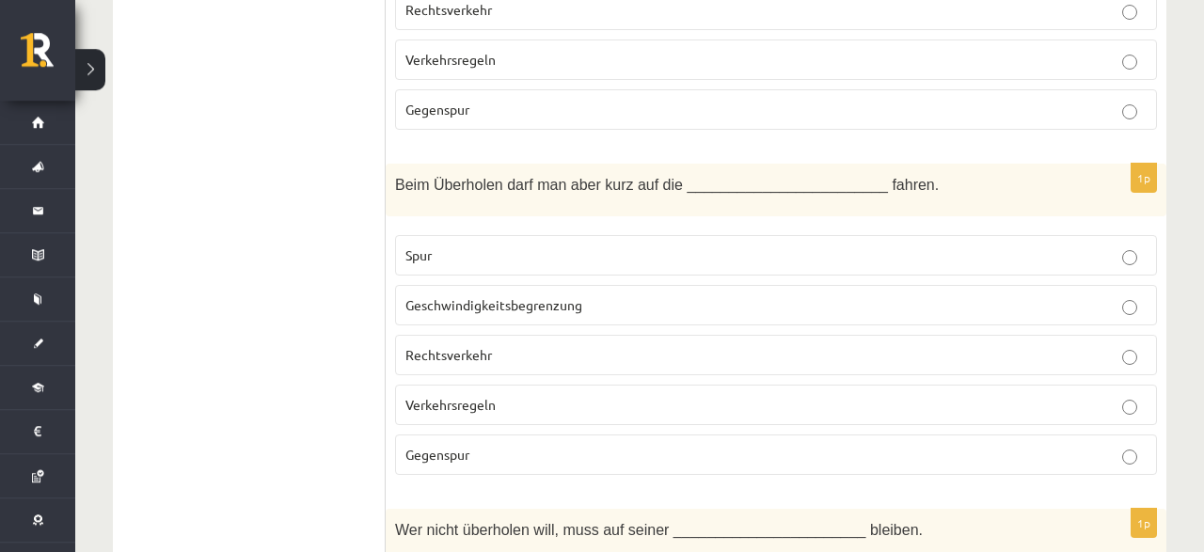
scroll to position [4080, 0]
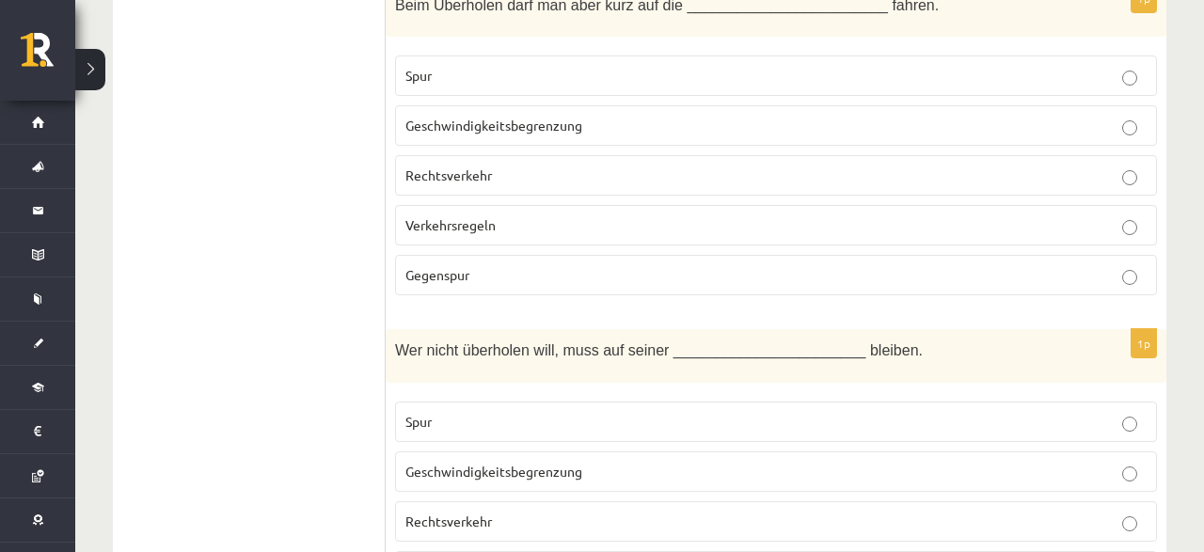
click at [535, 412] on p "Spur" at bounding box center [775, 422] width 741 height 20
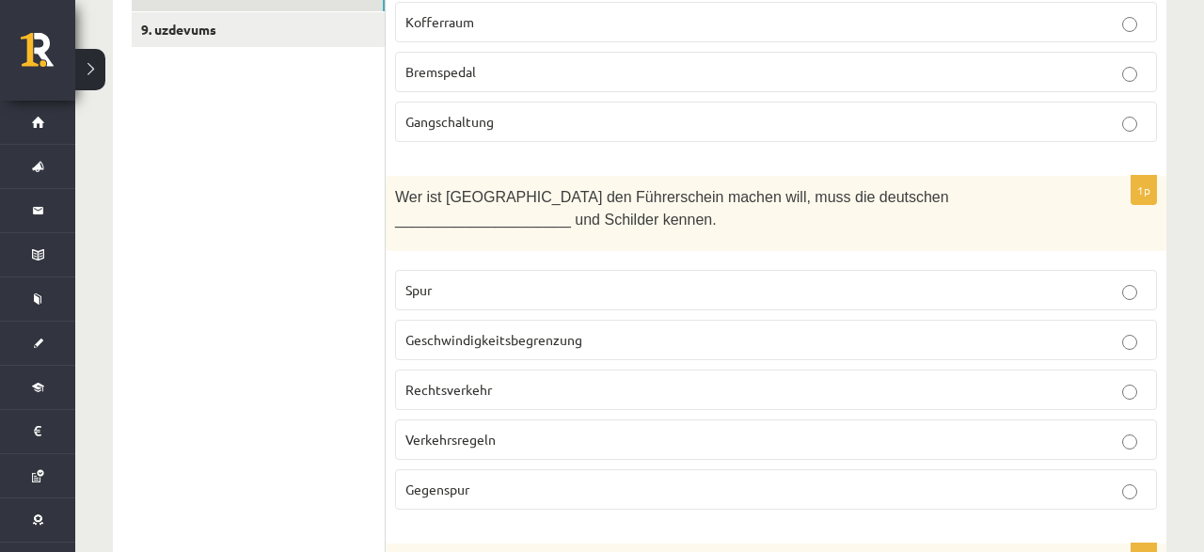
scroll to position [363, 0]
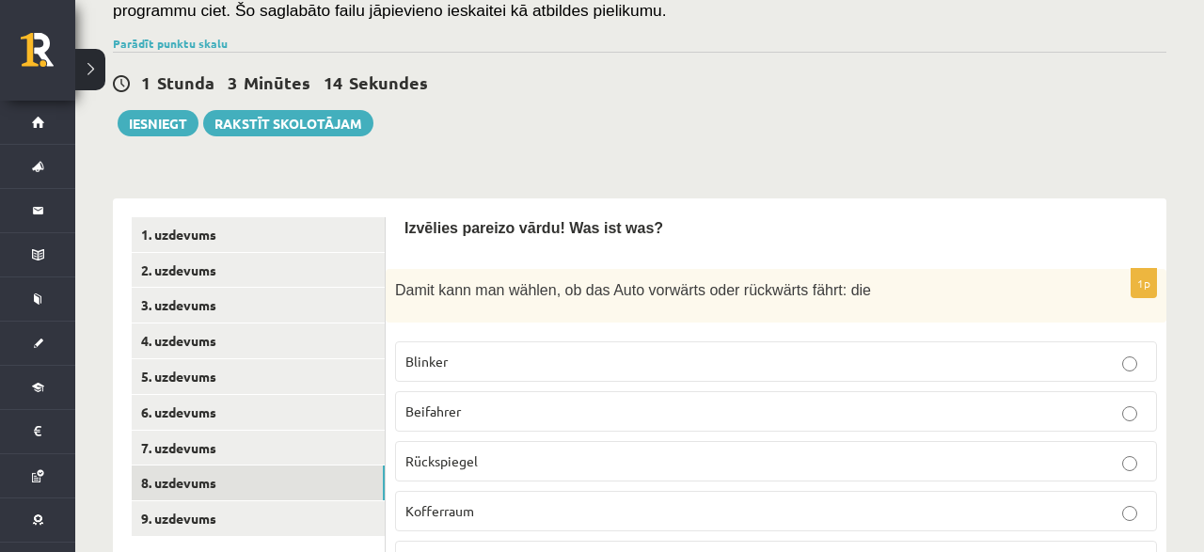
drag, startPoint x: 221, startPoint y: 518, endPoint x: 236, endPoint y: 522, distance: 15.5
click at [229, 522] on link "9. uzdevums" at bounding box center [258, 518] width 253 height 35
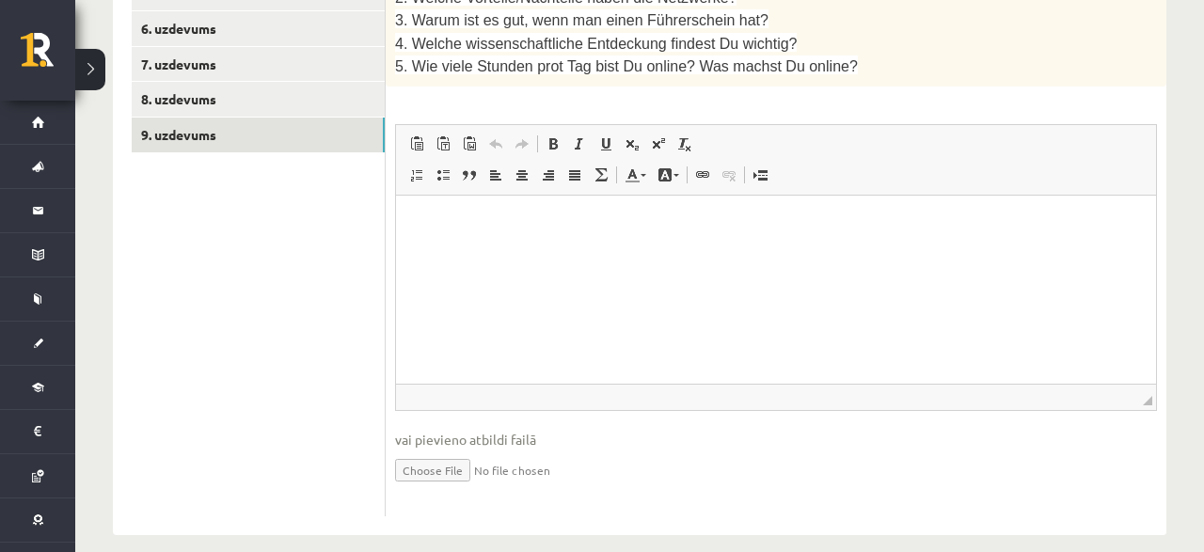
scroll to position [751, 0]
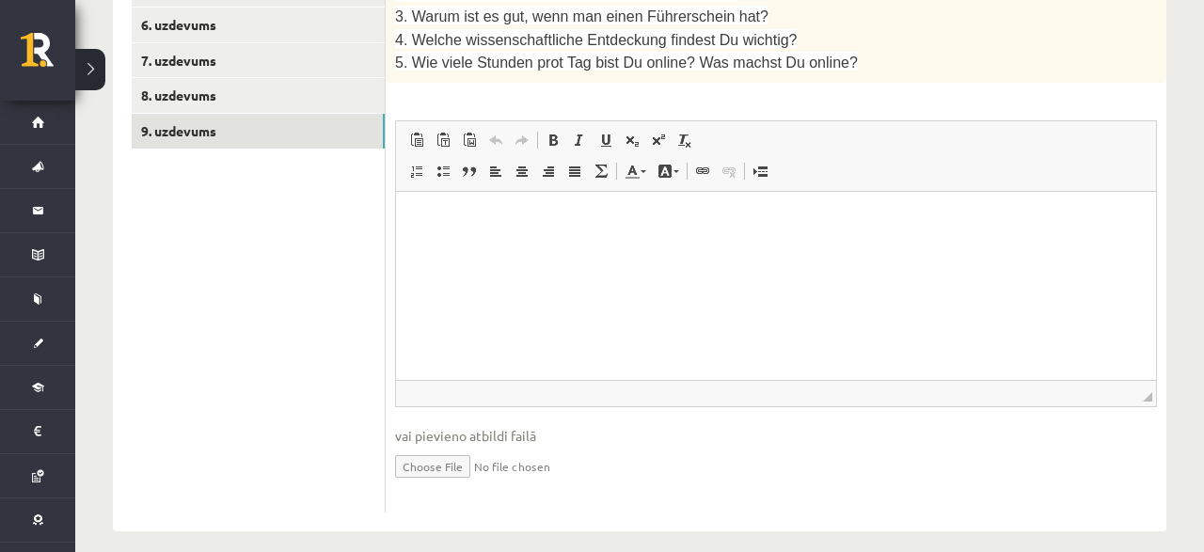
click at [435, 449] on input "file" at bounding box center [776, 465] width 762 height 39
click at [443, 451] on input "file" at bounding box center [776, 465] width 762 height 39
type input "**********"
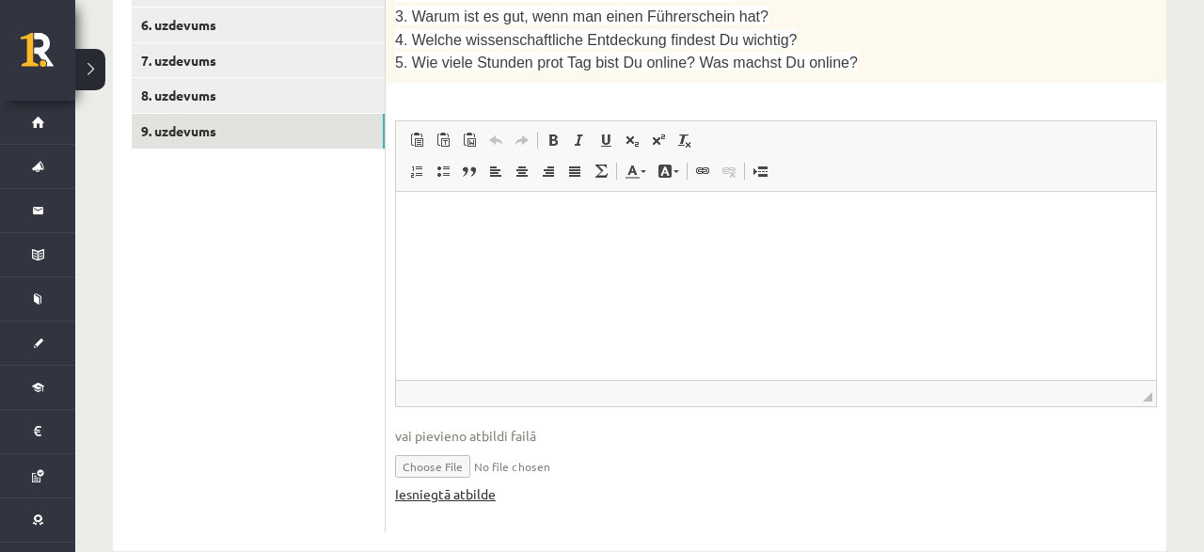
click at [458, 484] on link "Iesniegtā atbilde" at bounding box center [445, 494] width 101 height 20
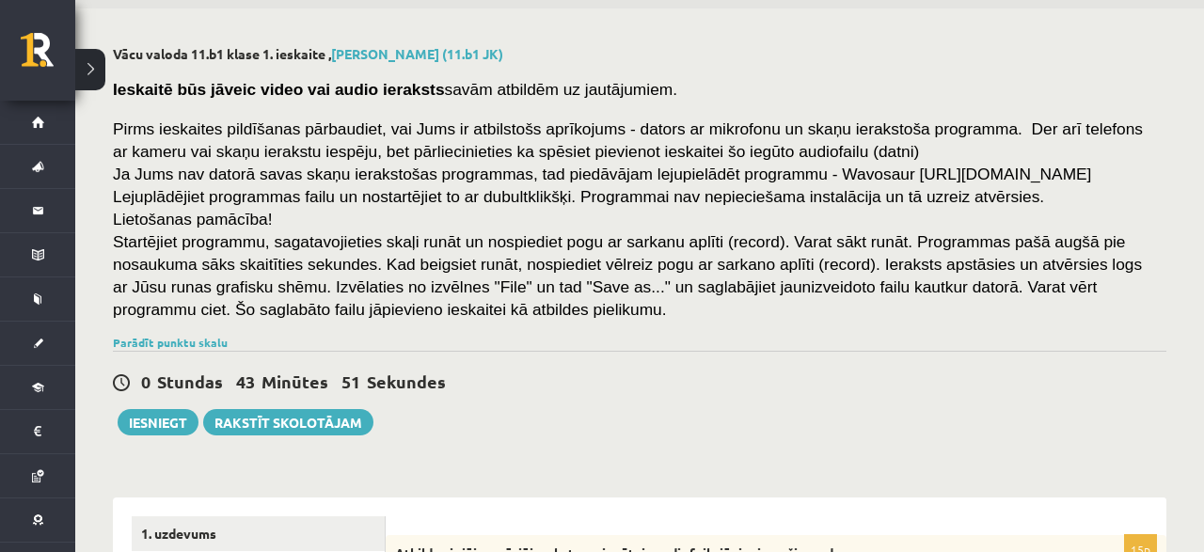
scroll to position [98, 0]
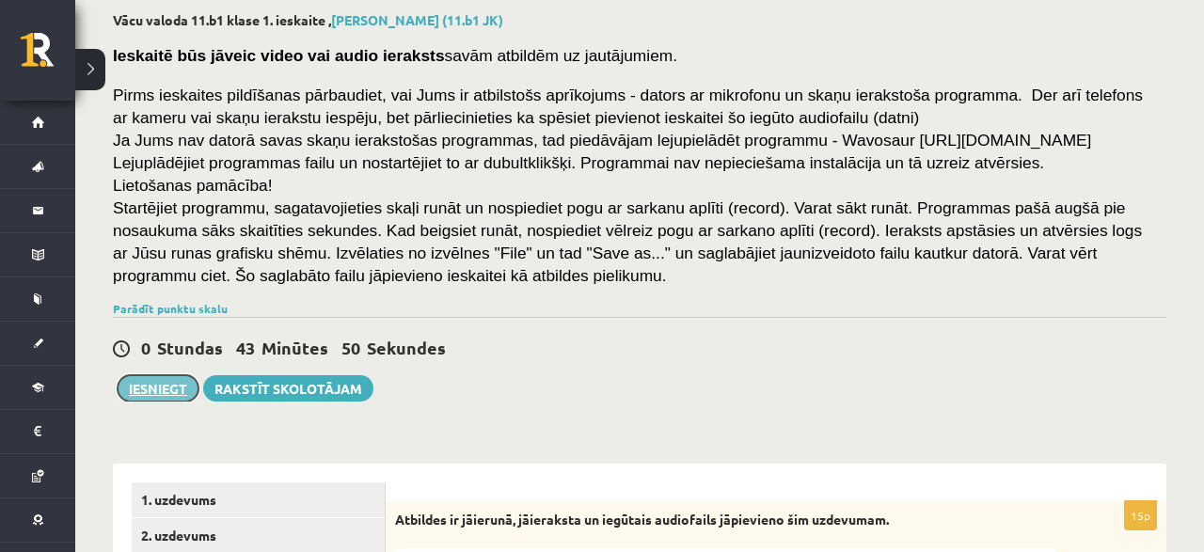
click at [166, 389] on button "Iesniegt" at bounding box center [158, 388] width 81 height 26
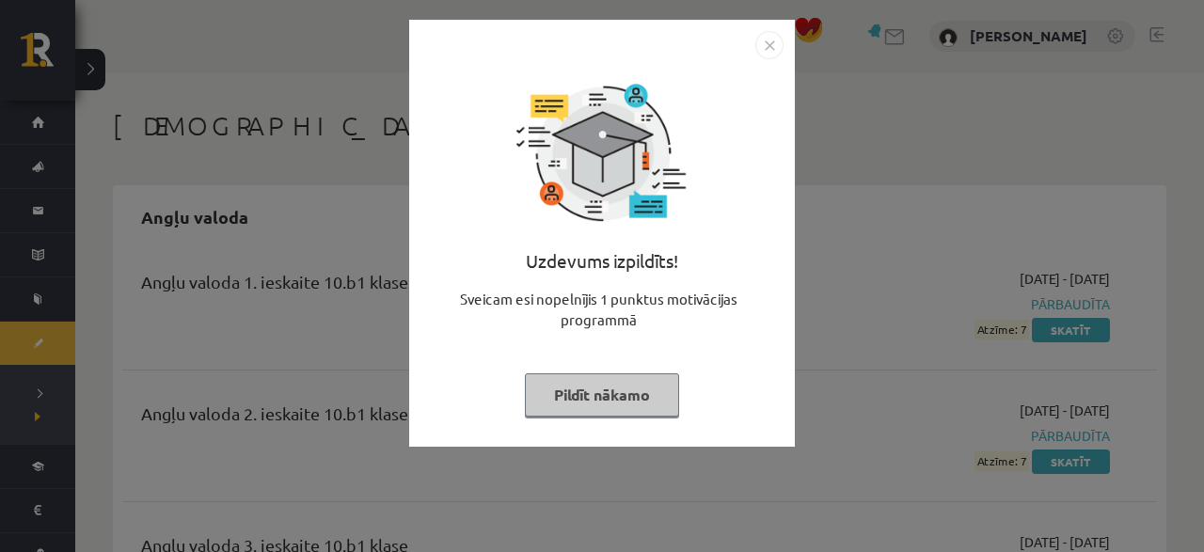
click at [639, 381] on button "Pildīt nākamo" at bounding box center [602, 394] width 154 height 43
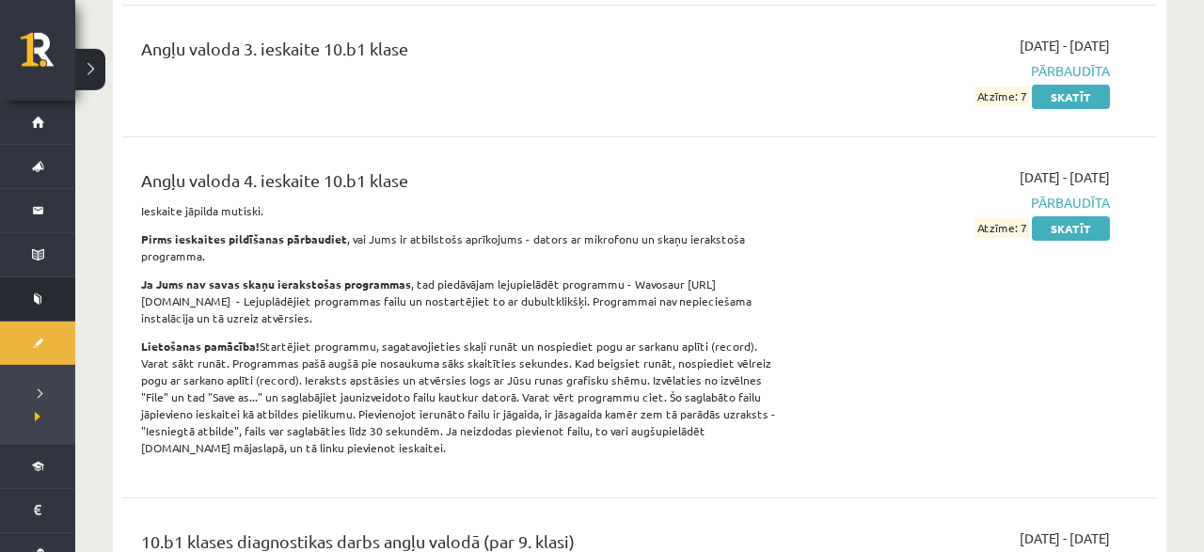
scroll to position [587, 0]
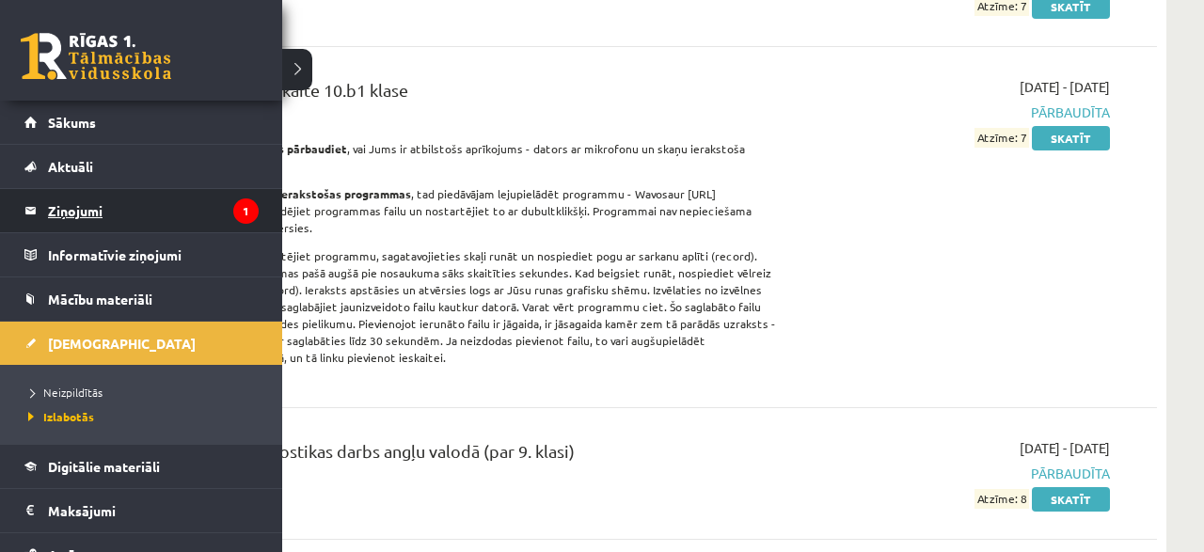
click at [70, 212] on legend "Ziņojumi 1" at bounding box center [153, 210] width 211 height 43
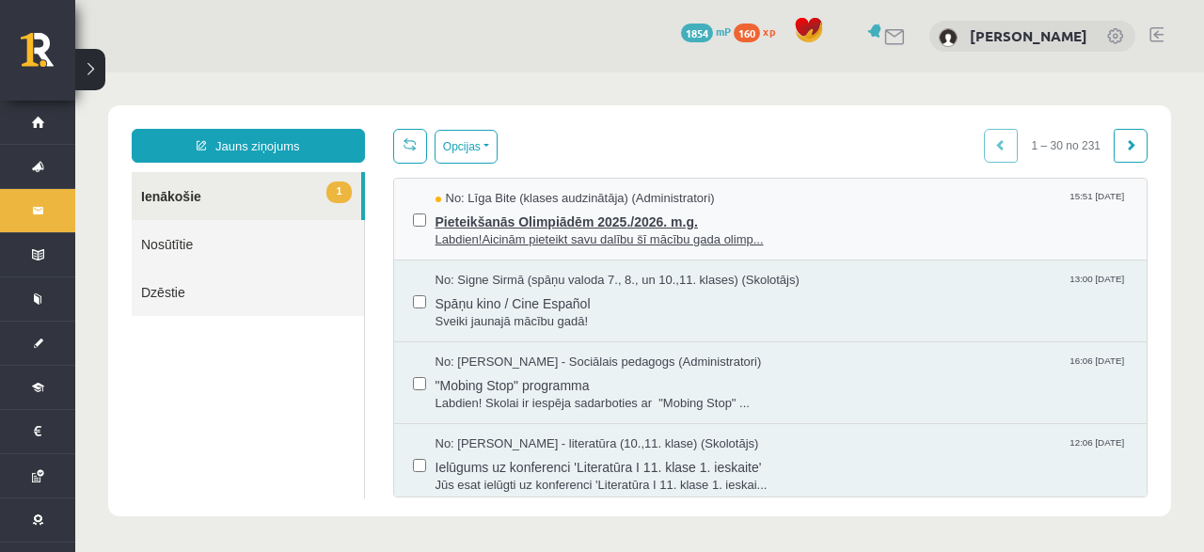
click at [592, 215] on span "Pieteikšanās Olimpiādēm 2025./2026. m.g." at bounding box center [781, 220] width 693 height 24
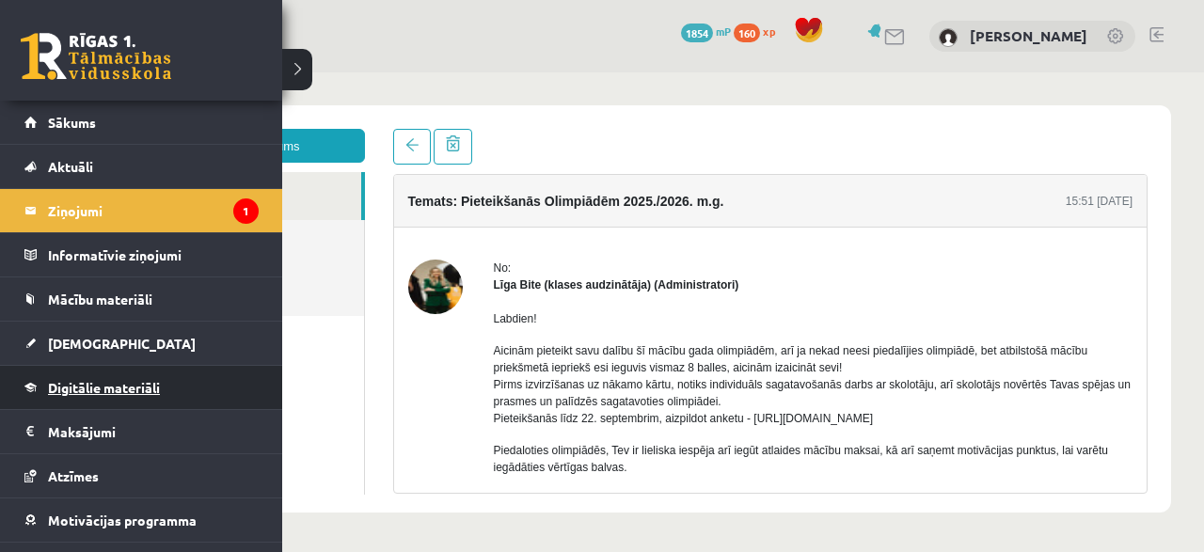
click at [118, 369] on link "Digitālie materiāli" at bounding box center [141, 387] width 234 height 43
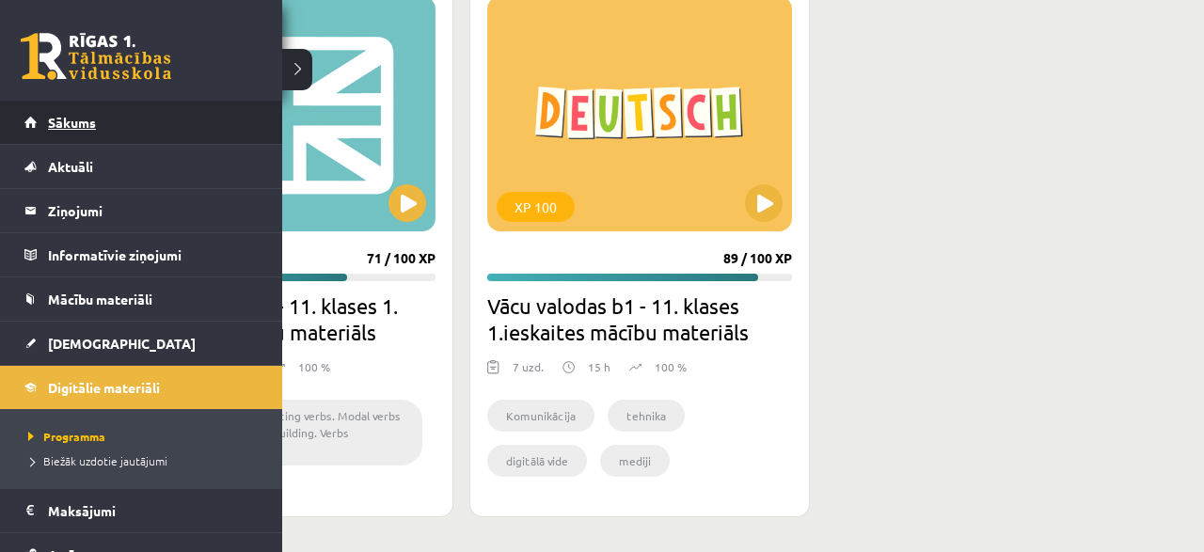
click at [67, 129] on span "Sākums" at bounding box center [72, 122] width 48 height 17
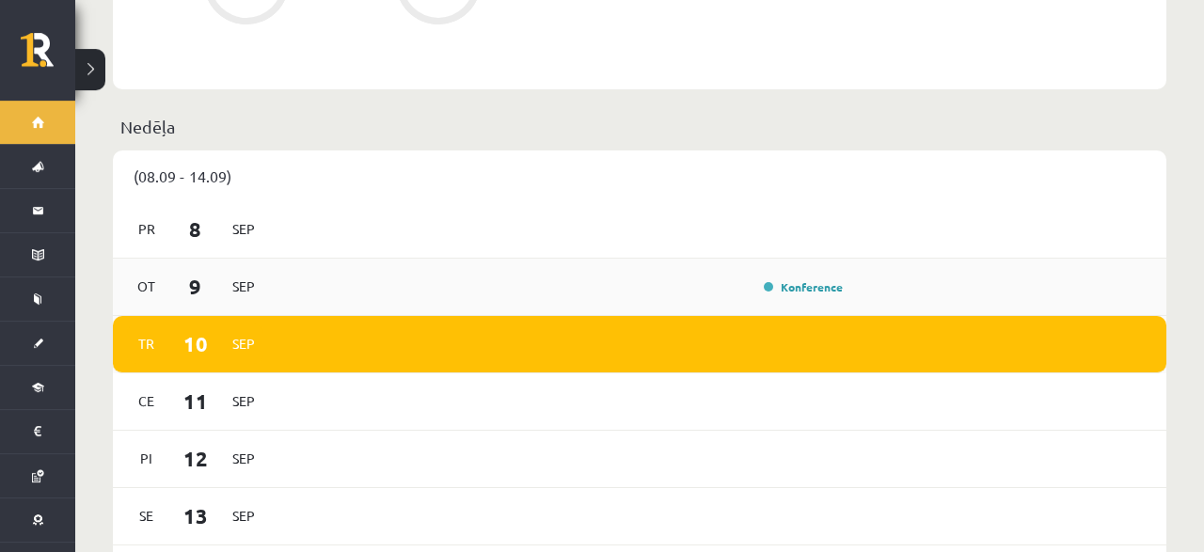
scroll to position [1174, 0]
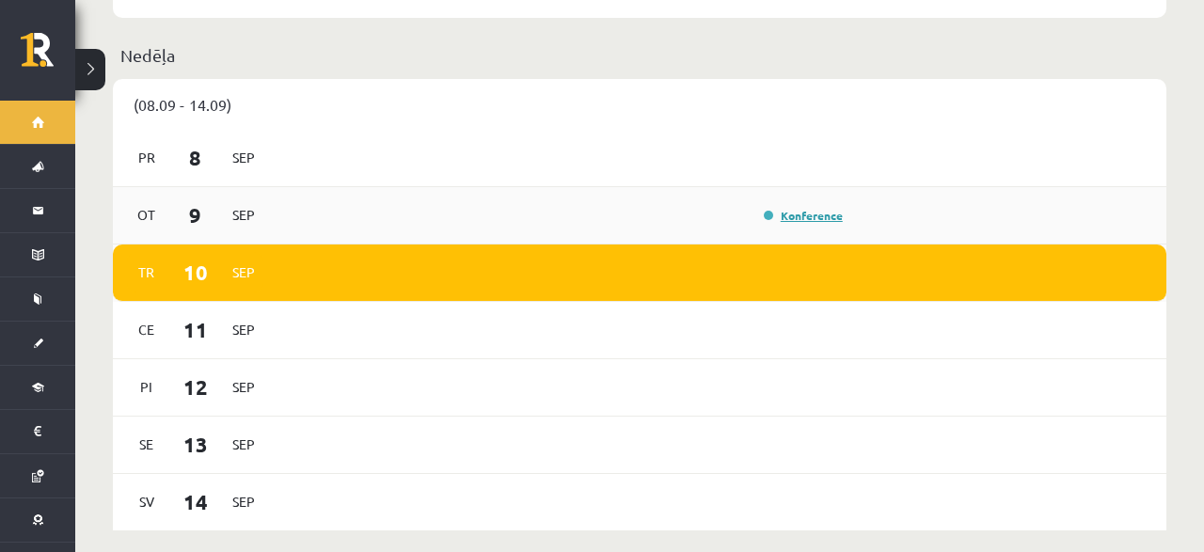
click at [806, 208] on link "Konference" at bounding box center [803, 215] width 79 height 15
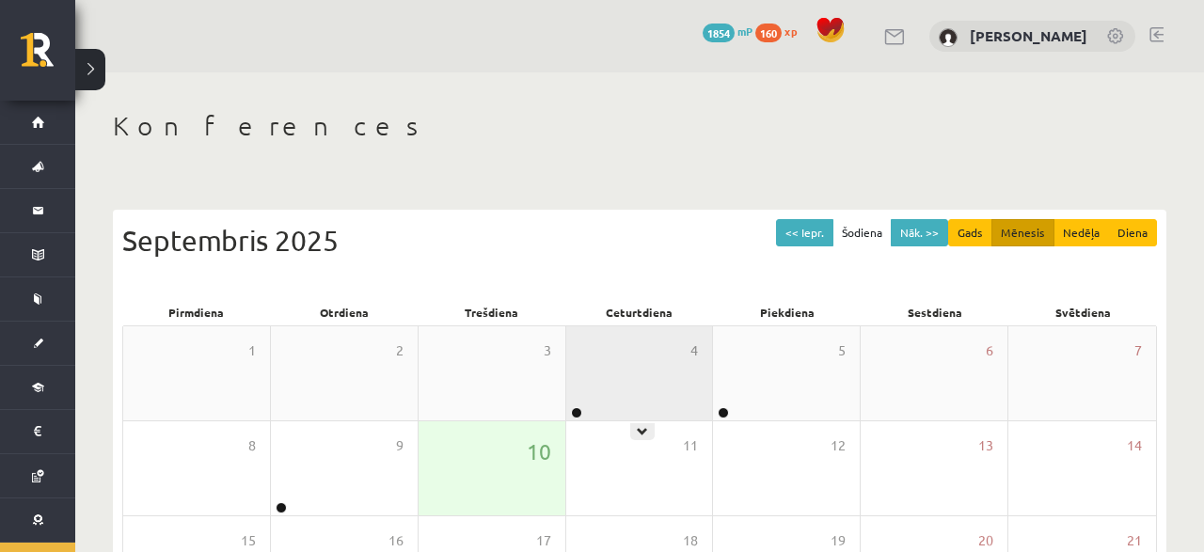
click at [611, 380] on div "4" at bounding box center [639, 373] width 147 height 94
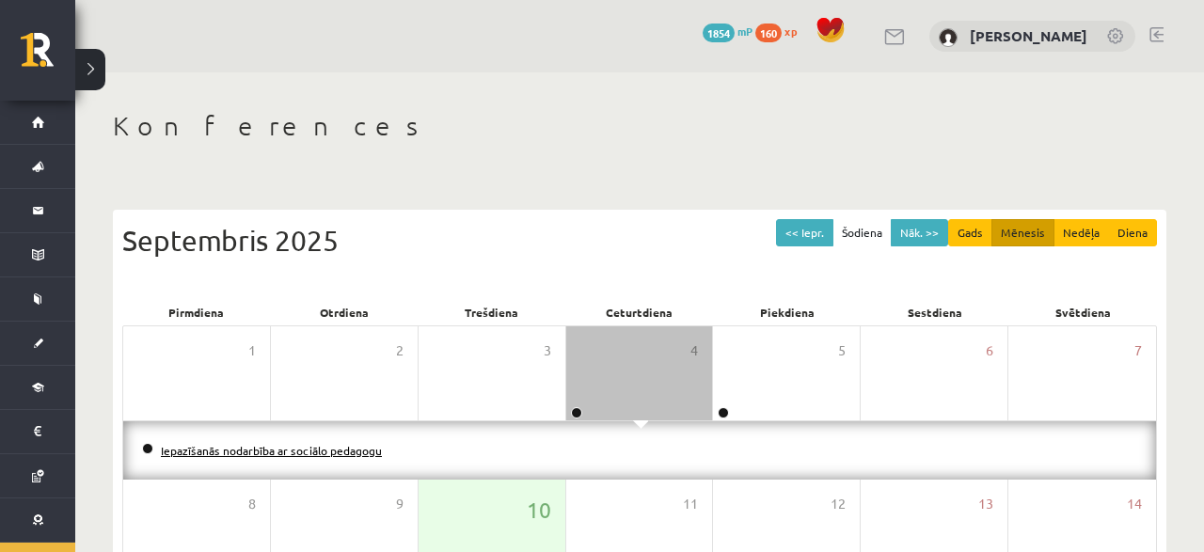
click at [337, 451] on link "Iepazīšanās nodarbība ar sociālo pedagogu" at bounding box center [271, 450] width 221 height 15
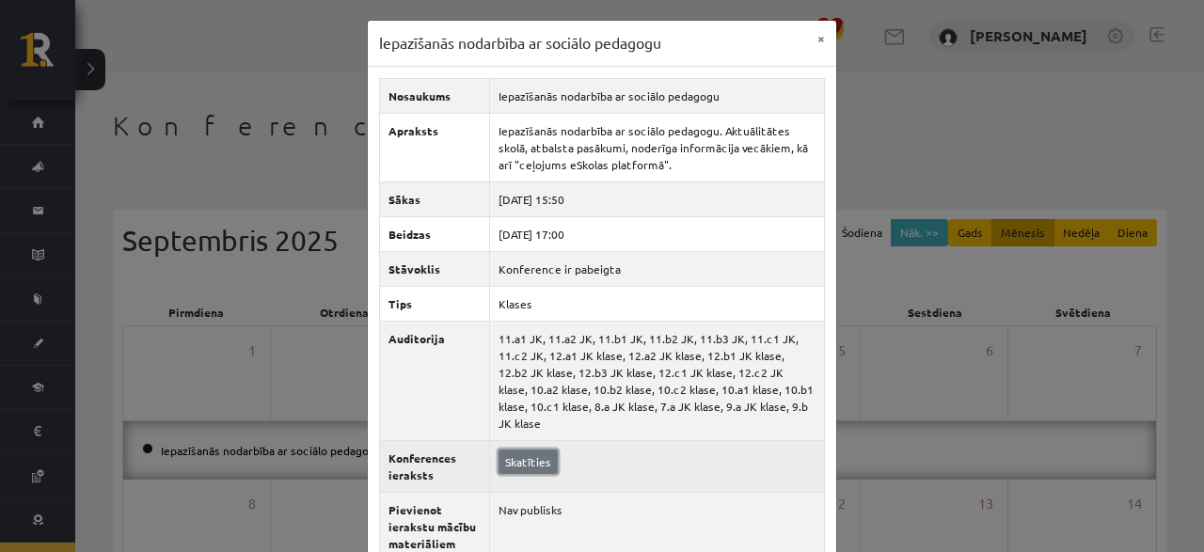
click at [526, 450] on link "Skatīties" at bounding box center [527, 462] width 59 height 24
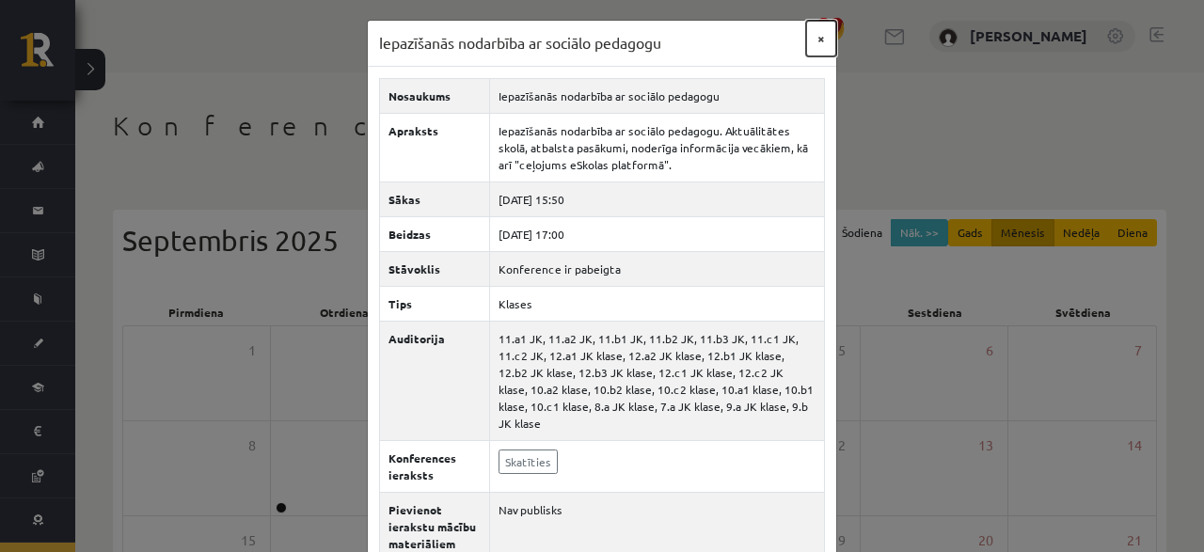
click at [829, 39] on button "×" at bounding box center [821, 39] width 30 height 36
